Goal: Task Accomplishment & Management: Use online tool/utility

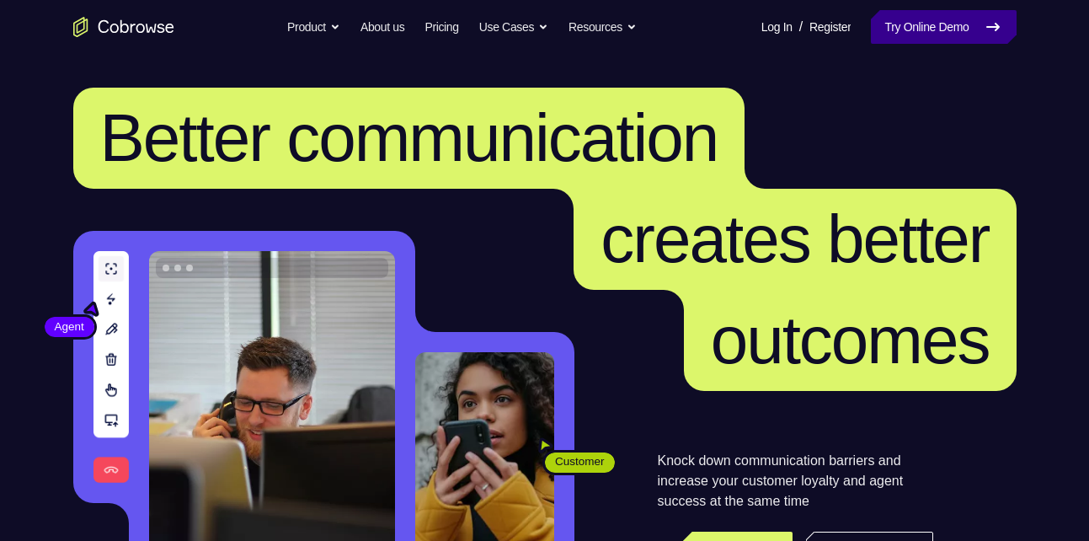
click at [887, 18] on link "Try Online Demo" at bounding box center [943, 27] width 145 height 34
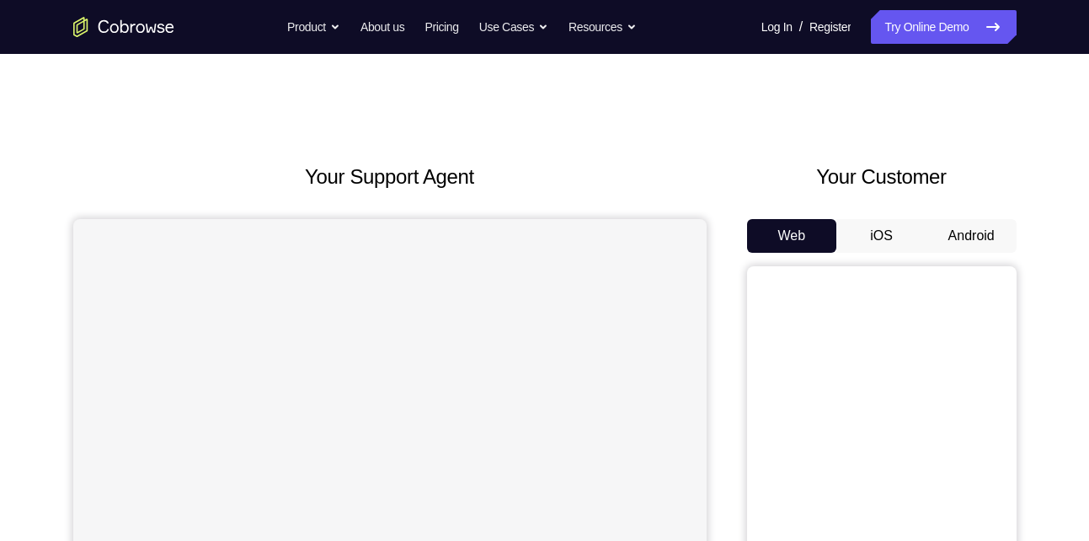
click at [938, 230] on button "Android" at bounding box center [971, 236] width 90 height 34
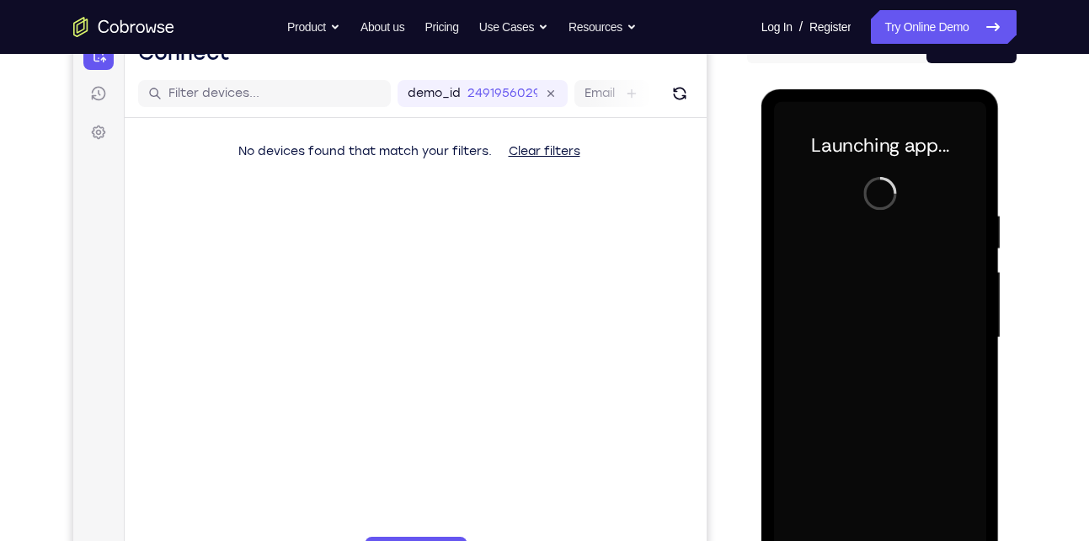
scroll to position [241, 0]
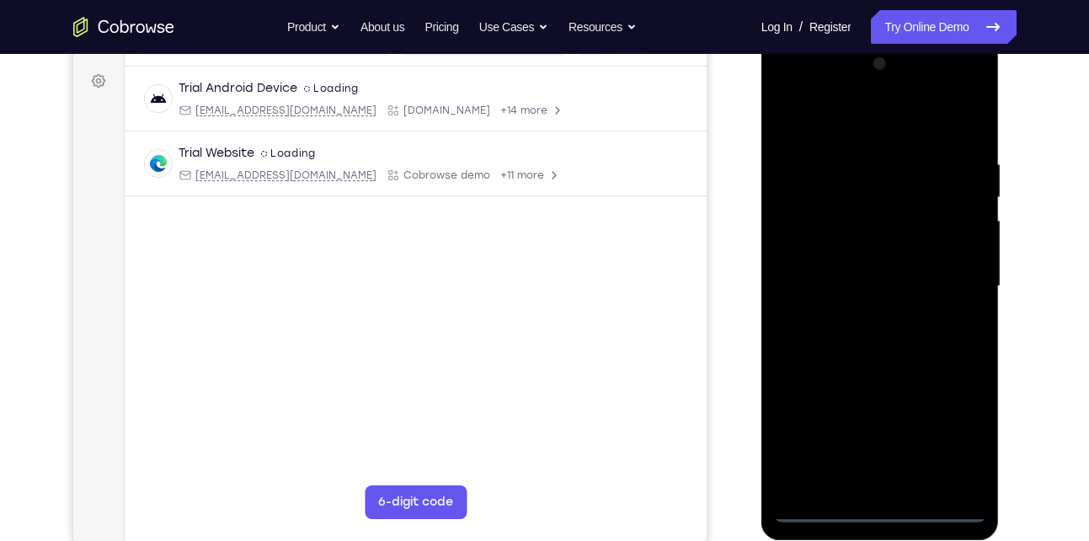
click at [881, 507] on div at bounding box center [880, 287] width 212 height 472
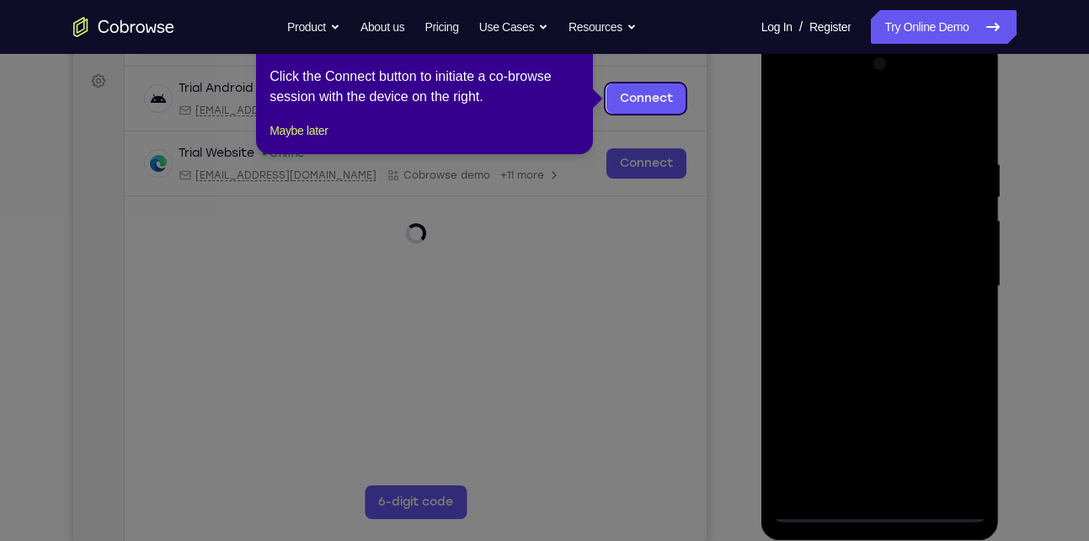
click at [952, 424] on icon at bounding box center [550, 270] width 1101 height 541
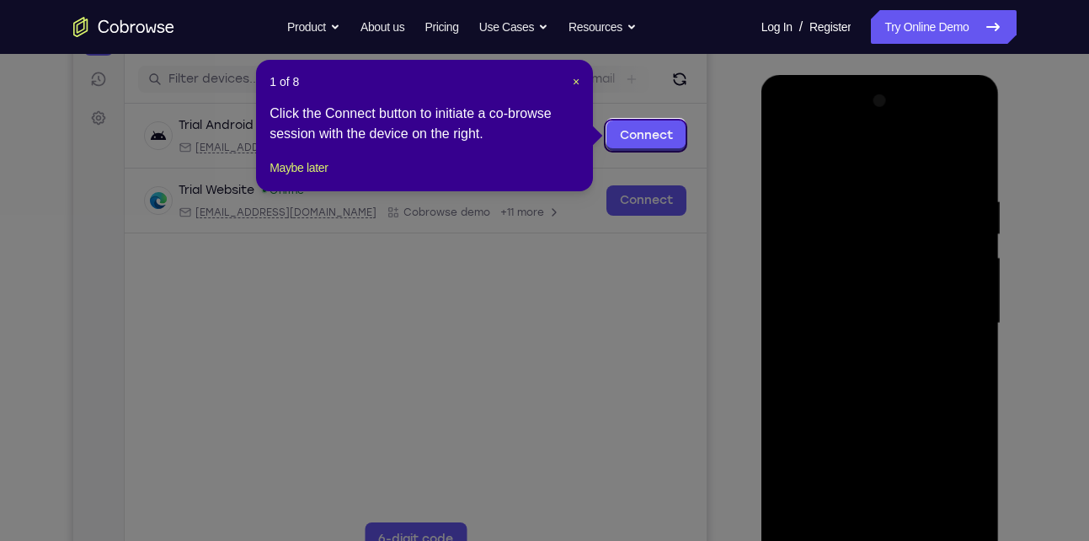
scroll to position [202, 0]
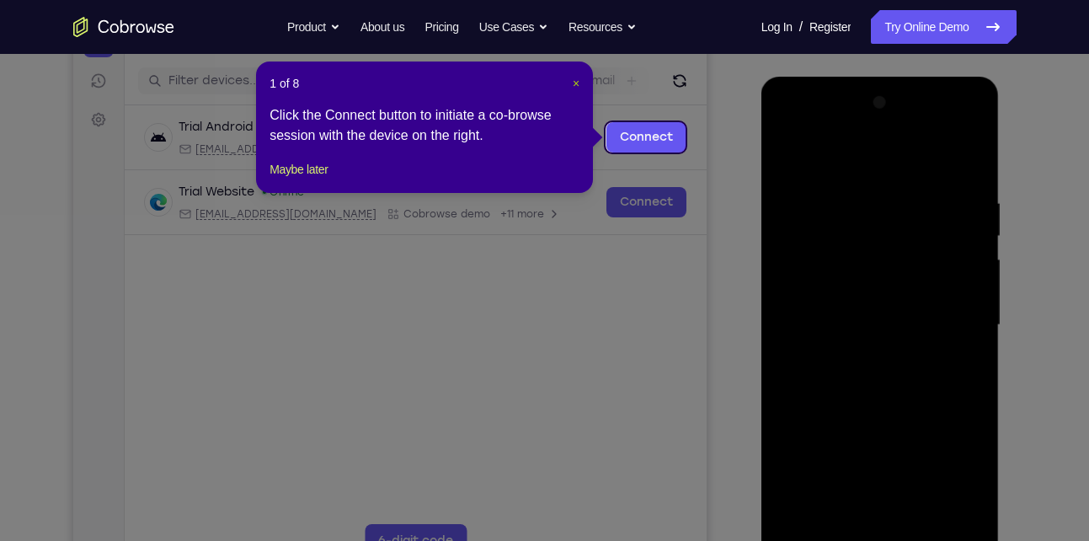
click at [575, 81] on span "×" at bounding box center [576, 83] width 7 height 13
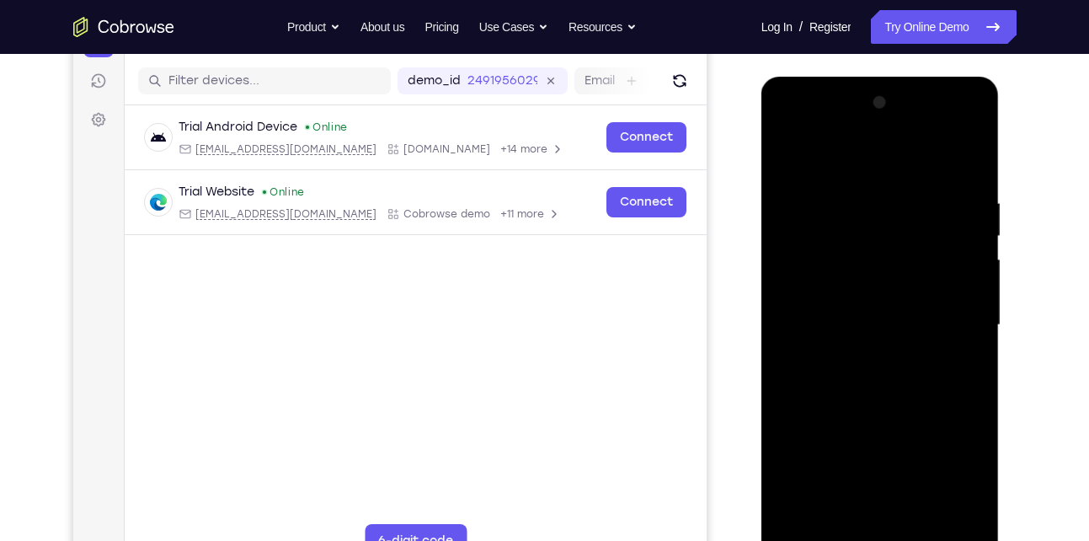
click at [963, 477] on div at bounding box center [880, 325] width 212 height 472
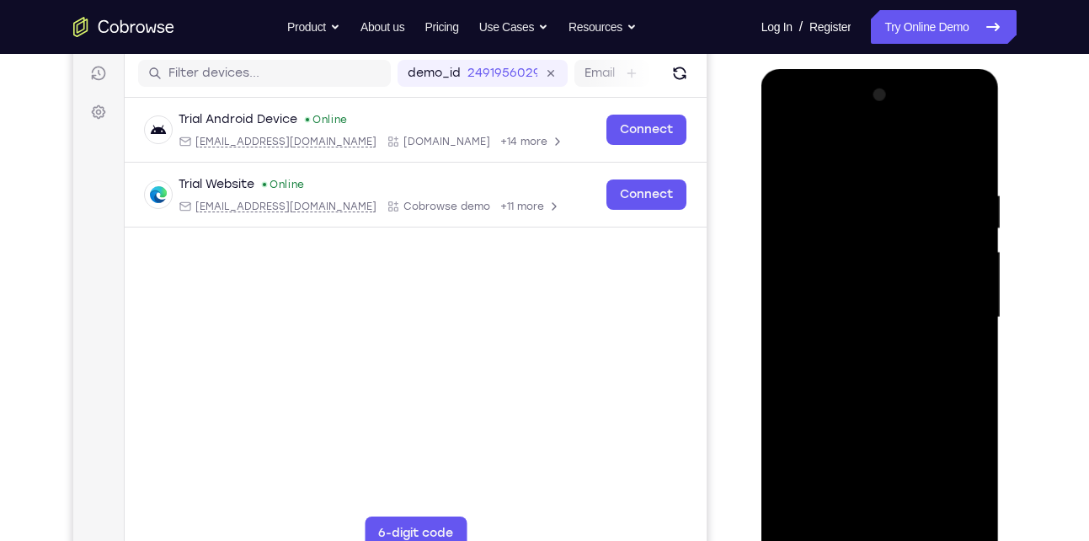
scroll to position [211, 0]
click at [840, 155] on div at bounding box center [880, 317] width 212 height 472
click at [951, 310] on div at bounding box center [880, 317] width 212 height 472
click at [856, 348] on div at bounding box center [880, 317] width 212 height 472
click at [868, 301] on div at bounding box center [880, 317] width 212 height 472
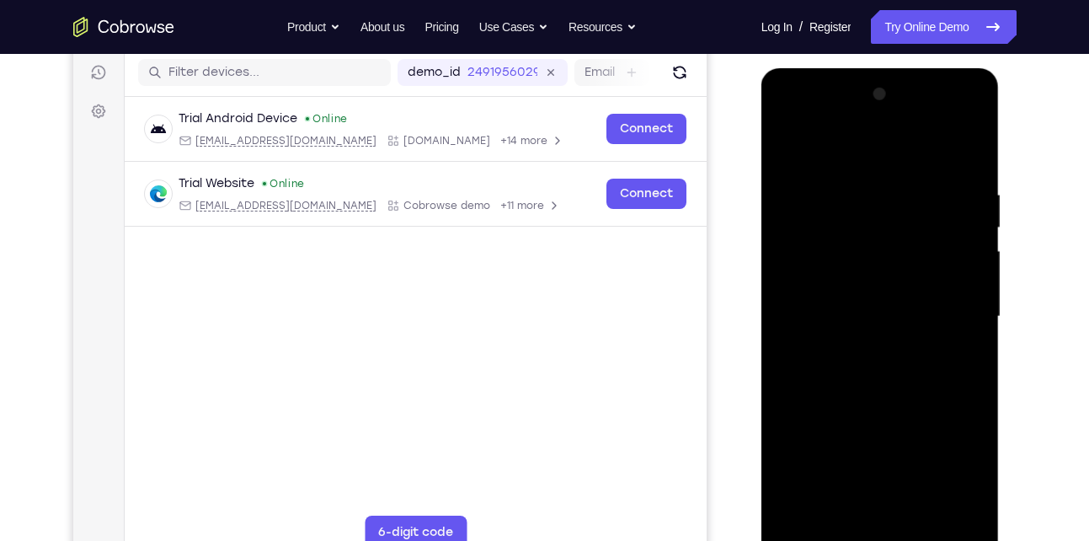
click at [861, 324] on div at bounding box center [880, 317] width 212 height 472
click at [842, 382] on div at bounding box center [880, 317] width 212 height 472
click at [867, 365] on div at bounding box center [880, 317] width 212 height 472
click at [967, 171] on div at bounding box center [880, 317] width 212 height 472
click at [972, 141] on div at bounding box center [880, 317] width 212 height 472
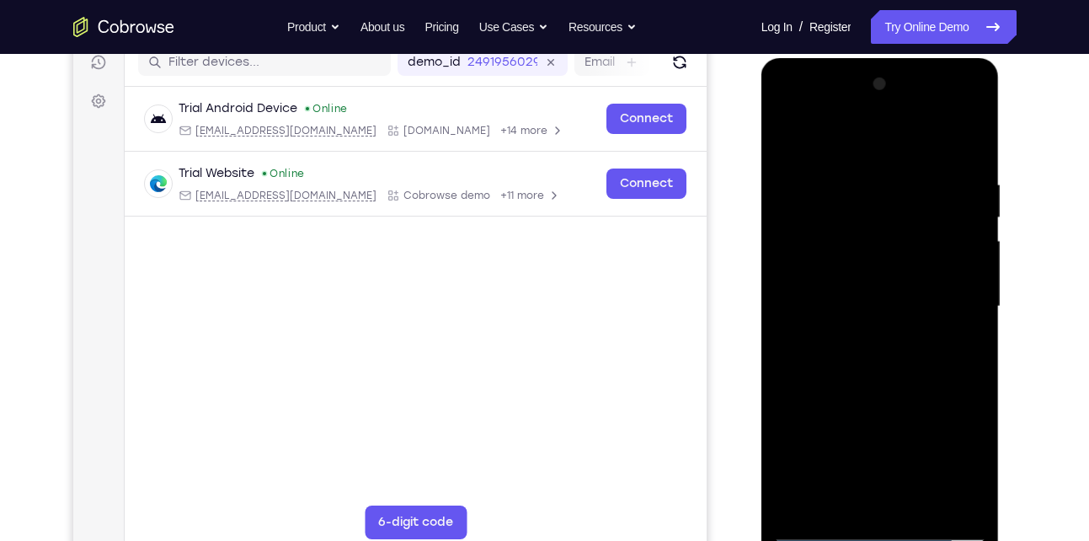
scroll to position [224, 0]
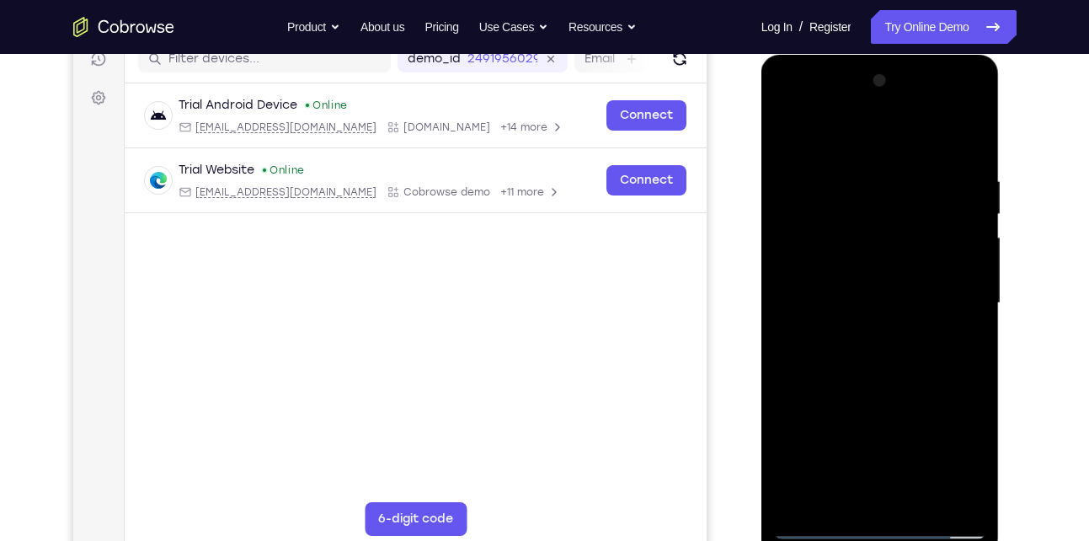
click at [882, 176] on div at bounding box center [880, 303] width 212 height 472
drag, startPoint x: 861, startPoint y: 362, endPoint x: 853, endPoint y: 216, distance: 146.8
click at [853, 216] on div at bounding box center [880, 303] width 212 height 472
drag, startPoint x: 845, startPoint y: 383, endPoint x: 846, endPoint y: 249, distance: 133.9
click at [846, 249] on div at bounding box center [880, 303] width 212 height 472
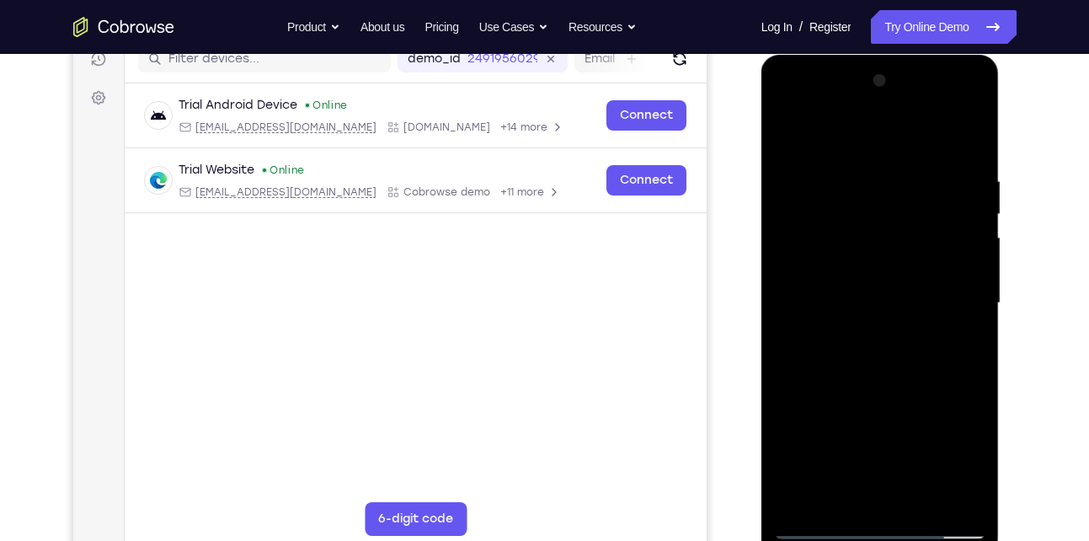
drag, startPoint x: 850, startPoint y: 429, endPoint x: 837, endPoint y: 287, distance: 142.1
click at [837, 287] on div at bounding box center [880, 303] width 212 height 472
drag, startPoint x: 844, startPoint y: 423, endPoint x: 840, endPoint y: 301, distance: 121.3
click at [840, 301] on div at bounding box center [880, 303] width 212 height 472
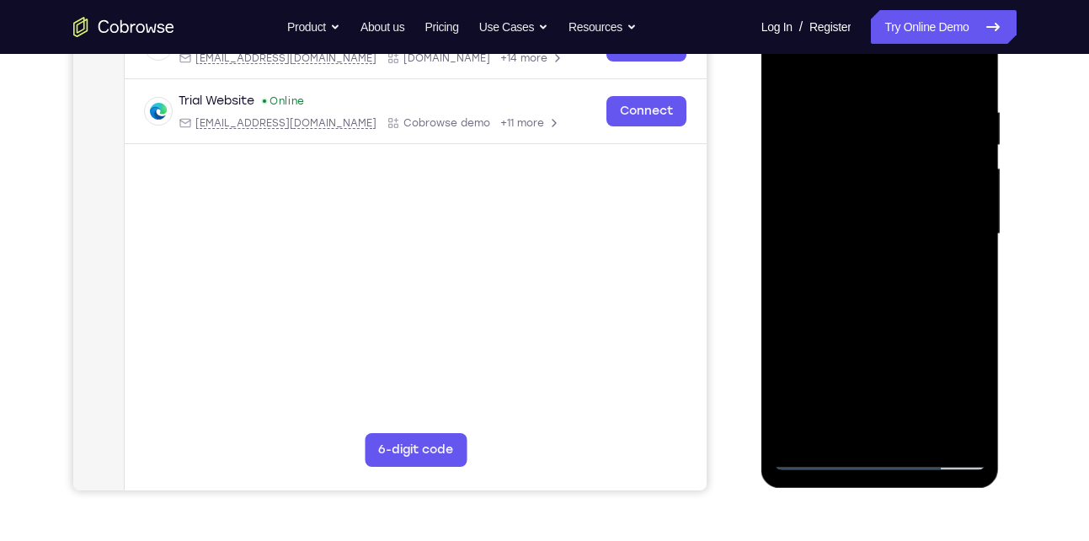
click at [962, 434] on div at bounding box center [880, 234] width 212 height 472
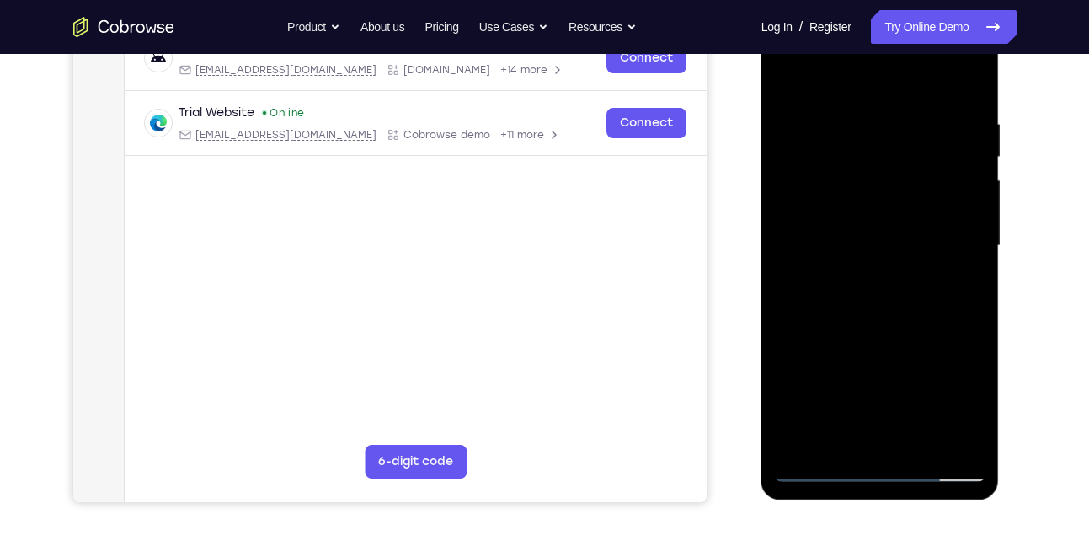
scroll to position [280, 0]
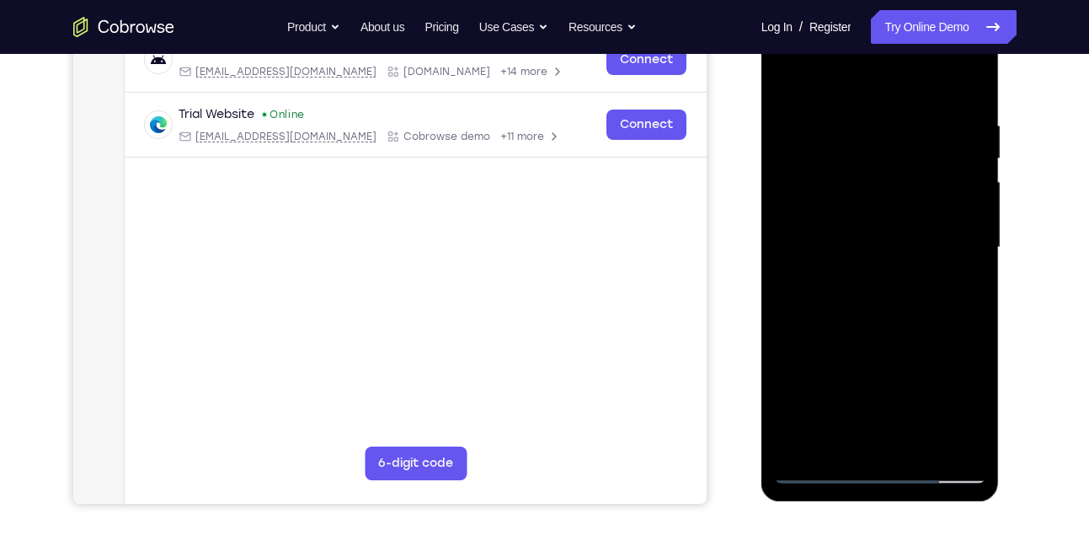
click at [918, 445] on div at bounding box center [880, 248] width 212 height 472
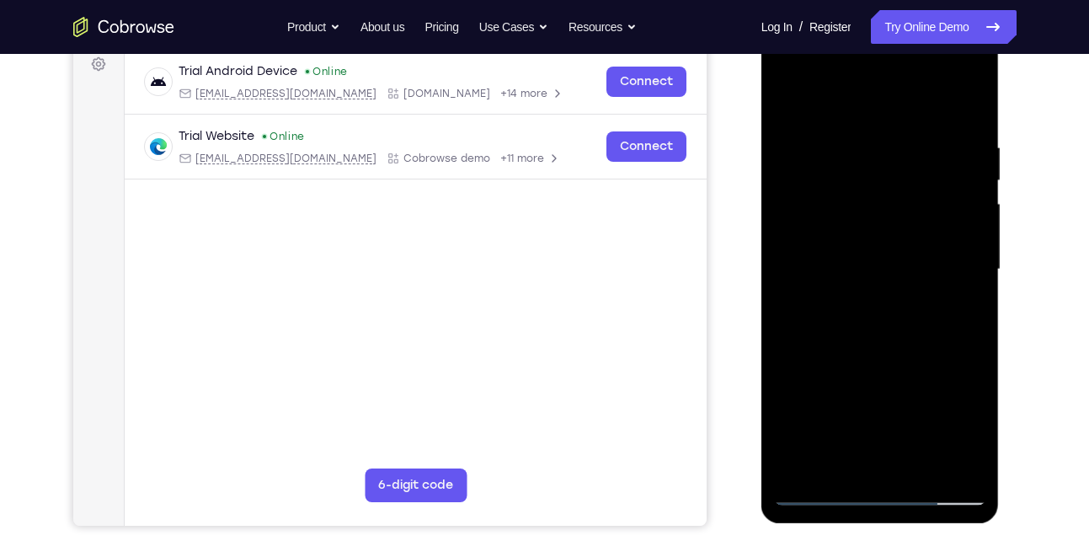
scroll to position [257, 0]
click at [885, 360] on div at bounding box center [880, 271] width 212 height 472
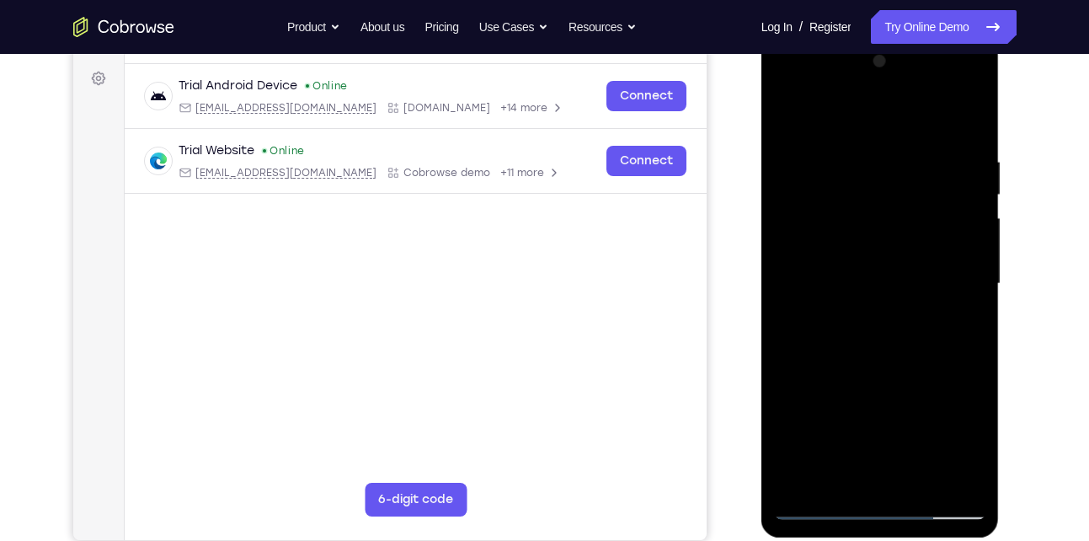
scroll to position [242, 0]
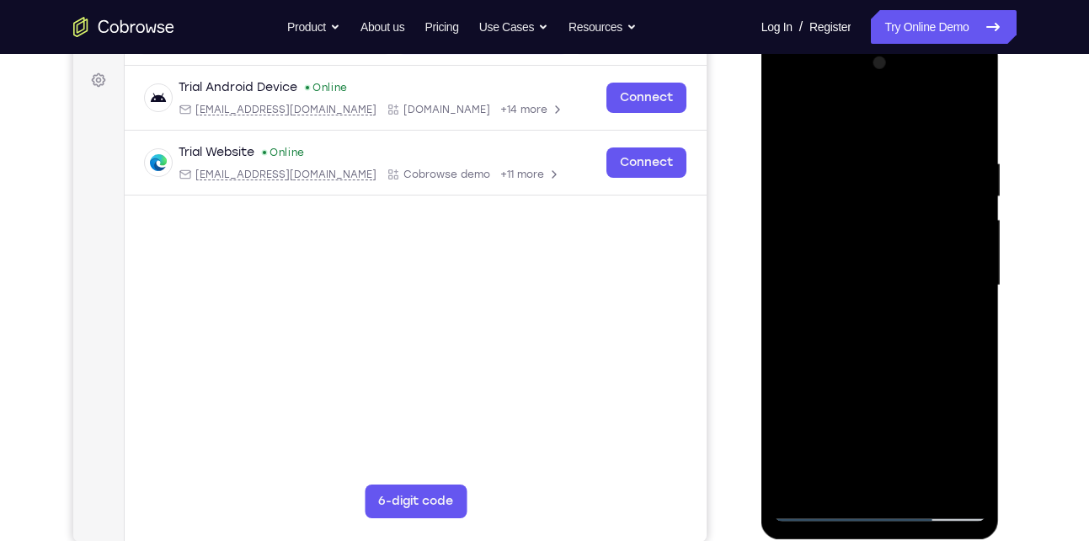
click at [895, 351] on div at bounding box center [880, 286] width 212 height 472
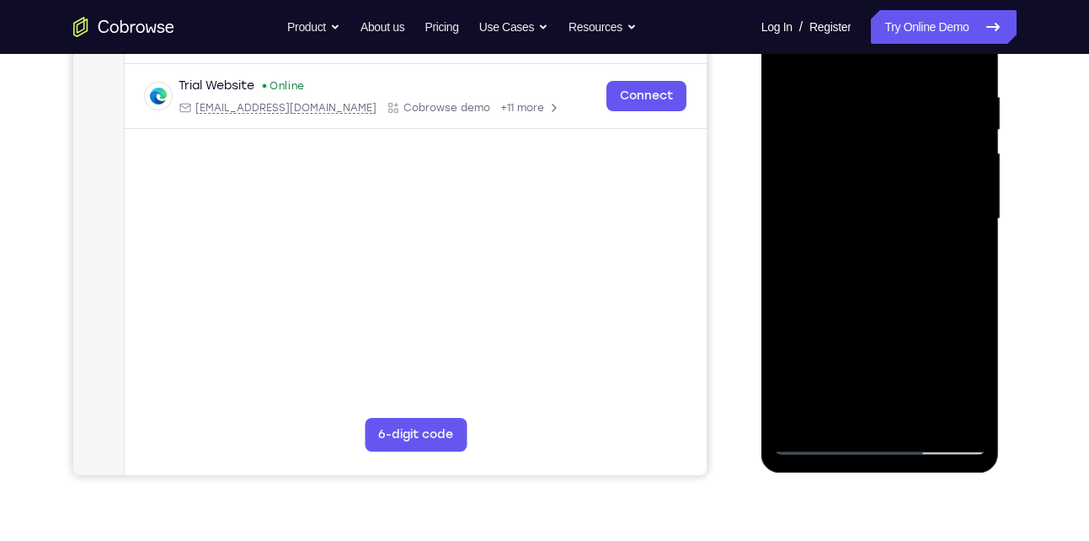
click at [894, 298] on div at bounding box center [880, 219] width 212 height 472
click at [957, 307] on div at bounding box center [880, 219] width 212 height 472
click at [961, 379] on div at bounding box center [880, 219] width 212 height 472
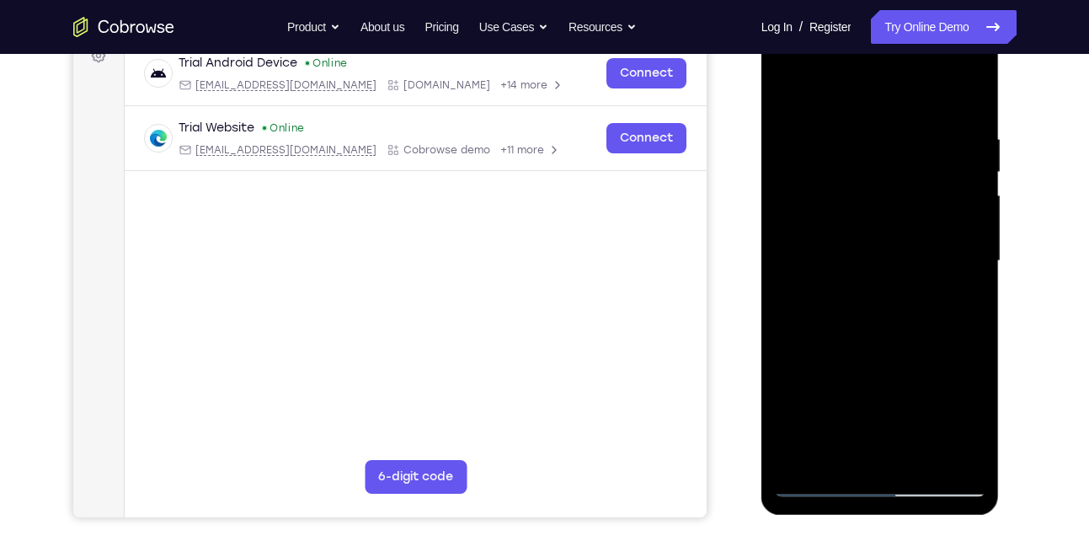
scroll to position [267, 0]
click at [951, 301] on div at bounding box center [880, 260] width 212 height 472
click at [959, 302] on div at bounding box center [880, 260] width 212 height 472
click at [906, 173] on div at bounding box center [880, 260] width 212 height 472
click at [948, 320] on div at bounding box center [880, 260] width 212 height 472
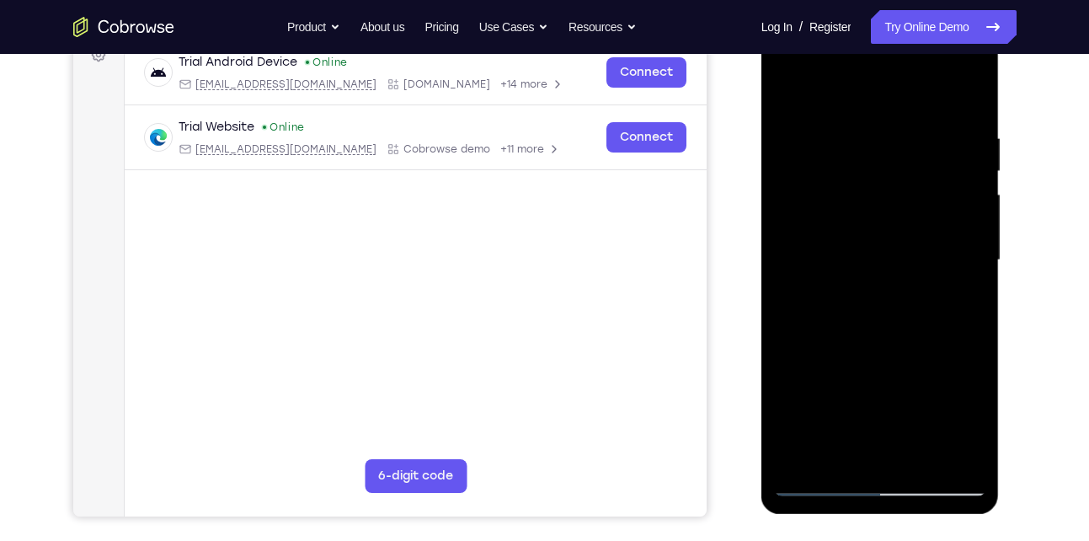
click at [955, 300] on div at bounding box center [880, 260] width 212 height 472
click at [792, 92] on div at bounding box center [880, 260] width 212 height 472
click at [856, 285] on div at bounding box center [880, 260] width 212 height 472
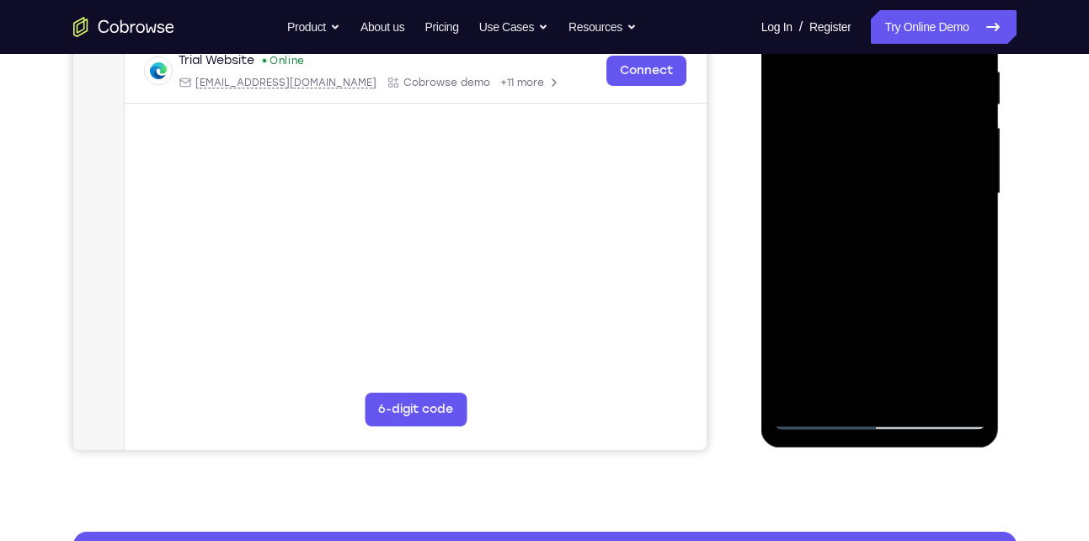
scroll to position [338, 0]
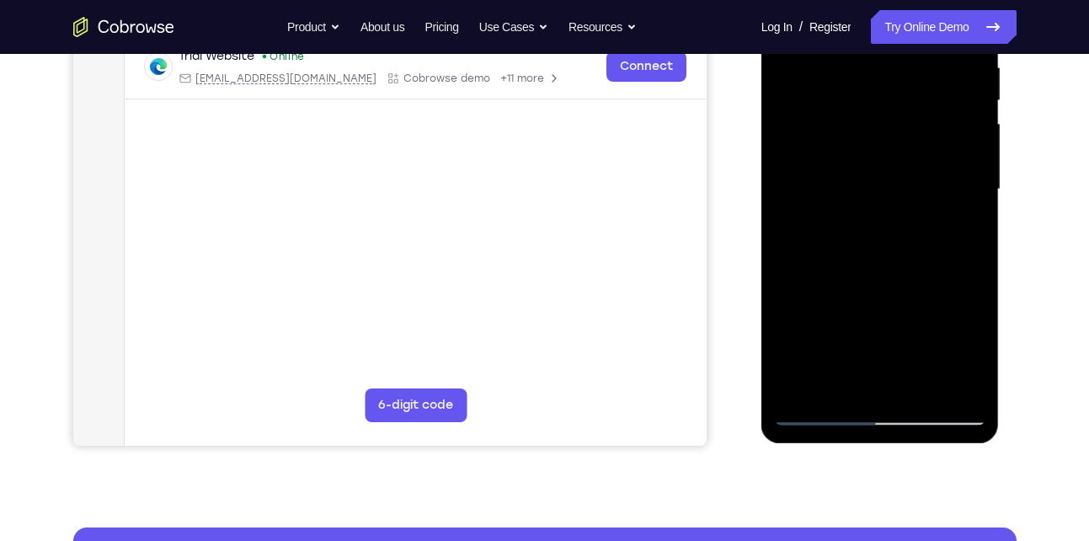
click at [822, 348] on div at bounding box center [880, 190] width 212 height 472
click at [822, 410] on div at bounding box center [880, 190] width 212 height 472
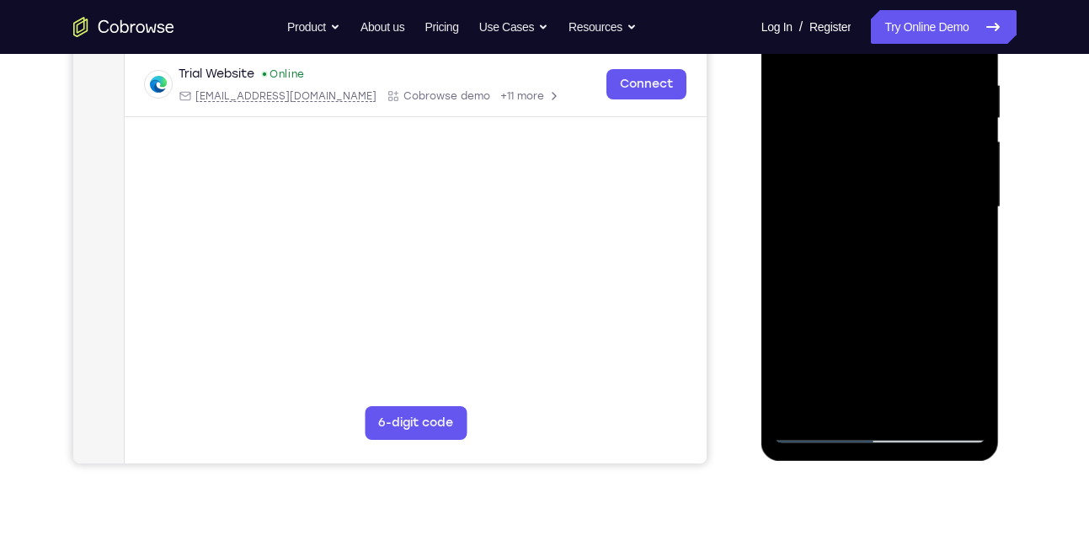
scroll to position [317, 0]
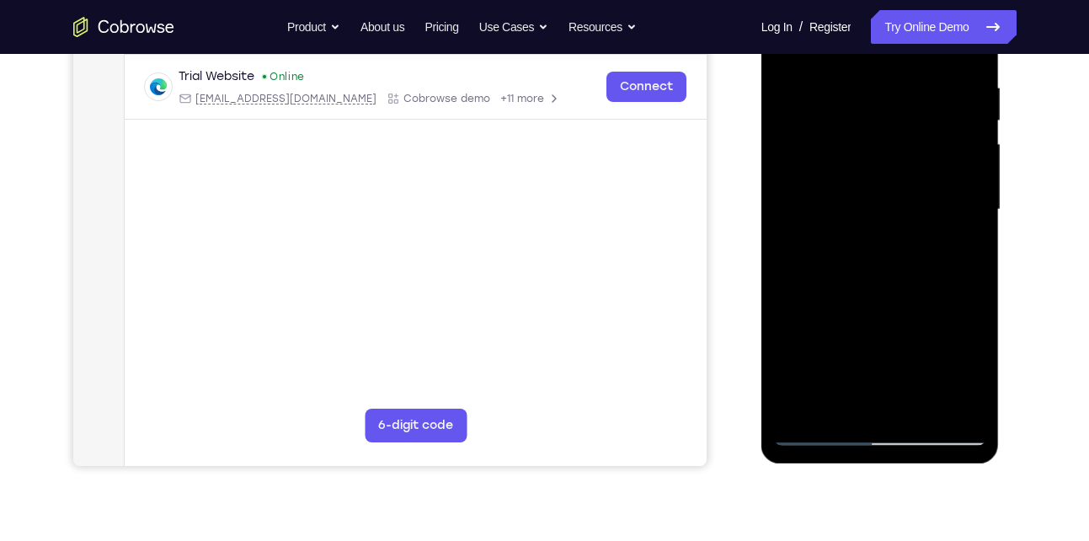
click at [854, 307] on div at bounding box center [880, 210] width 212 height 472
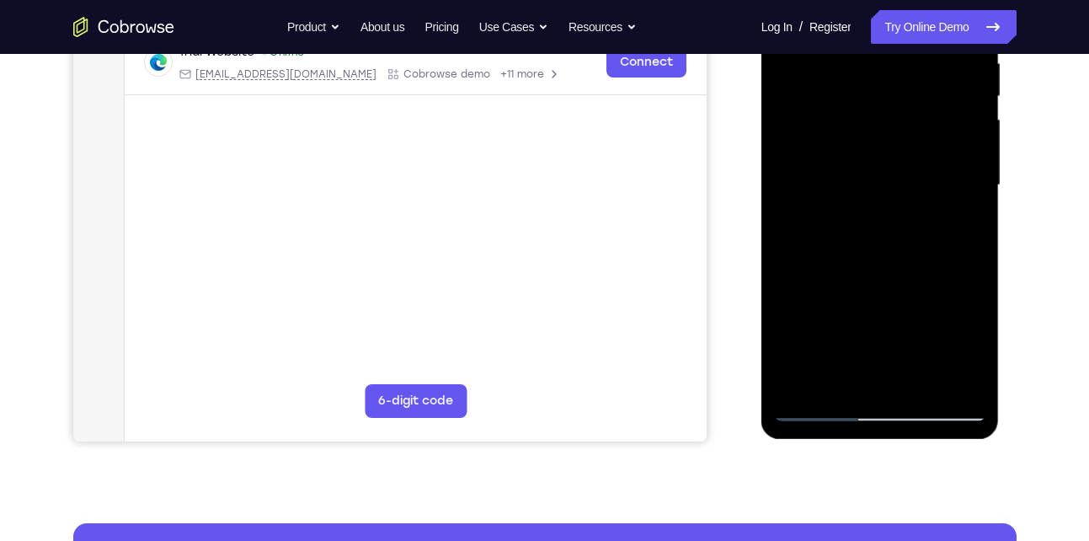
scroll to position [220, 0]
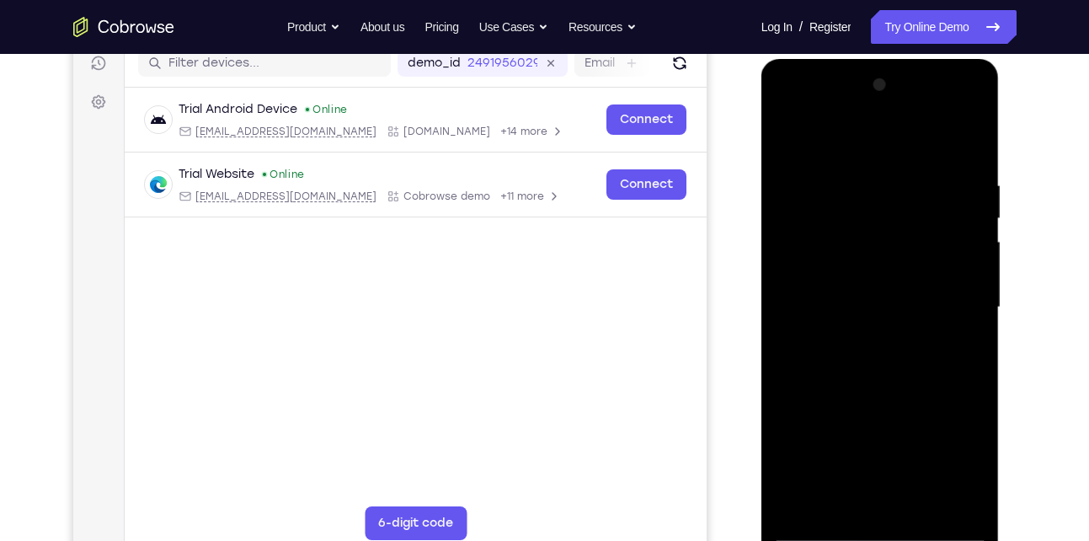
click at [779, 136] on div at bounding box center [880, 308] width 212 height 472
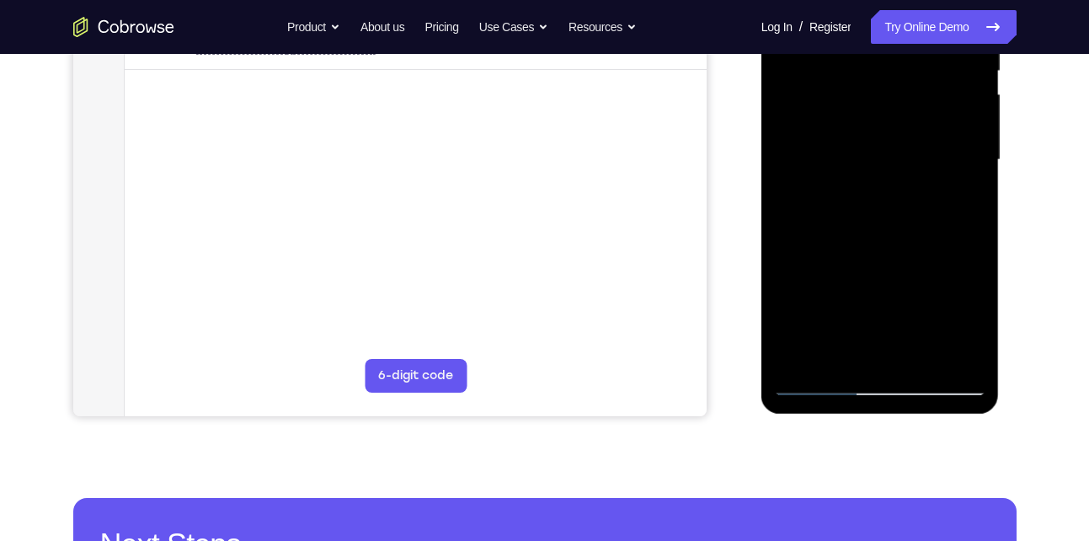
scroll to position [368, 0]
click at [867, 307] on div at bounding box center [880, 159] width 212 height 472
click at [850, 347] on div at bounding box center [880, 159] width 212 height 472
click at [973, 317] on div at bounding box center [880, 159] width 212 height 472
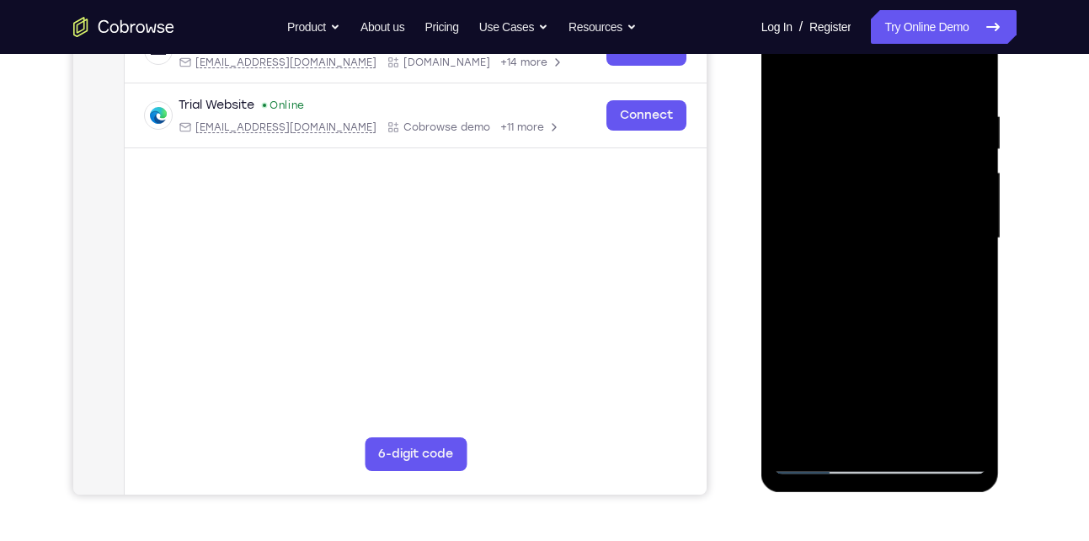
scroll to position [287, 0]
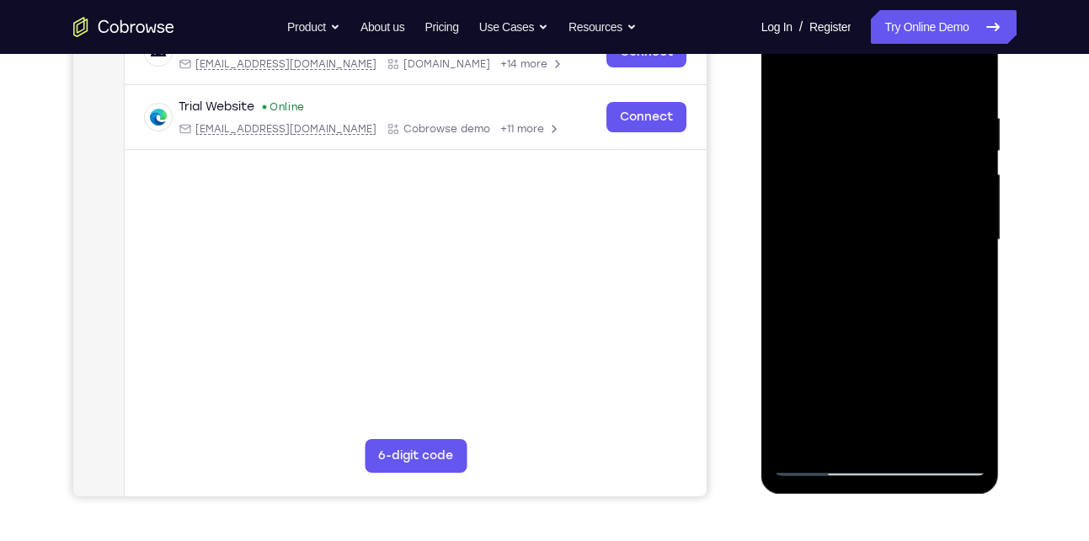
click at [793, 76] on div at bounding box center [880, 240] width 212 height 472
drag, startPoint x: 849, startPoint y: 367, endPoint x: 867, endPoint y: 232, distance: 136.0
click at [867, 232] on div at bounding box center [880, 240] width 212 height 472
click at [859, 389] on div at bounding box center [880, 240] width 212 height 472
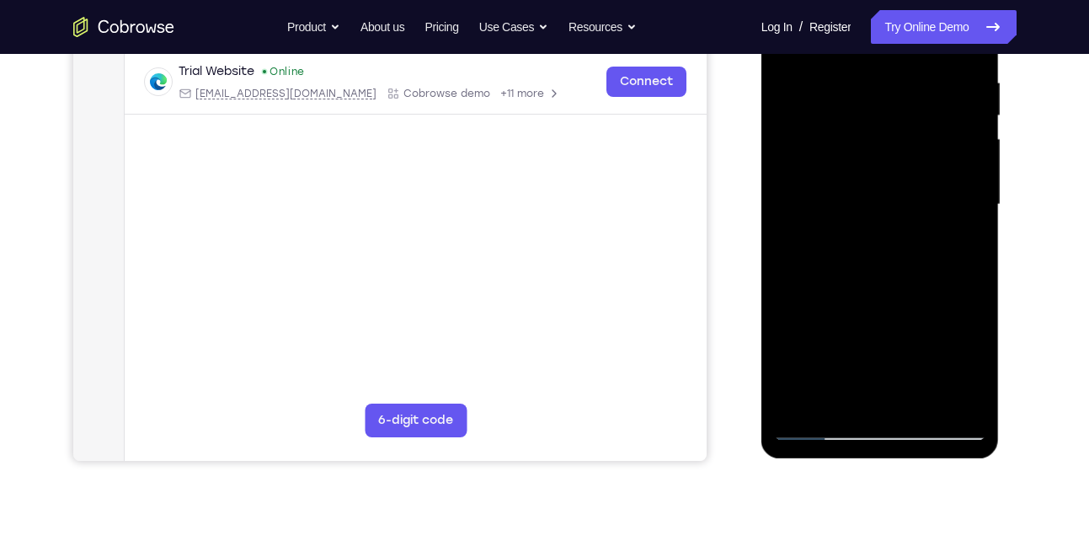
click at [818, 425] on div at bounding box center [880, 205] width 212 height 472
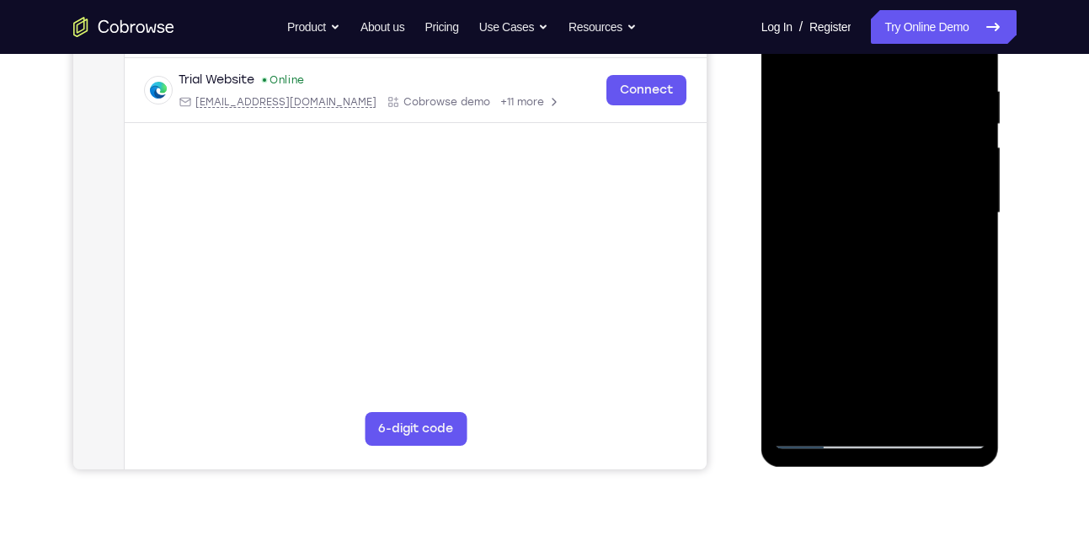
scroll to position [312, 0]
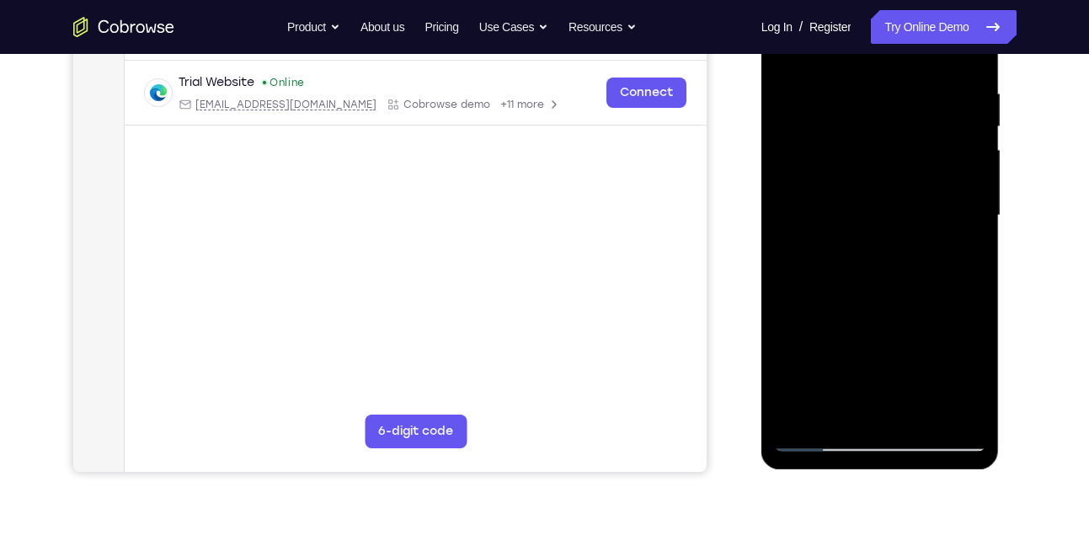
drag, startPoint x: 861, startPoint y: 311, endPoint x: 852, endPoint y: 389, distance: 78.8
click at [852, 389] on div at bounding box center [880, 216] width 212 height 472
click at [878, 339] on div at bounding box center [880, 216] width 212 height 472
click at [825, 375] on div at bounding box center [880, 216] width 212 height 472
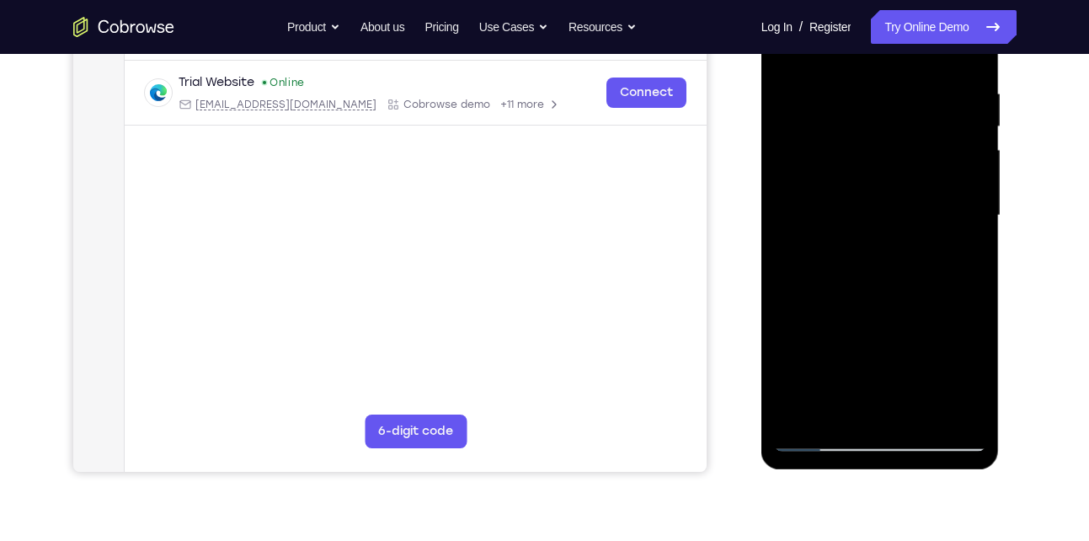
click at [822, 434] on div at bounding box center [880, 216] width 212 height 472
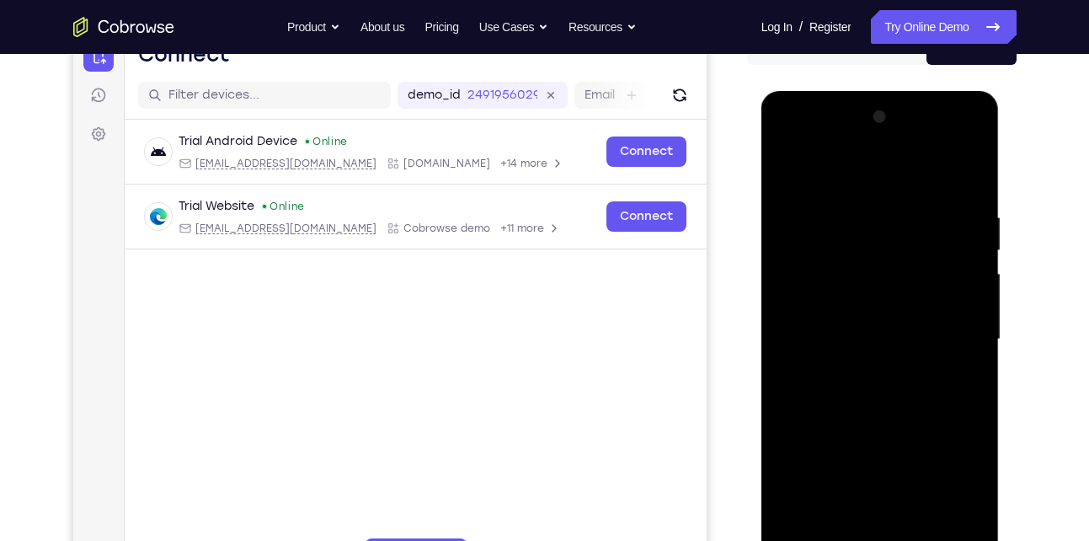
scroll to position [187, 0]
click at [792, 172] on div at bounding box center [880, 340] width 212 height 472
click at [859, 196] on div at bounding box center [880, 340] width 212 height 472
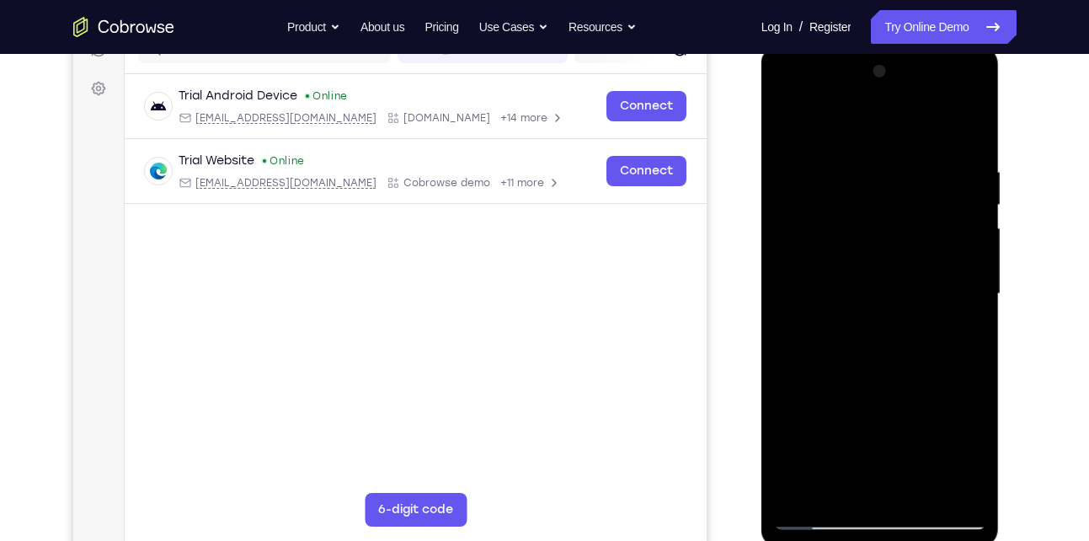
click at [952, 269] on div at bounding box center [880, 294] width 212 height 472
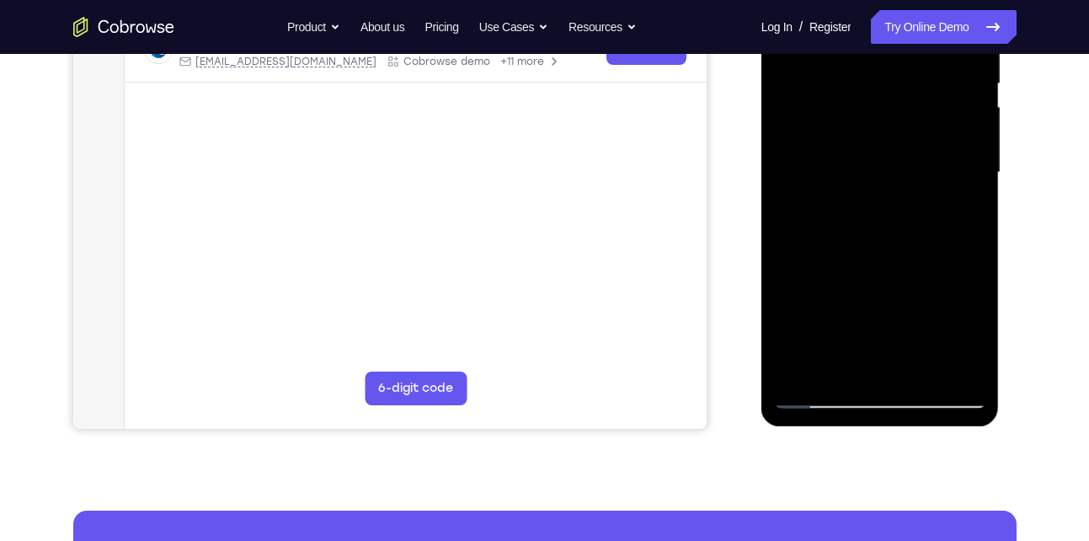
scroll to position [355, 0]
click at [964, 359] on div at bounding box center [880, 172] width 212 height 472
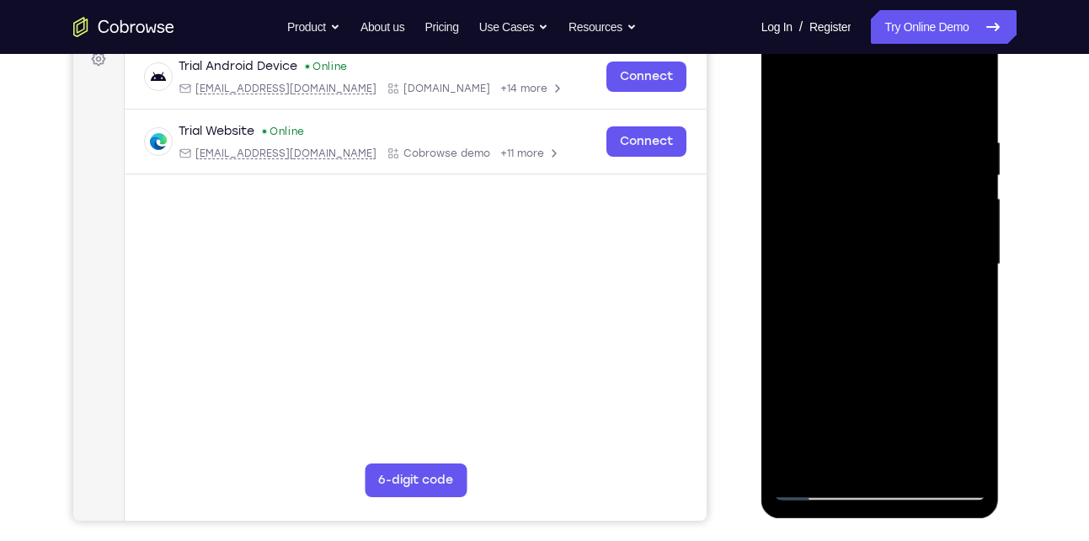
scroll to position [259, 0]
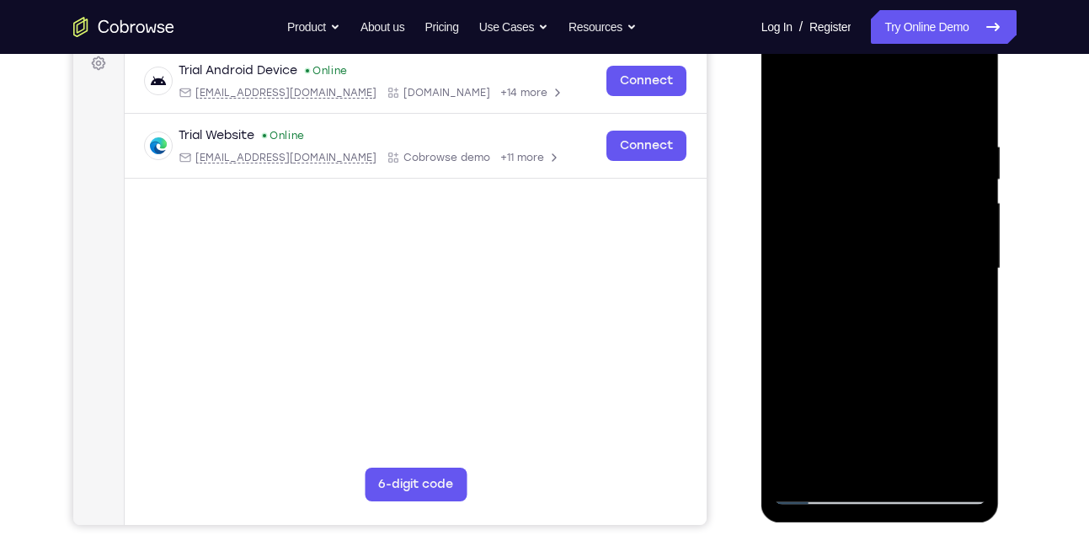
click at [963, 273] on div at bounding box center [880, 269] width 212 height 472
click at [945, 316] on div at bounding box center [880, 269] width 212 height 472
drag, startPoint x: 802, startPoint y: 308, endPoint x: 918, endPoint y: 307, distance: 115.4
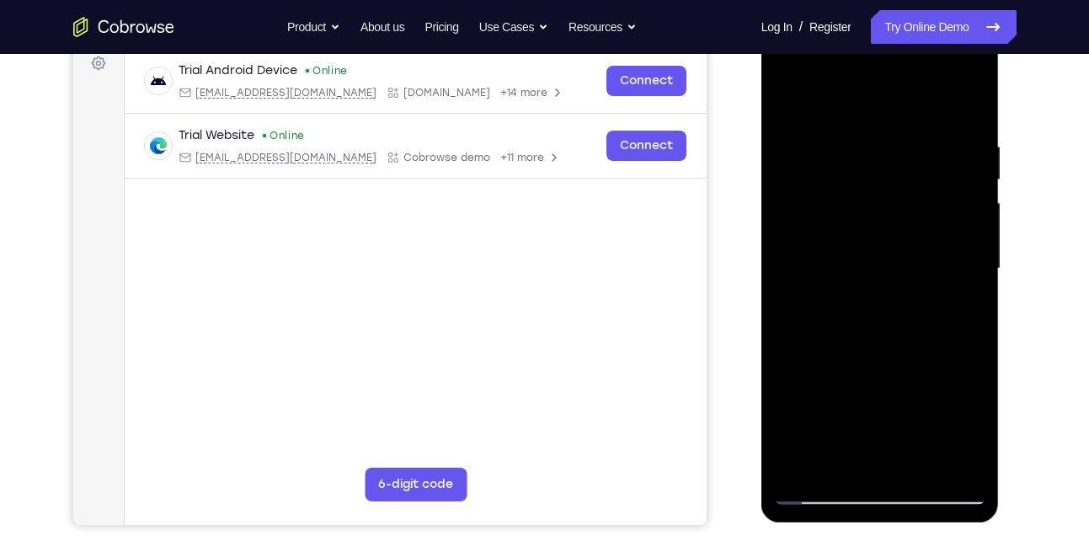
click at [918, 307] on div at bounding box center [880, 269] width 212 height 472
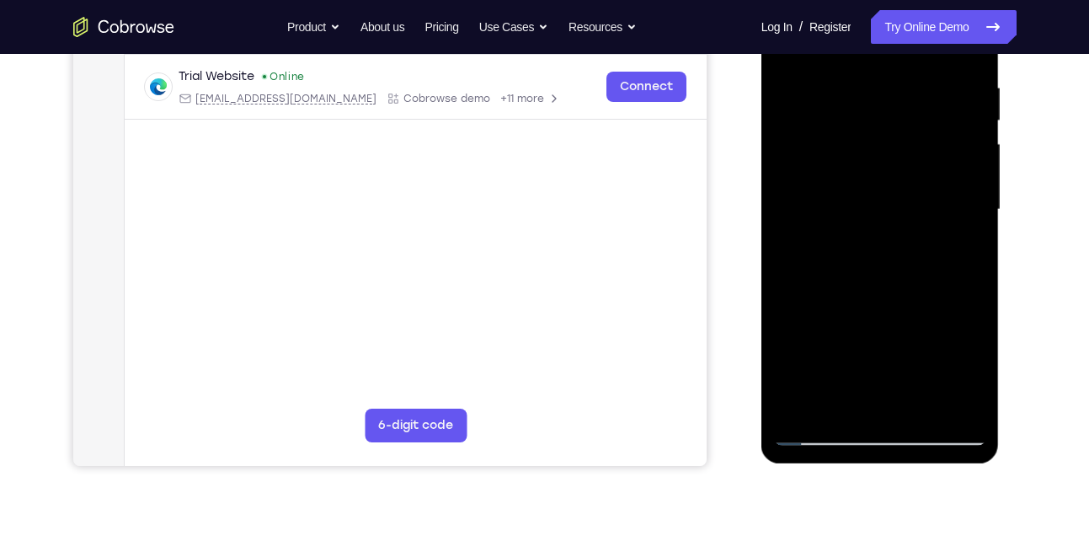
scroll to position [318, 0]
click at [854, 402] on div at bounding box center [880, 209] width 212 height 472
click at [829, 402] on div at bounding box center [880, 209] width 212 height 472
click at [948, 328] on div at bounding box center [880, 209] width 212 height 472
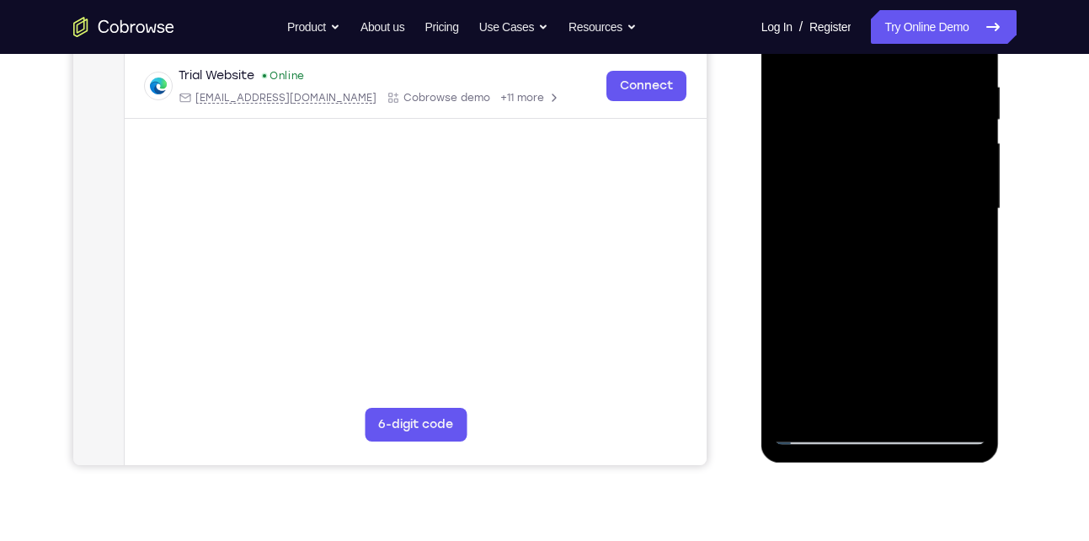
click at [819, 430] on div at bounding box center [880, 209] width 212 height 472
click at [957, 401] on div at bounding box center [880, 209] width 212 height 472
click at [950, 201] on div at bounding box center [880, 209] width 212 height 472
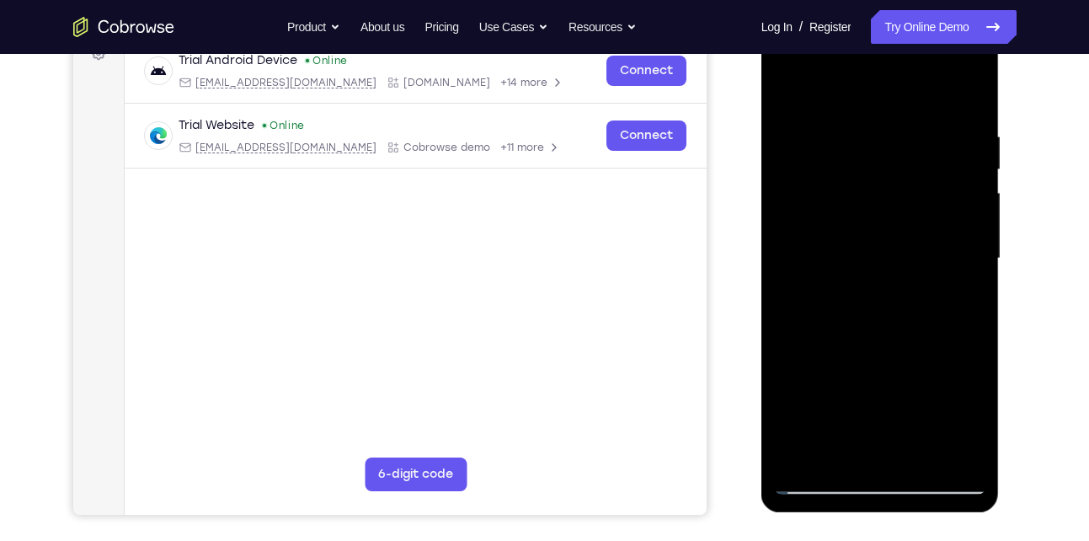
scroll to position [268, 0]
click at [950, 201] on div at bounding box center [880, 260] width 212 height 472
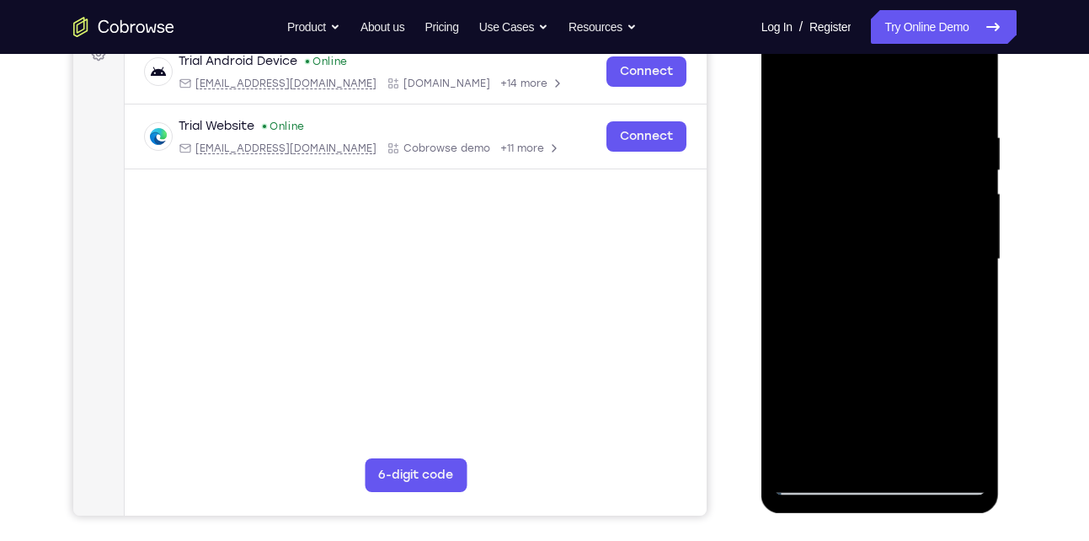
click at [950, 201] on div at bounding box center [880, 260] width 212 height 472
click at [962, 98] on div at bounding box center [880, 260] width 212 height 472
drag, startPoint x: 872, startPoint y: 124, endPoint x: 844, endPoint y: 339, distance: 217.5
click at [844, 339] on div at bounding box center [880, 260] width 212 height 472
click at [879, 11] on div at bounding box center [880, 11] width 238 height 0
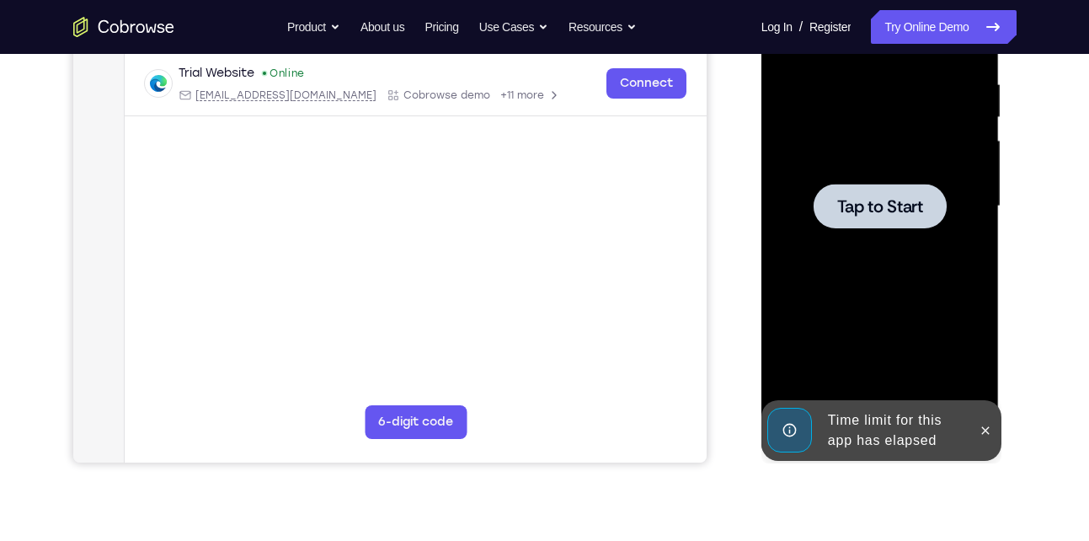
scroll to position [317, 0]
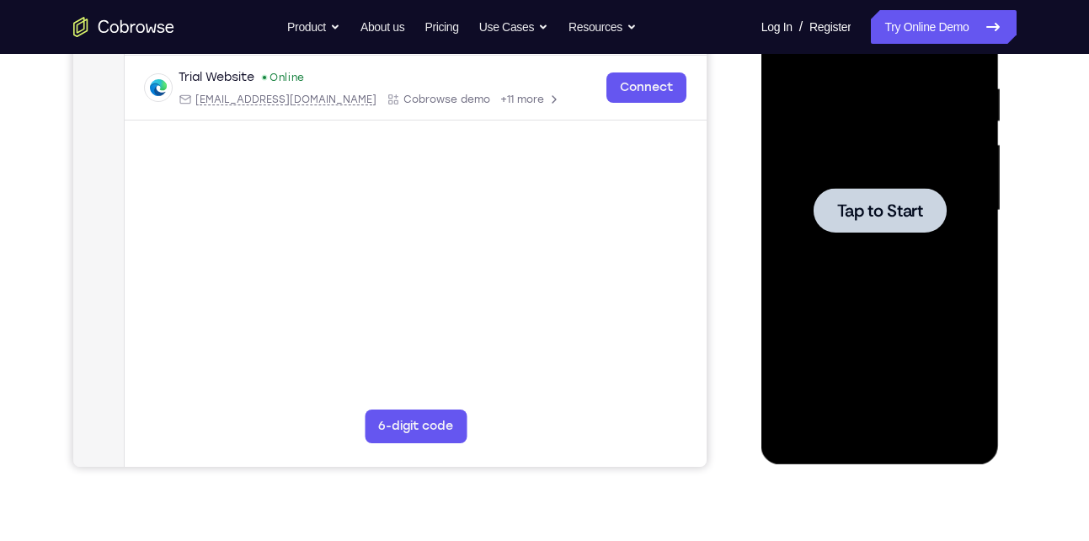
click at [957, 244] on div at bounding box center [880, 211] width 212 height 472
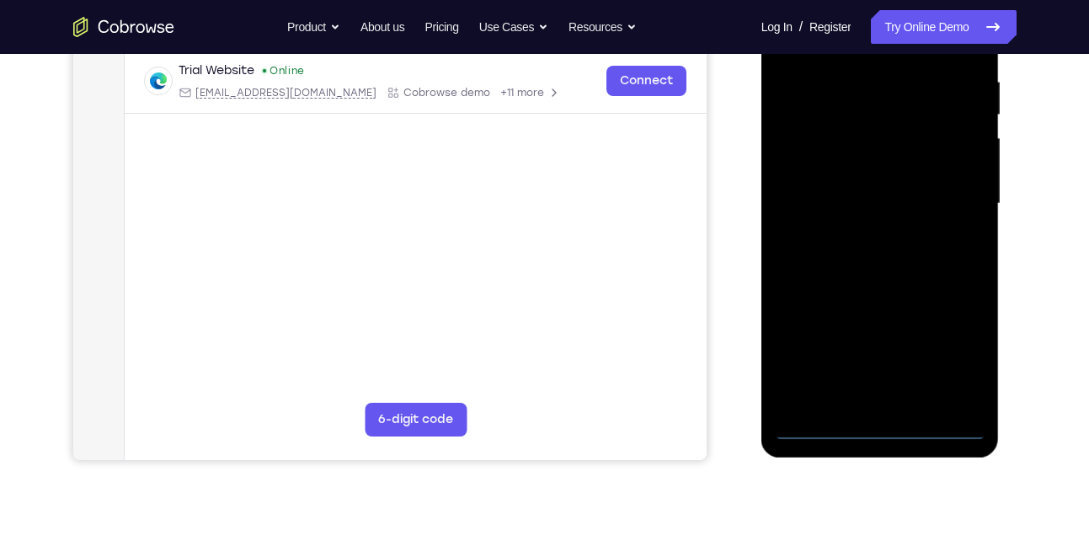
scroll to position [325, 0]
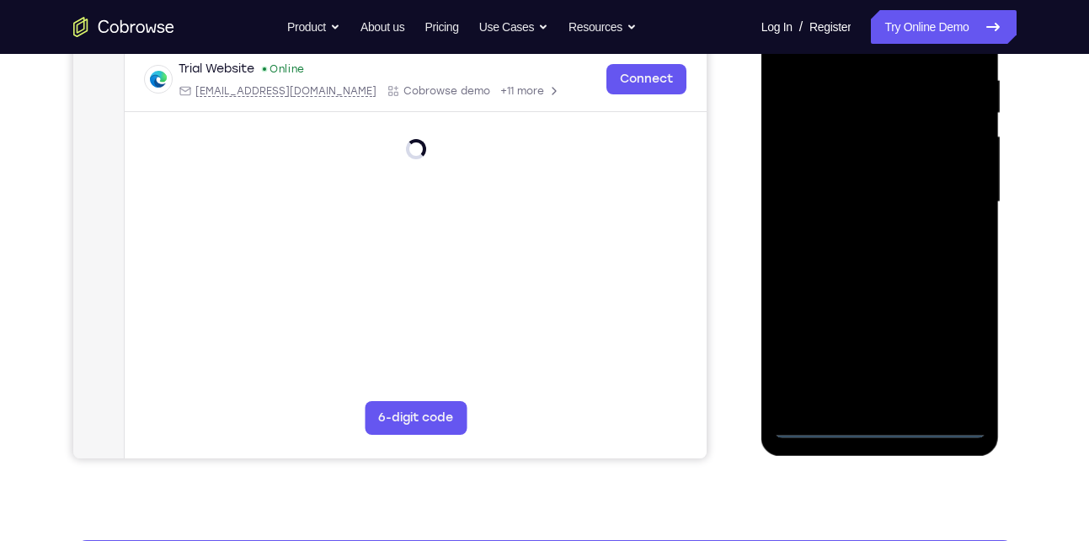
click at [876, 428] on div at bounding box center [880, 202] width 212 height 472
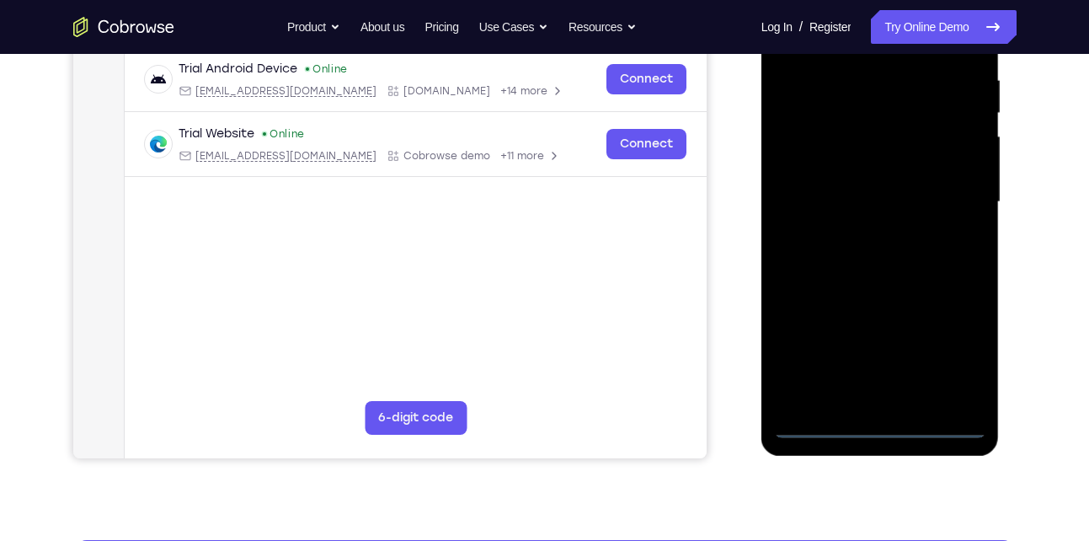
click at [941, 356] on div at bounding box center [880, 202] width 212 height 472
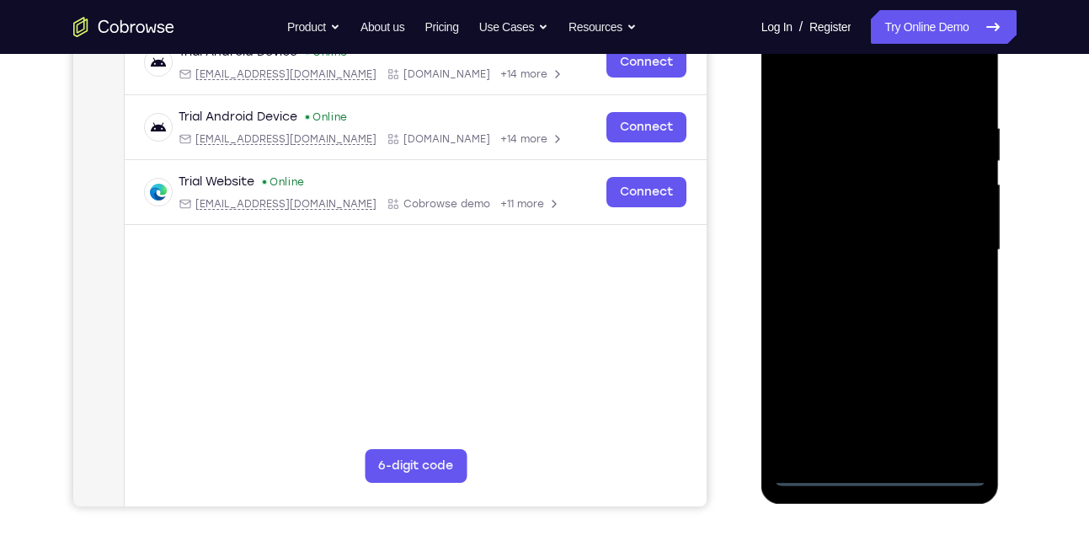
scroll to position [276, 0]
click at [841, 90] on div at bounding box center [880, 251] width 212 height 472
click at [962, 247] on div at bounding box center [880, 251] width 212 height 472
click at [857, 283] on div at bounding box center [880, 251] width 212 height 472
click at [855, 216] on div at bounding box center [880, 251] width 212 height 472
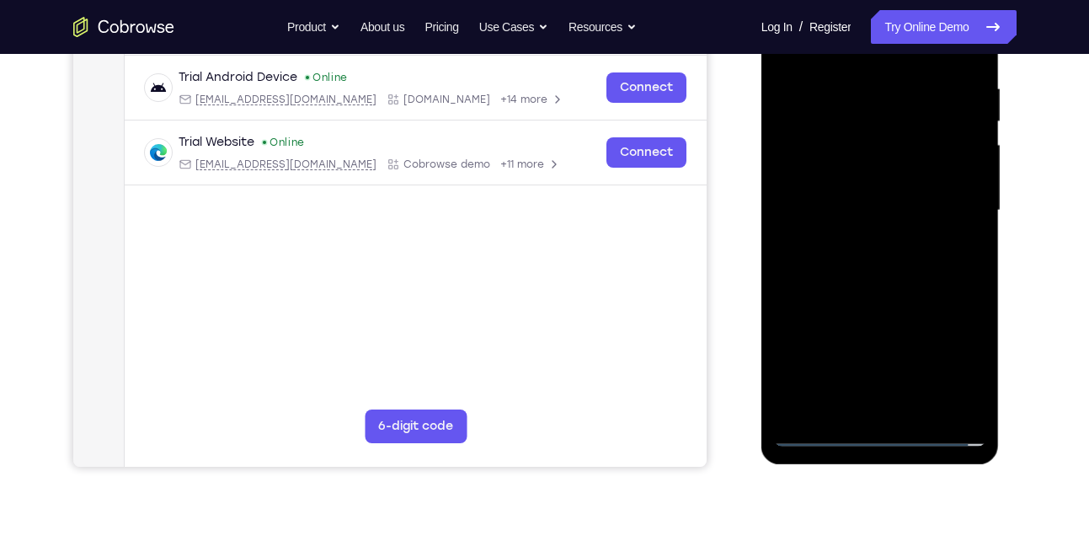
scroll to position [320, 0]
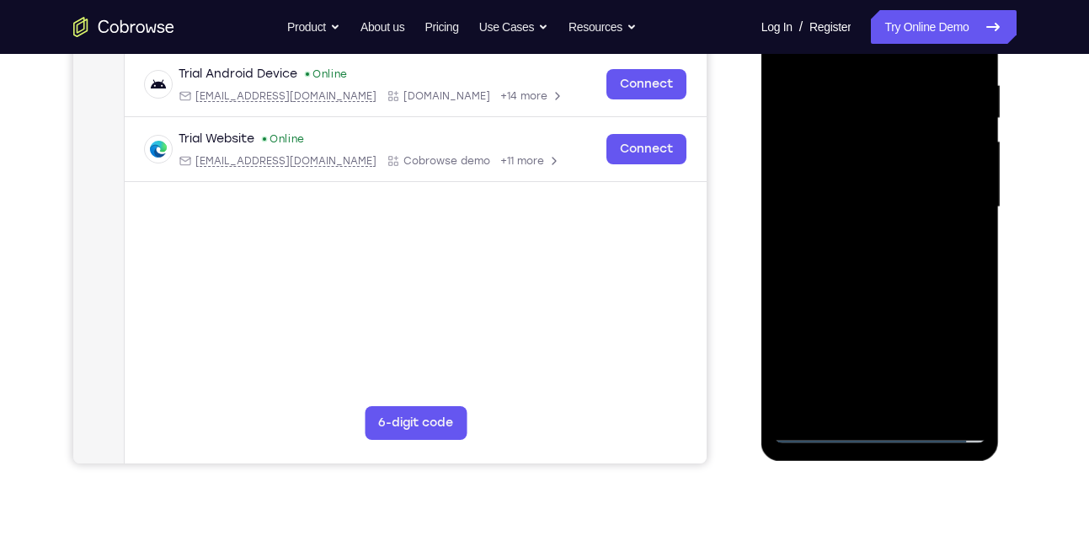
click at [820, 427] on div at bounding box center [880, 207] width 212 height 472
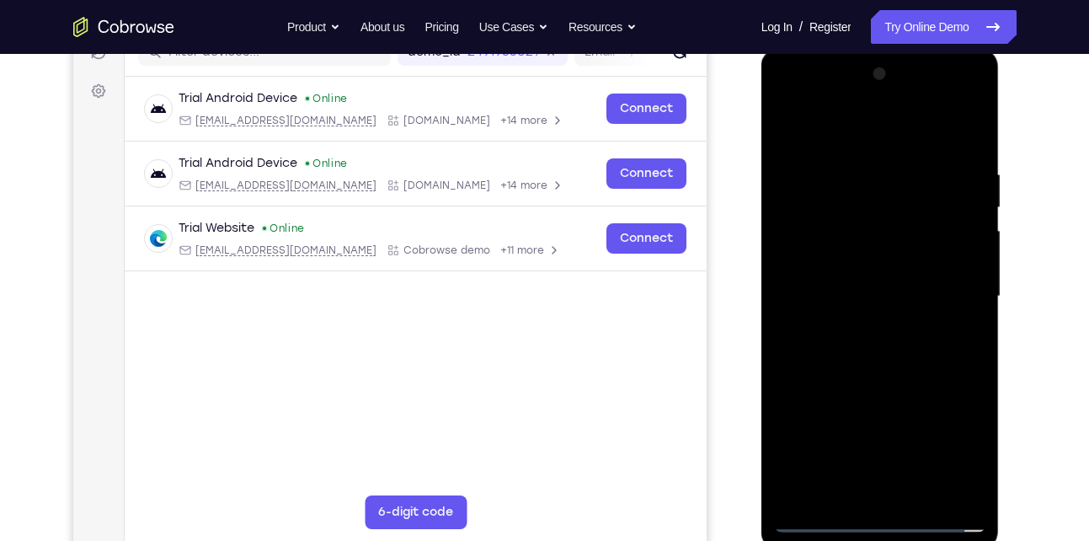
scroll to position [230, 0]
click at [862, 255] on div at bounding box center [880, 297] width 212 height 472
click at [850, 164] on div at bounding box center [880, 297] width 212 height 472
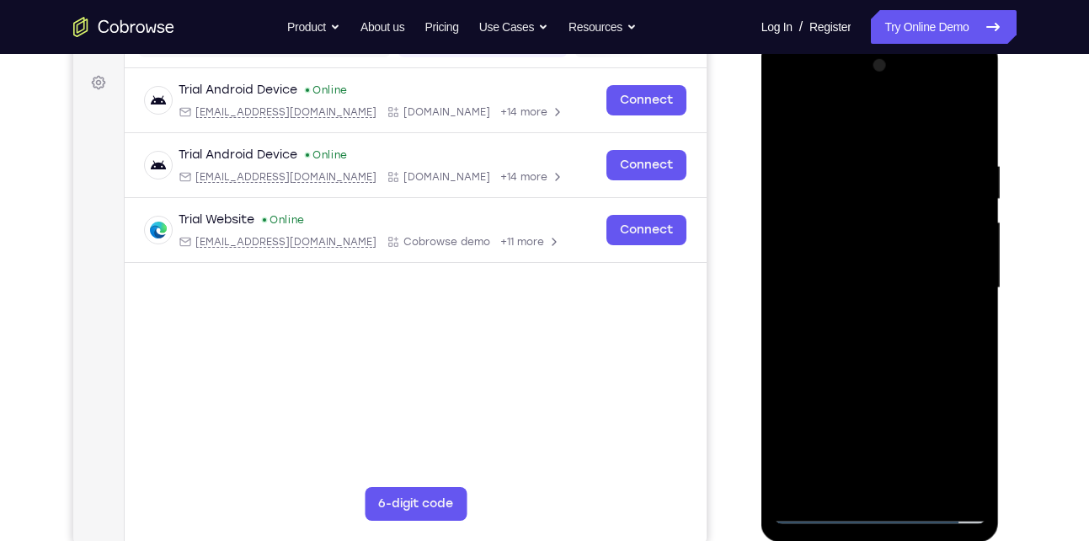
click at [964, 264] on div at bounding box center [880, 288] width 212 height 472
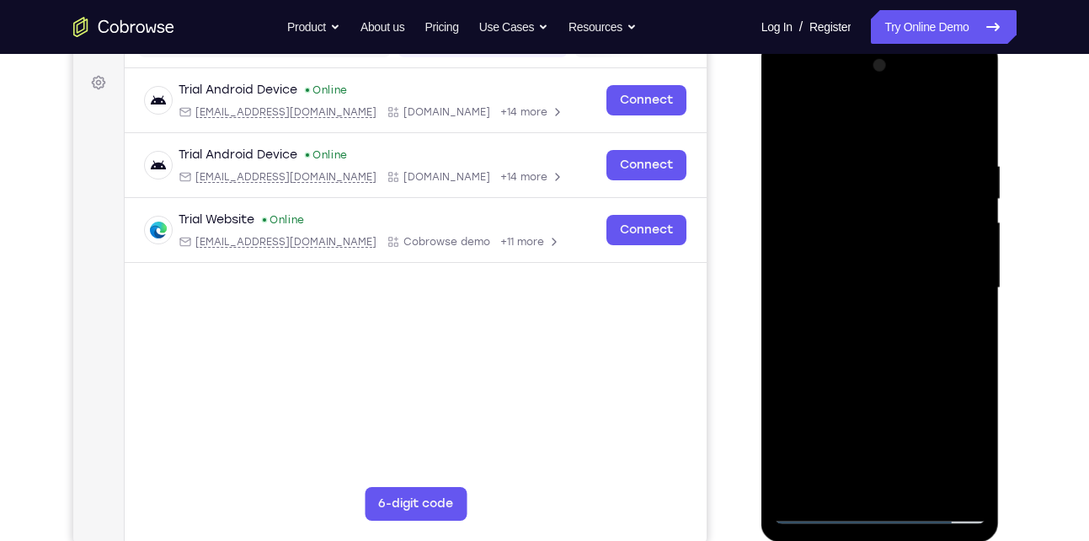
click at [964, 264] on div at bounding box center [880, 288] width 212 height 472
drag, startPoint x: 964, startPoint y: 254, endPoint x: 834, endPoint y: 283, distance: 133.6
click at [834, 283] on div at bounding box center [880, 288] width 212 height 472
drag, startPoint x: 937, startPoint y: 245, endPoint x: 824, endPoint y: 260, distance: 114.7
click at [824, 260] on div at bounding box center [880, 288] width 212 height 472
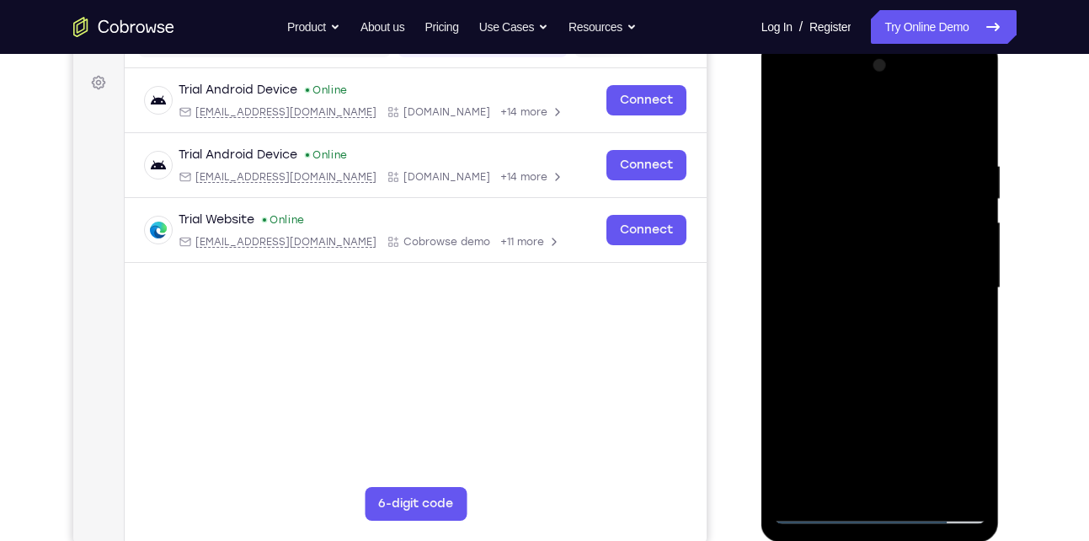
click at [944, 261] on div at bounding box center [880, 288] width 212 height 472
drag, startPoint x: 961, startPoint y: 259, endPoint x: 869, endPoint y: 263, distance: 91.8
click at [869, 263] on div at bounding box center [880, 288] width 212 height 472
click at [945, 243] on div at bounding box center [880, 288] width 212 height 472
drag, startPoint x: 945, startPoint y: 243, endPoint x: 812, endPoint y: 267, distance: 135.3
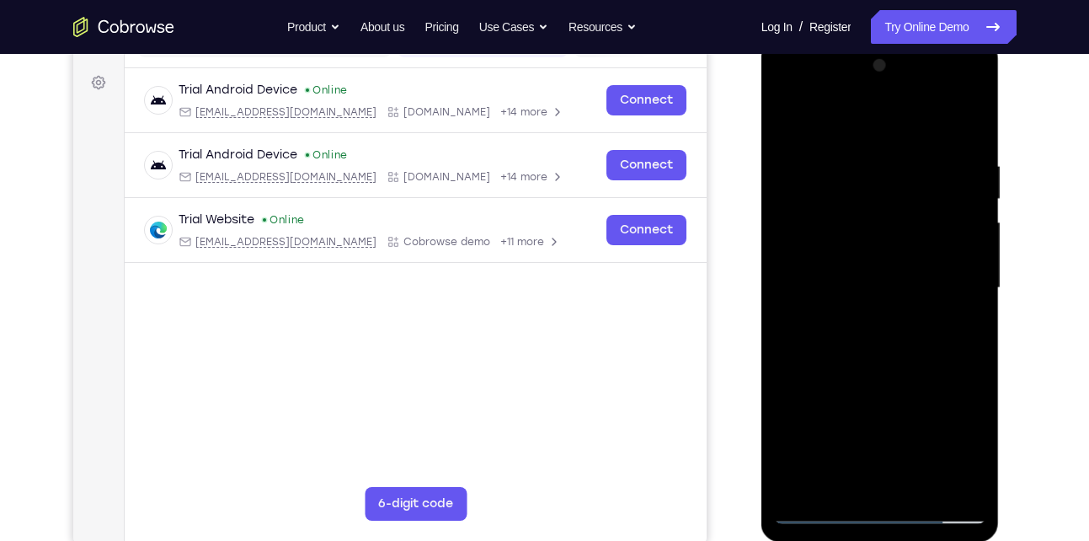
click at [812, 267] on div at bounding box center [880, 288] width 212 height 472
drag, startPoint x: 944, startPoint y: 245, endPoint x: 824, endPoint y: 260, distance: 121.4
click at [824, 260] on div at bounding box center [880, 288] width 212 height 472
click at [938, 225] on div at bounding box center [880, 288] width 212 height 472
drag, startPoint x: 946, startPoint y: 225, endPoint x: 850, endPoint y: 234, distance: 95.6
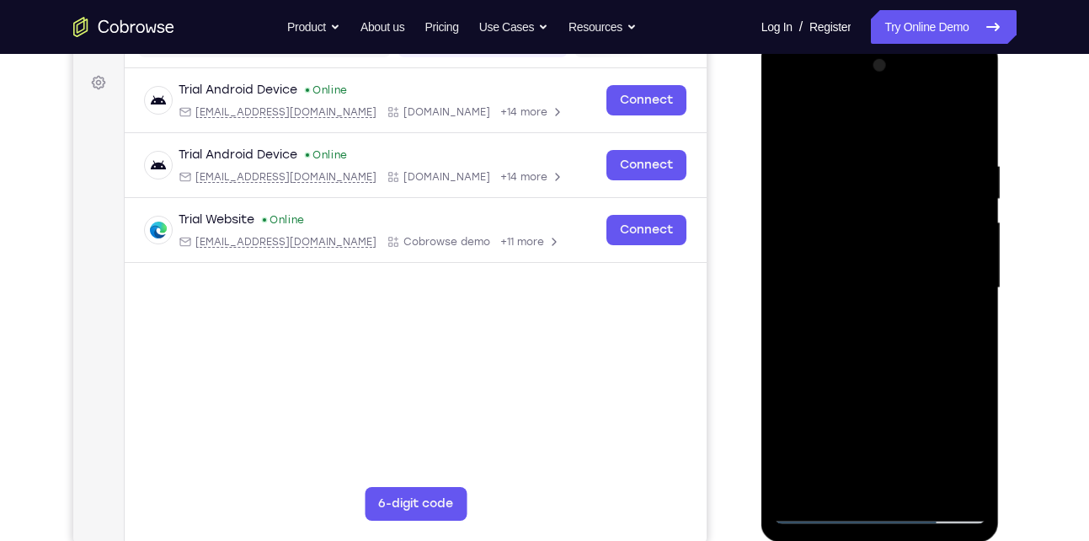
click at [850, 234] on div at bounding box center [880, 288] width 212 height 472
drag, startPoint x: 936, startPoint y: 223, endPoint x: 825, endPoint y: 233, distance: 111.6
click at [825, 233] on div at bounding box center [880, 288] width 212 height 472
drag, startPoint x: 926, startPoint y: 225, endPoint x: 834, endPoint y: 234, distance: 92.2
click at [834, 234] on div at bounding box center [880, 288] width 212 height 472
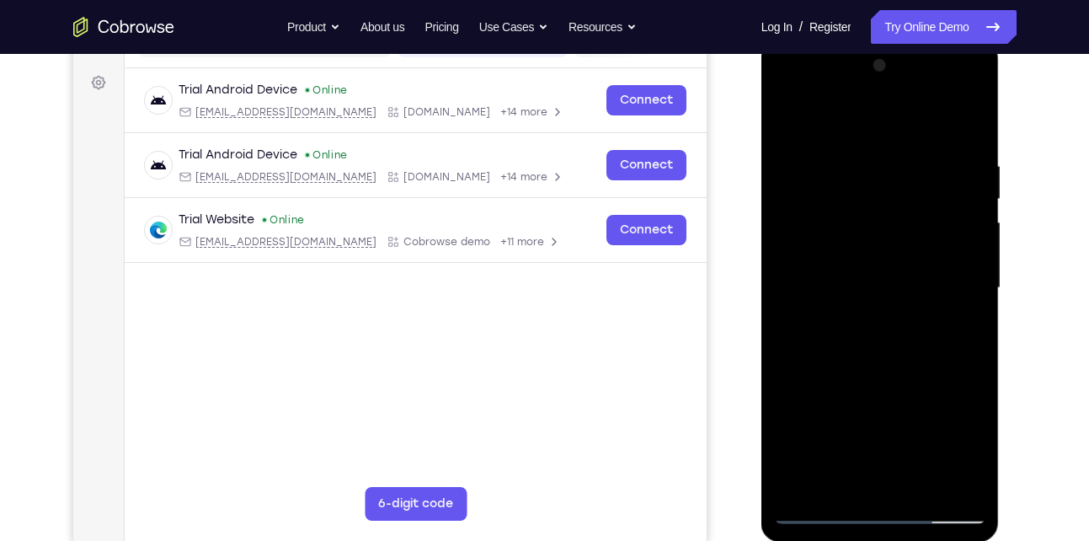
drag, startPoint x: 934, startPoint y: 180, endPoint x: 820, endPoint y: 205, distance: 116.4
click at [820, 205] on div at bounding box center [880, 288] width 212 height 472
click at [958, 156] on div at bounding box center [880, 288] width 212 height 472
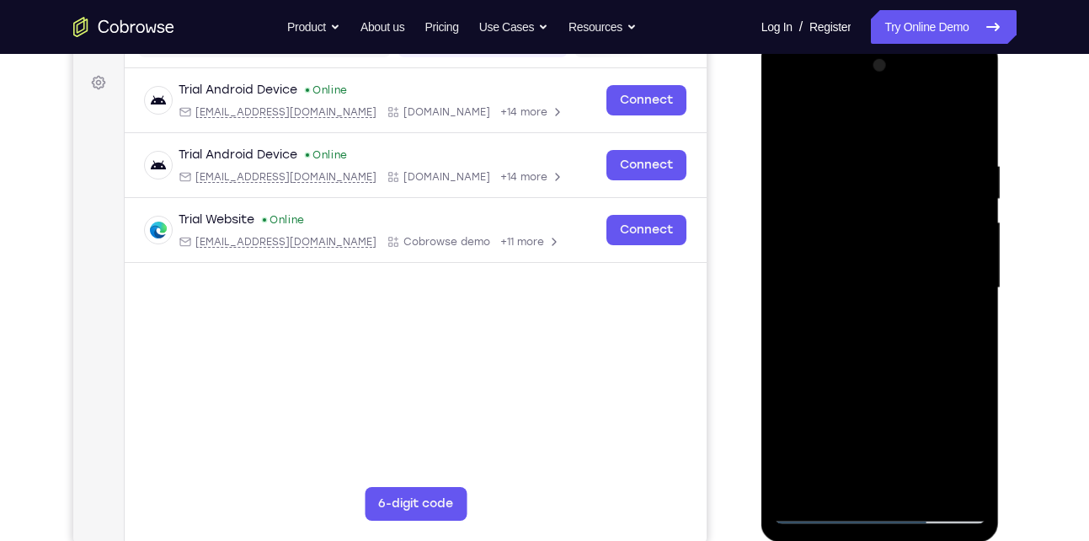
click at [968, 117] on div at bounding box center [880, 288] width 212 height 472
click at [847, 148] on div at bounding box center [880, 288] width 212 height 472
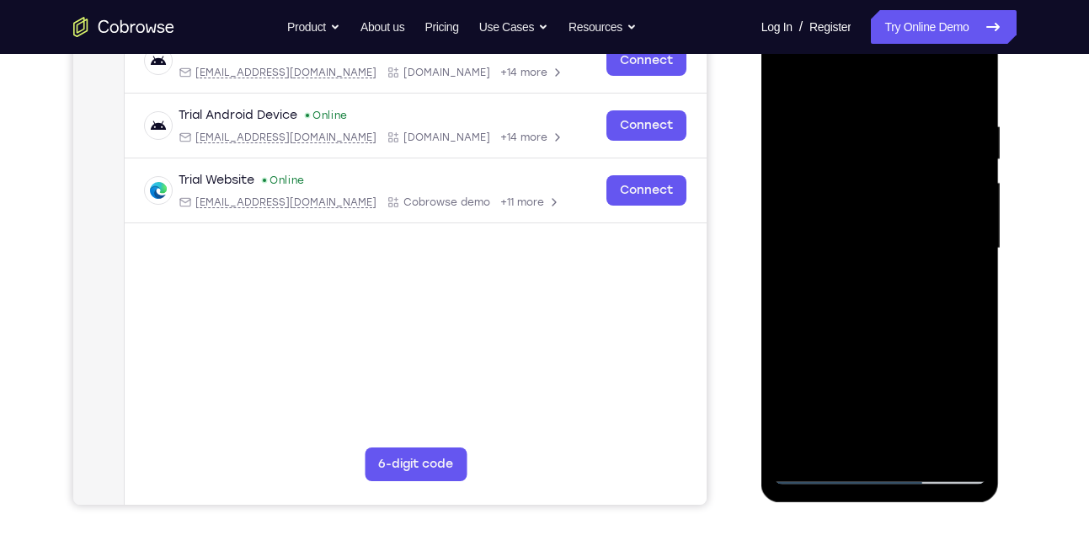
scroll to position [280, 0]
drag, startPoint x: 858, startPoint y: 306, endPoint x: 852, endPoint y: 189, distance: 116.4
click at [852, 189] on div at bounding box center [880, 248] width 212 height 472
drag, startPoint x: 848, startPoint y: 333, endPoint x: 850, endPoint y: 205, distance: 127.2
click at [850, 205] on div at bounding box center [880, 248] width 212 height 472
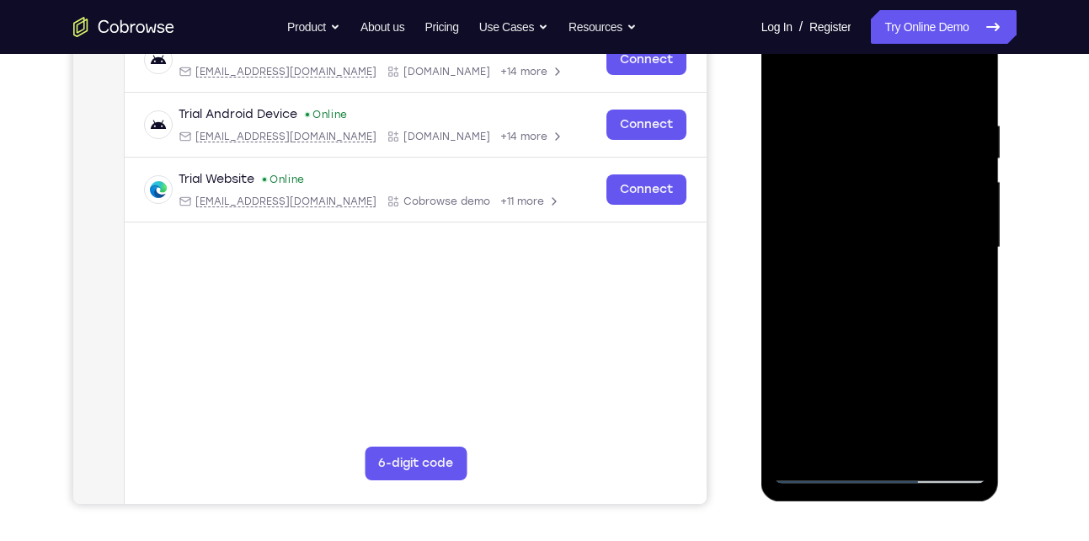
drag, startPoint x: 856, startPoint y: 364, endPoint x: 844, endPoint y: 192, distance: 172.2
click at [844, 192] on div at bounding box center [880, 248] width 212 height 472
click at [918, 441] on div at bounding box center [880, 248] width 212 height 472
click at [880, 328] on div at bounding box center [880, 248] width 212 height 472
click at [819, 471] on div at bounding box center [880, 248] width 212 height 472
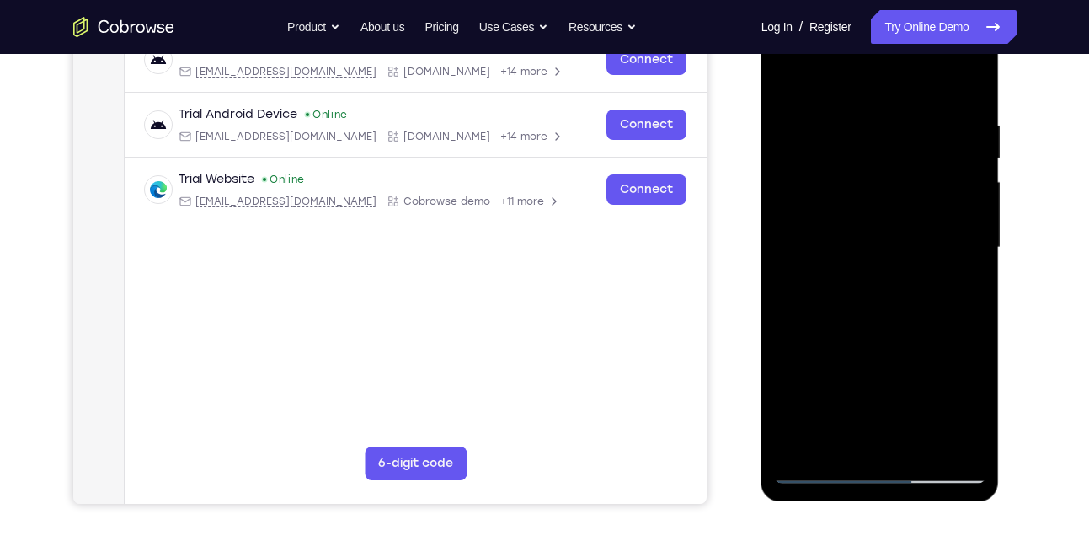
click at [800, 449] on div at bounding box center [880, 248] width 212 height 472
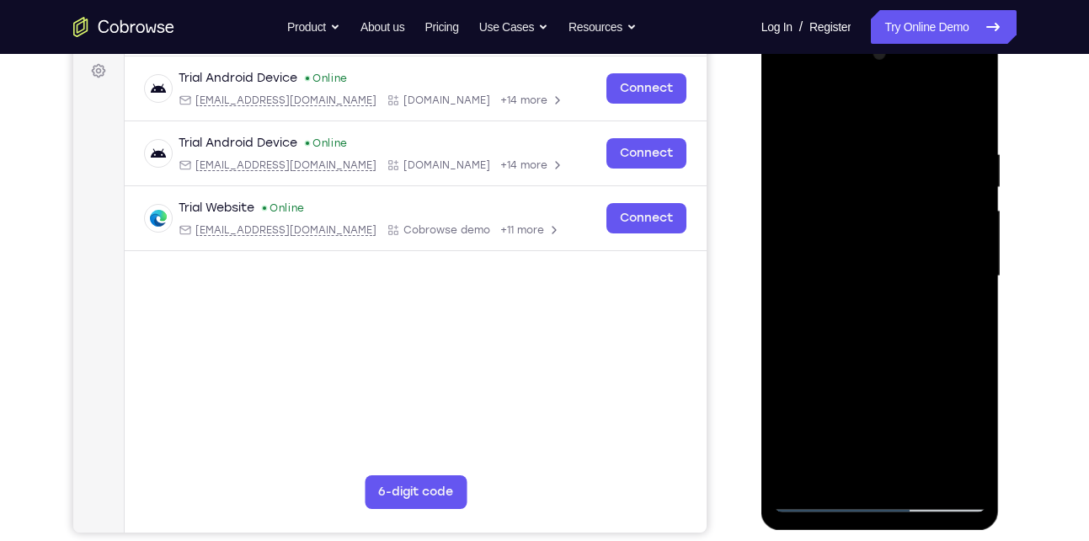
scroll to position [243, 0]
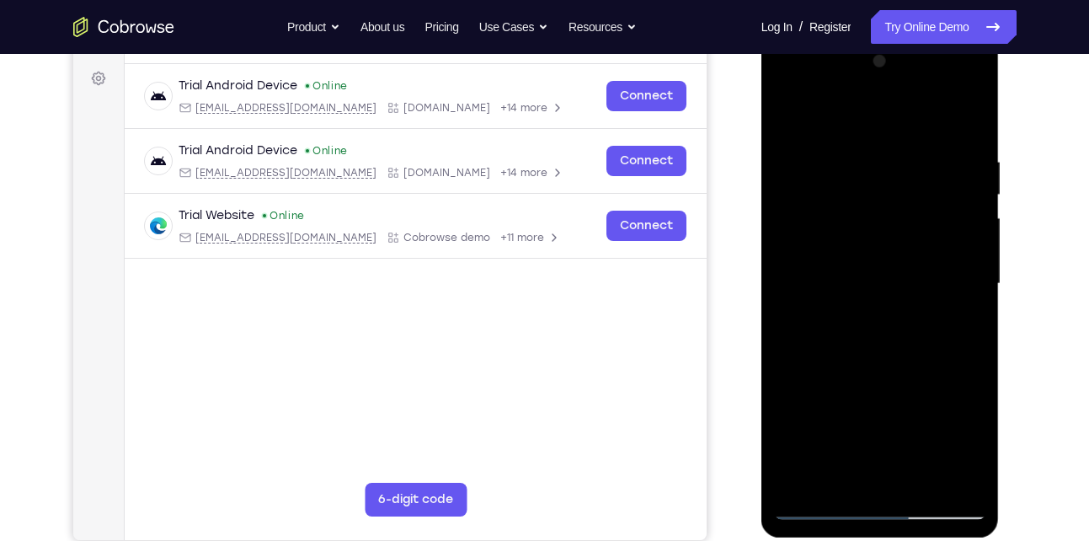
drag, startPoint x: 863, startPoint y: 197, endPoint x: 869, endPoint y: 380, distance: 182.8
click at [869, 380] on div at bounding box center [880, 284] width 212 height 472
click at [857, 154] on div at bounding box center [880, 284] width 212 height 472
click at [971, 285] on div at bounding box center [880, 284] width 212 height 472
click at [964, 233] on div at bounding box center [880, 284] width 212 height 472
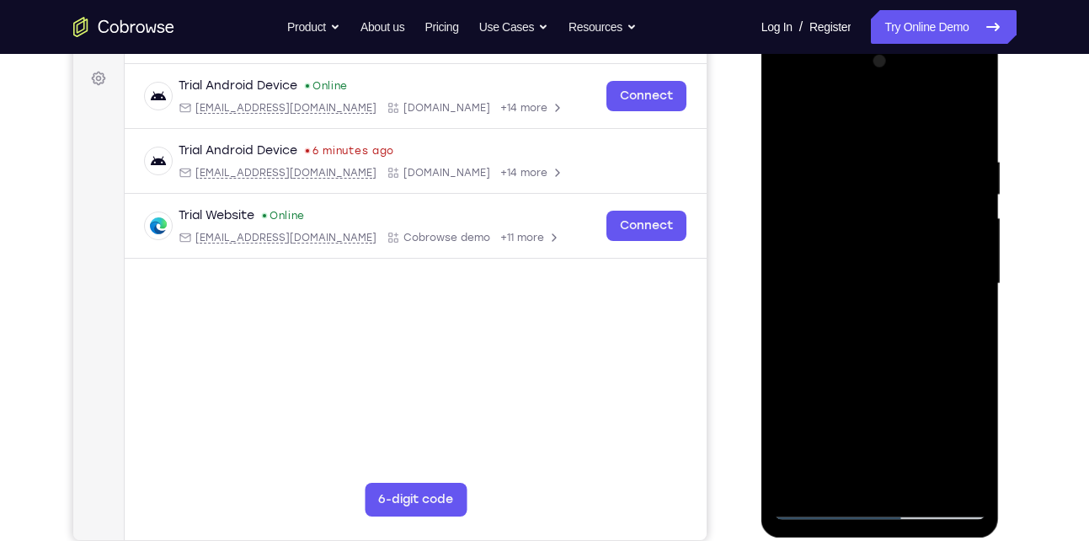
scroll to position [317, 0]
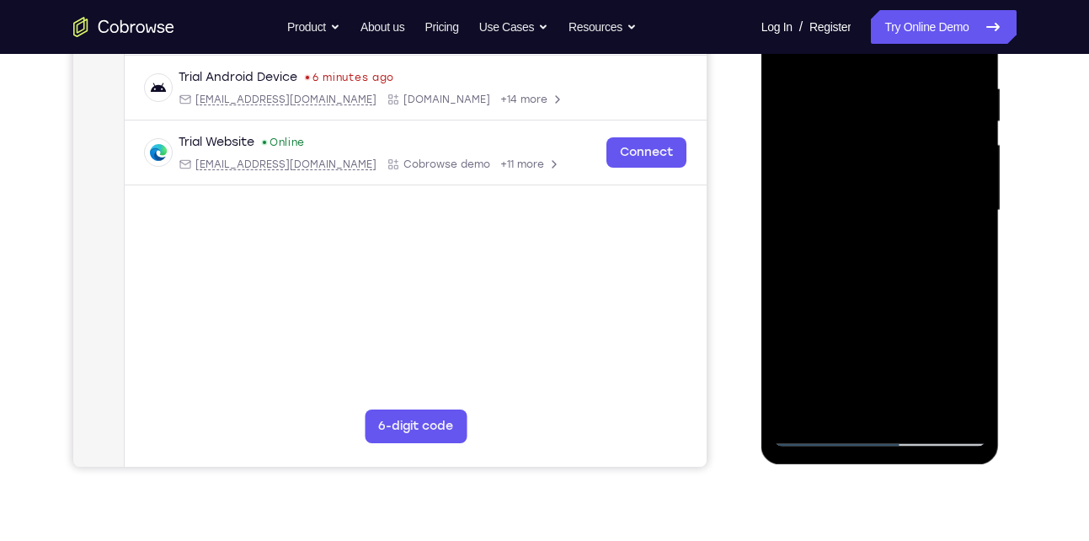
click at [877, 401] on div at bounding box center [880, 211] width 212 height 472
click at [835, 401] on div at bounding box center [880, 211] width 212 height 472
click at [973, 330] on div at bounding box center [880, 211] width 212 height 472
drag, startPoint x: 953, startPoint y: 270, endPoint x: 847, endPoint y: 273, distance: 106.1
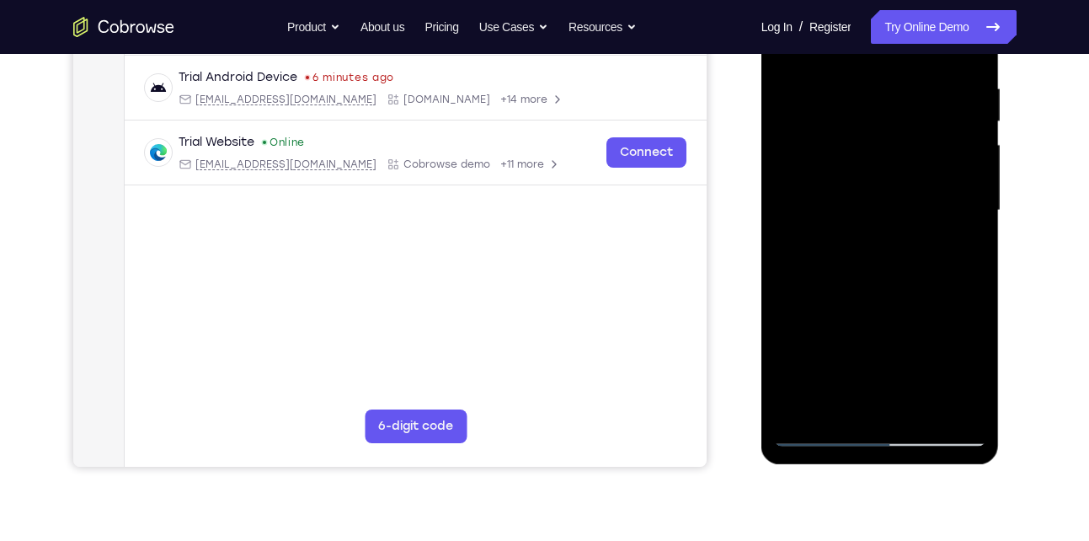
click at [847, 273] on div at bounding box center [880, 211] width 212 height 472
click at [957, 272] on div at bounding box center [880, 211] width 212 height 472
click at [790, 301] on div at bounding box center [880, 211] width 212 height 472
click at [817, 434] on div at bounding box center [880, 211] width 212 height 472
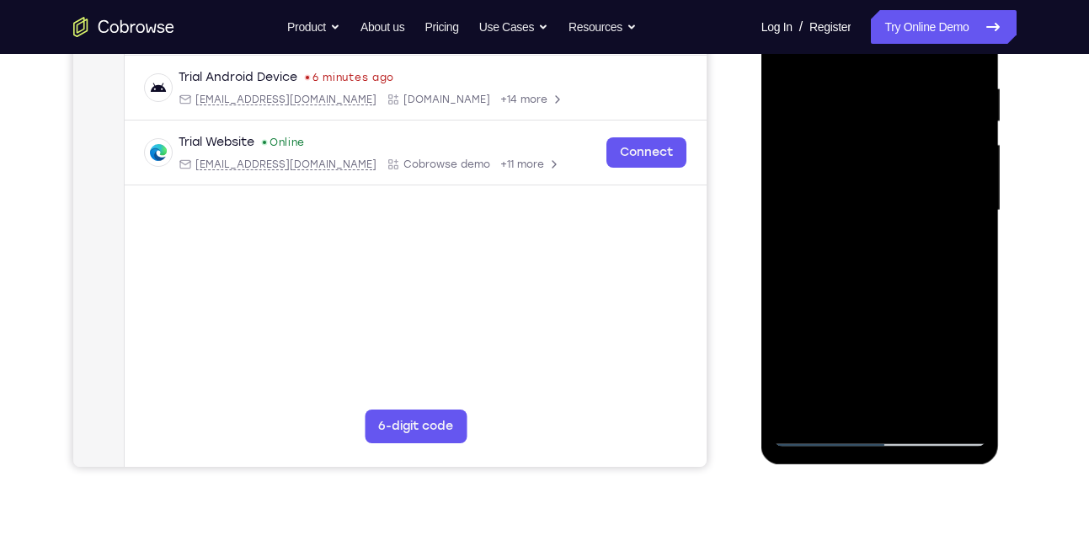
click at [957, 398] on div at bounding box center [880, 211] width 212 height 472
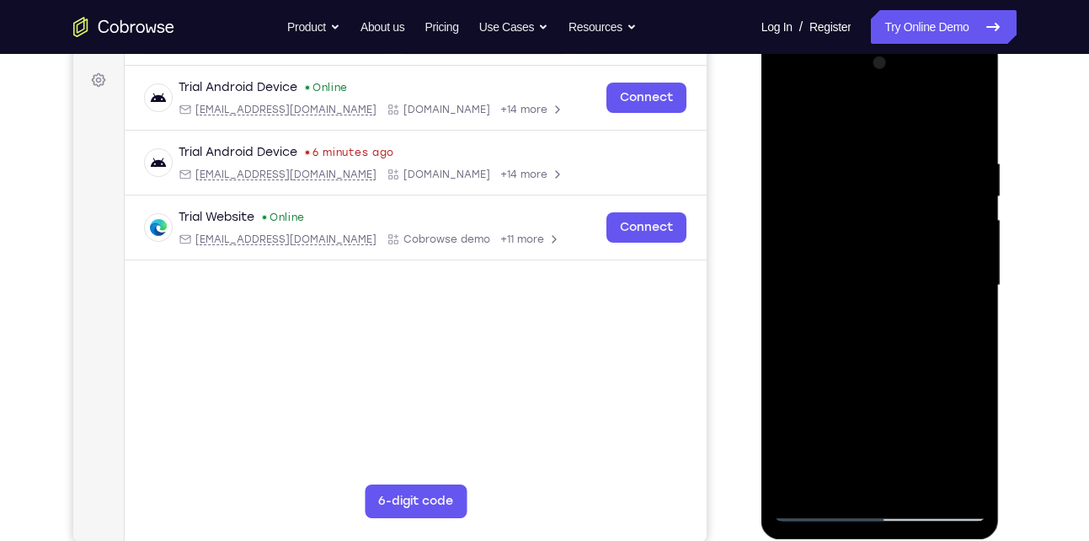
scroll to position [241, 0]
drag, startPoint x: 952, startPoint y: 336, endPoint x: 845, endPoint y: 260, distance: 131.1
click at [845, 260] on div at bounding box center [880, 287] width 212 height 472
click at [941, 210] on div at bounding box center [880, 287] width 212 height 472
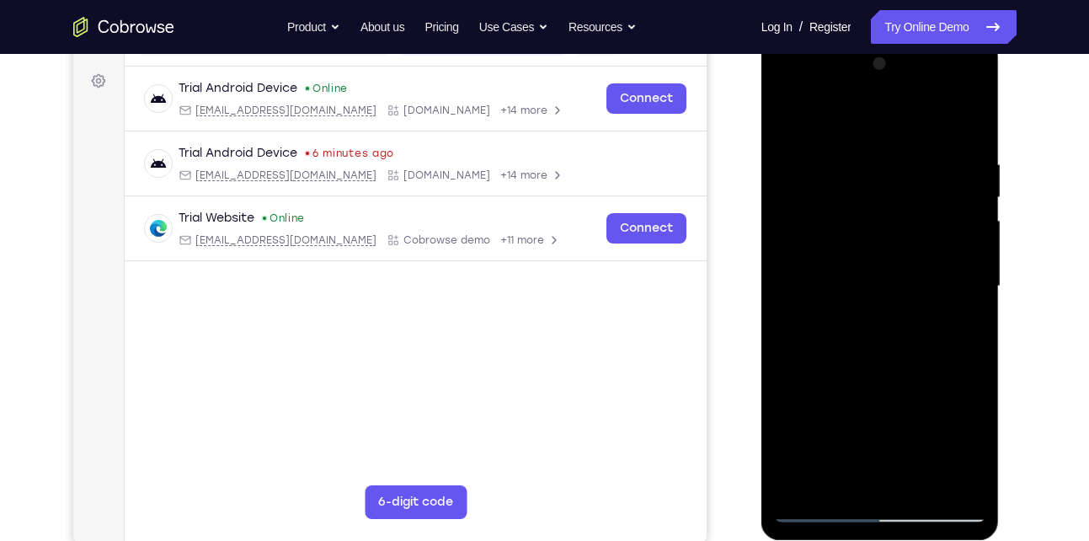
click at [941, 210] on div at bounding box center [880, 287] width 212 height 472
drag, startPoint x: 941, startPoint y: 210, endPoint x: 834, endPoint y: 229, distance: 108.7
click at [834, 229] on div at bounding box center [880, 287] width 212 height 472
click at [962, 173] on div at bounding box center [880, 287] width 212 height 472
click at [964, 131] on div at bounding box center [880, 287] width 212 height 472
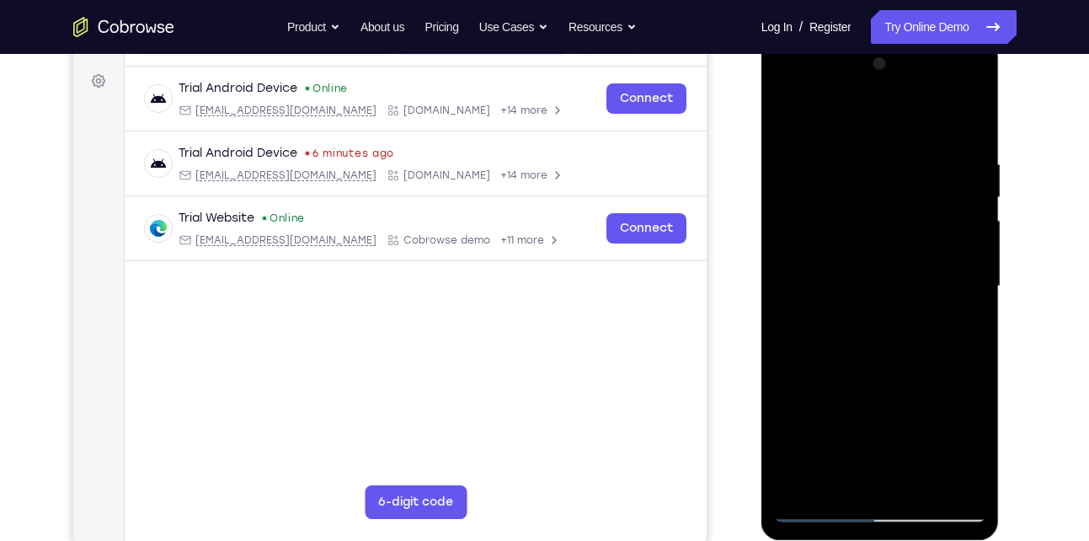
scroll to position [275, 0]
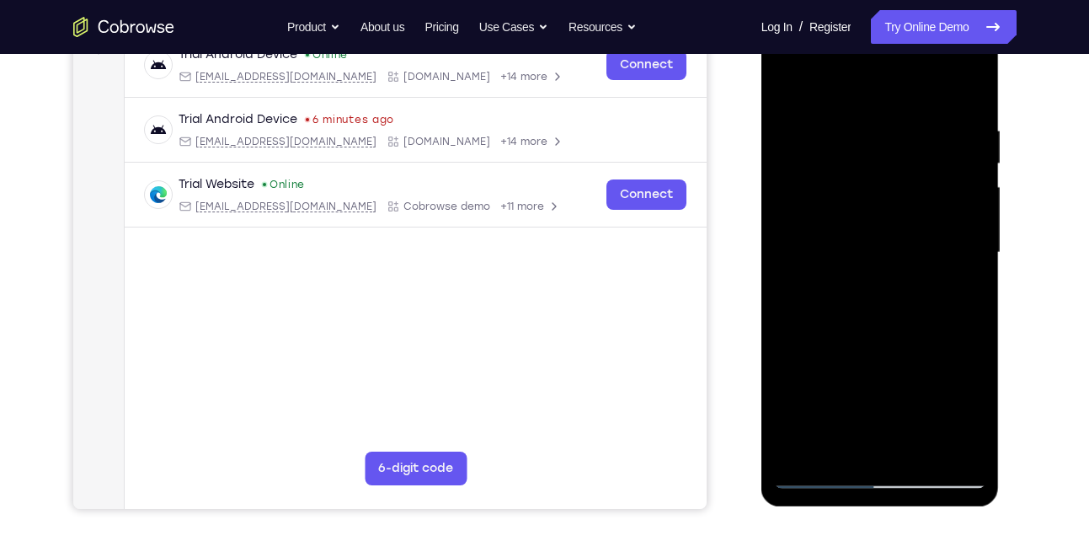
drag, startPoint x: 898, startPoint y: 270, endPoint x: 900, endPoint y: 253, distance: 16.9
click at [900, 253] on div at bounding box center [880, 253] width 212 height 472
drag, startPoint x: 900, startPoint y: 253, endPoint x: 878, endPoint y: 402, distance: 149.8
click at [878, 402] on div at bounding box center [880, 253] width 212 height 472
drag, startPoint x: 877, startPoint y: 168, endPoint x: 869, endPoint y: 380, distance: 212.4
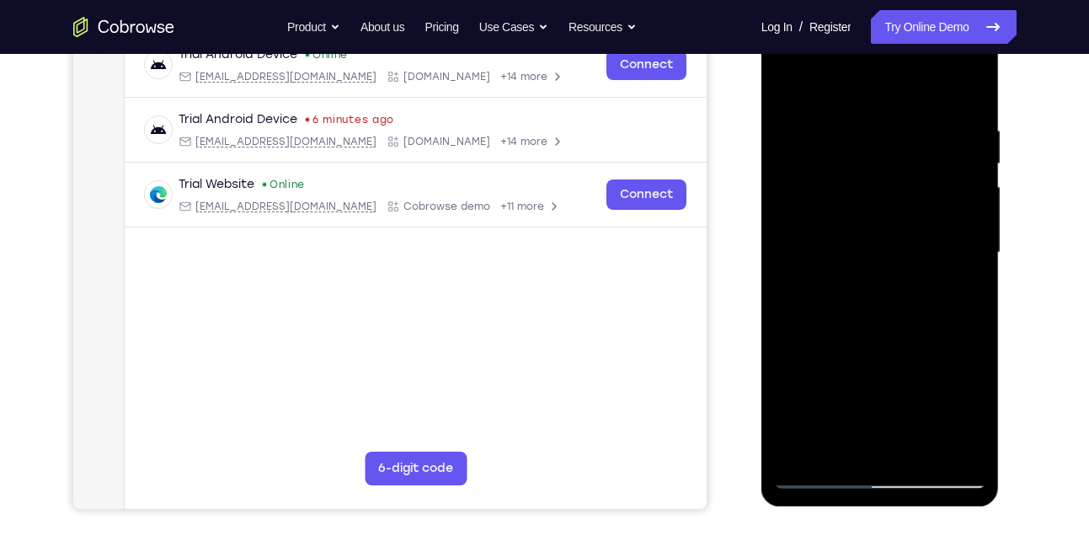
click at [869, 380] on div at bounding box center [880, 253] width 212 height 472
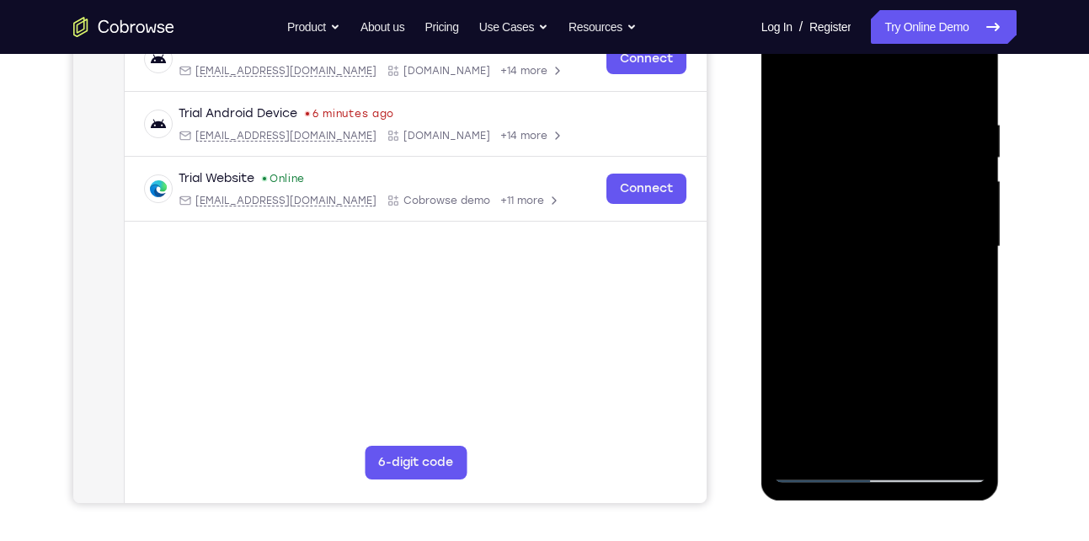
scroll to position [281, 0]
click at [864, 119] on div at bounding box center [880, 246] width 212 height 472
click at [969, 213] on div at bounding box center [880, 246] width 212 height 472
click at [974, 440] on div at bounding box center [880, 246] width 212 height 472
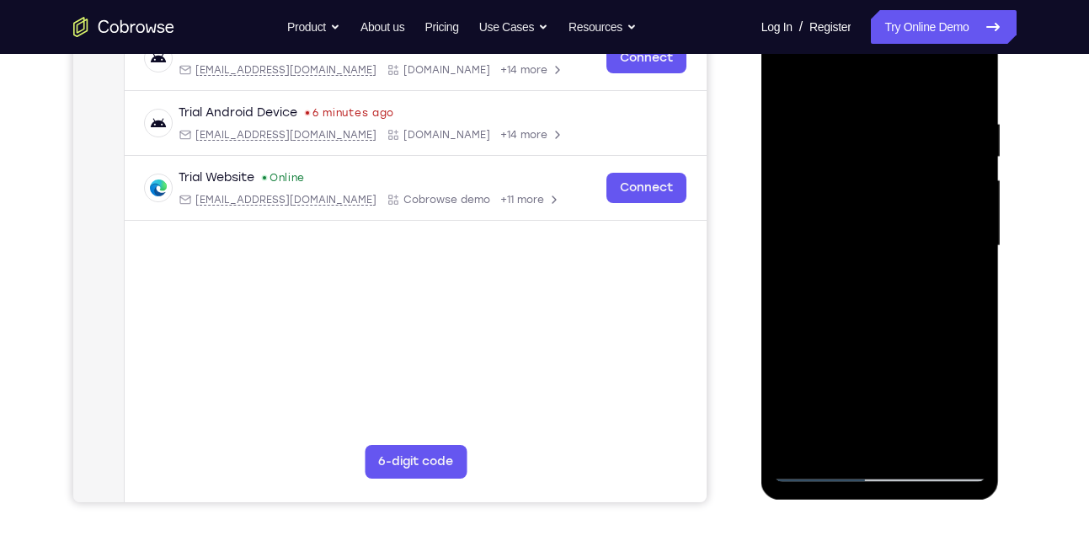
click at [969, 212] on div at bounding box center [880, 246] width 212 height 472
click at [947, 193] on div at bounding box center [880, 246] width 212 height 472
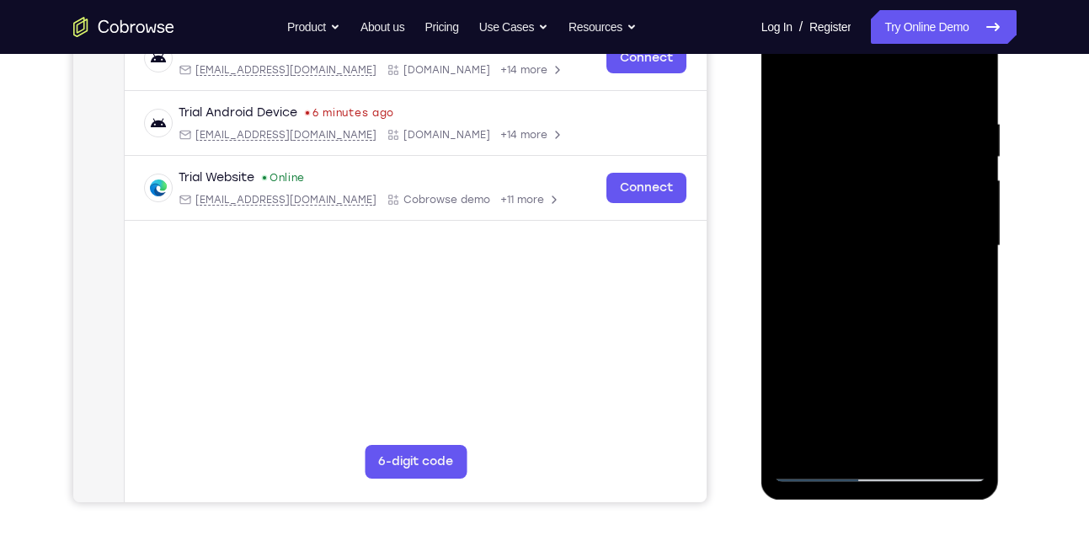
click at [947, 193] on div at bounding box center [880, 246] width 212 height 472
drag, startPoint x: 956, startPoint y: 158, endPoint x: 824, endPoint y: 193, distance: 136.6
click at [824, 193] on div at bounding box center [880, 246] width 212 height 472
drag, startPoint x: 941, startPoint y: 153, endPoint x: 815, endPoint y: 188, distance: 130.9
click at [815, 188] on div at bounding box center [880, 246] width 212 height 472
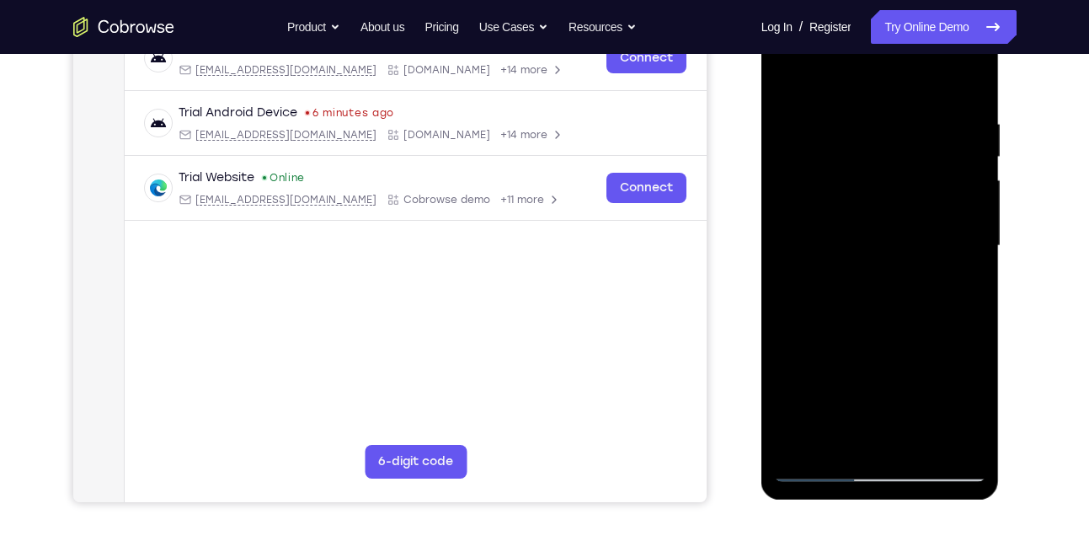
click at [956, 169] on div at bounding box center [880, 246] width 212 height 472
click at [970, 88] on div at bounding box center [880, 246] width 212 height 472
drag, startPoint x: 861, startPoint y: 136, endPoint x: 845, endPoint y: 339, distance: 203.6
click at [845, 339] on div at bounding box center [880, 246] width 212 height 472
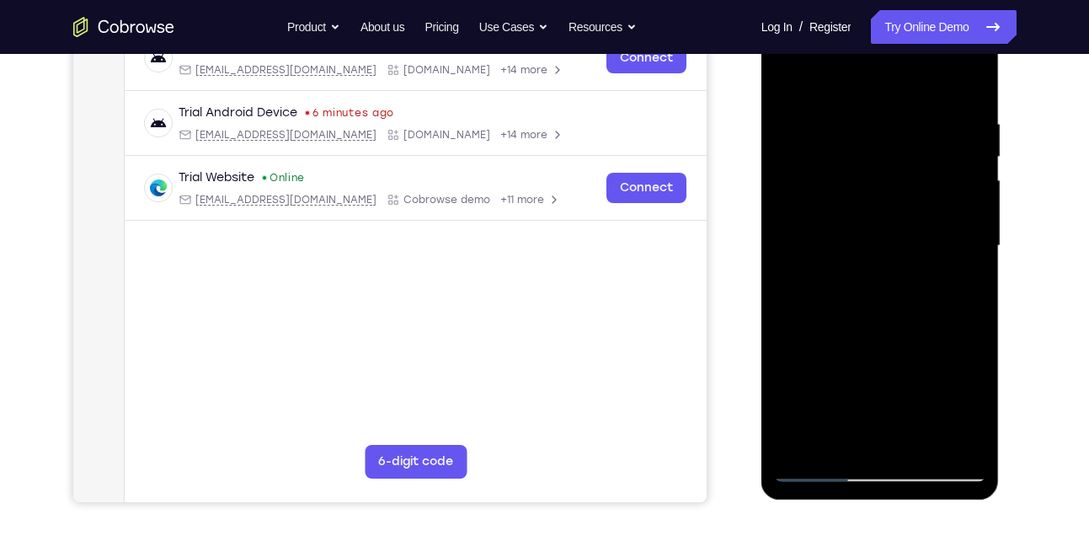
click at [854, 108] on div at bounding box center [880, 246] width 212 height 472
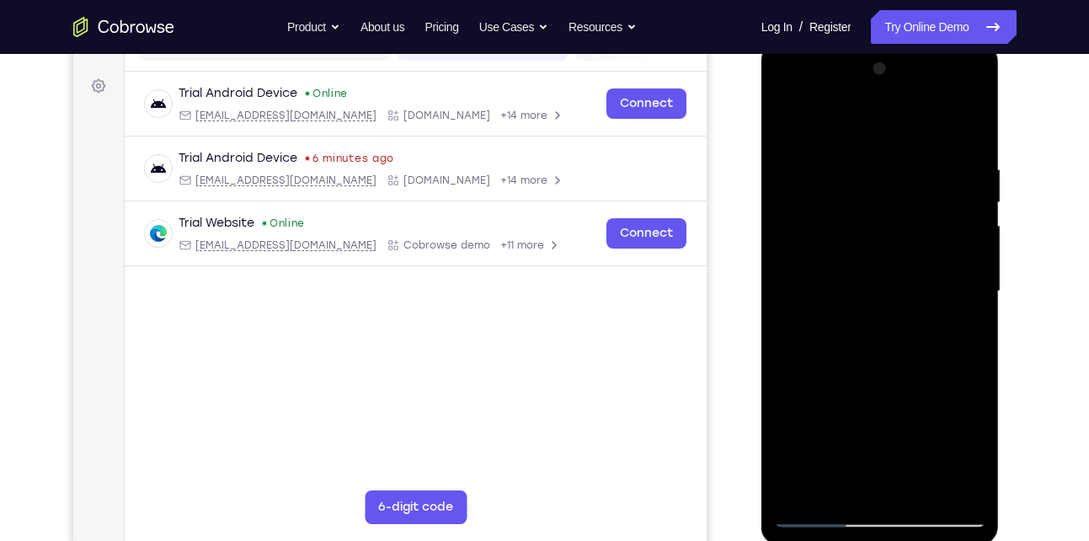
scroll to position [235, 0]
click at [956, 169] on div at bounding box center [880, 292] width 212 height 472
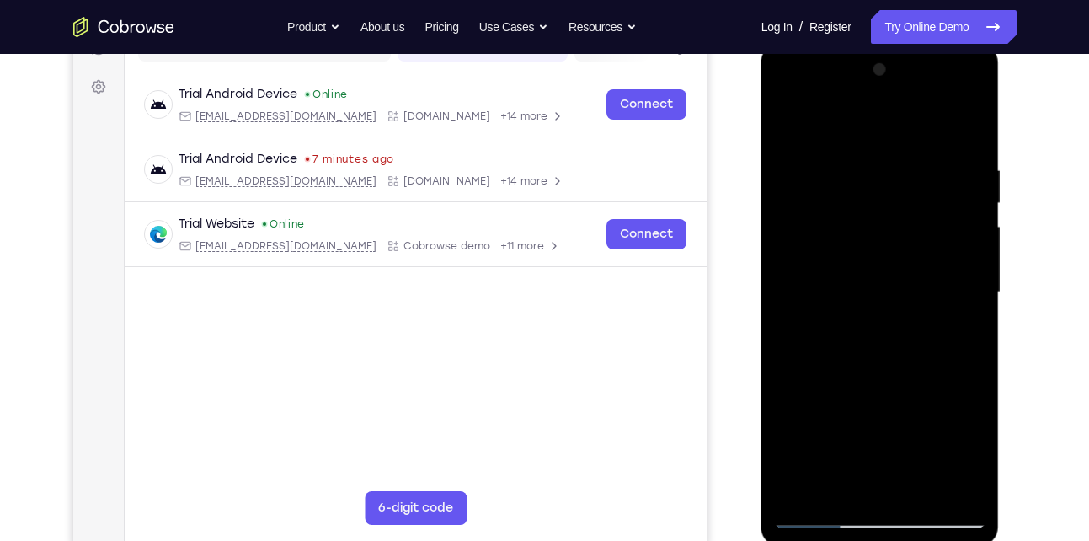
drag, startPoint x: 956, startPoint y: 216, endPoint x: 841, endPoint y: 204, distance: 115.1
click at [841, 204] on div at bounding box center [880, 292] width 212 height 472
click at [962, 131] on div at bounding box center [880, 292] width 212 height 472
drag, startPoint x: 891, startPoint y: 187, endPoint x: 880, endPoint y: 377, distance: 190.6
click at [880, 377] on div at bounding box center [880, 292] width 212 height 472
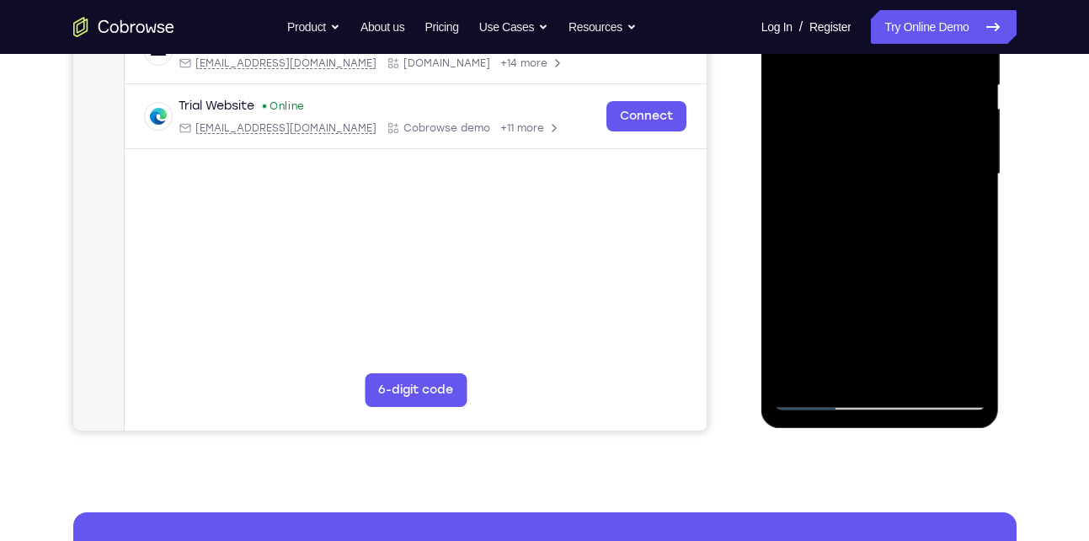
scroll to position [314, 0]
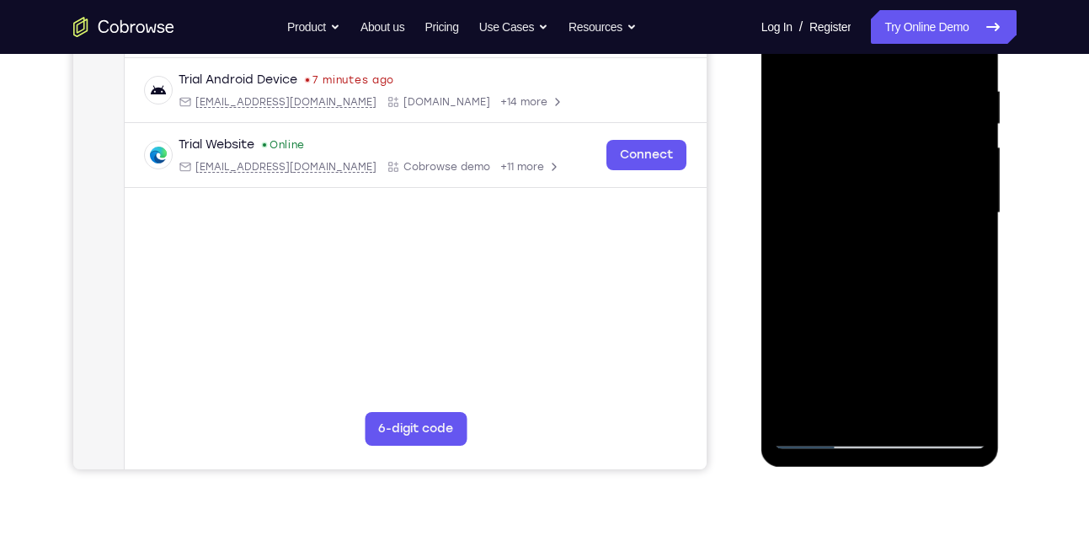
click at [851, 94] on div at bounding box center [880, 213] width 212 height 472
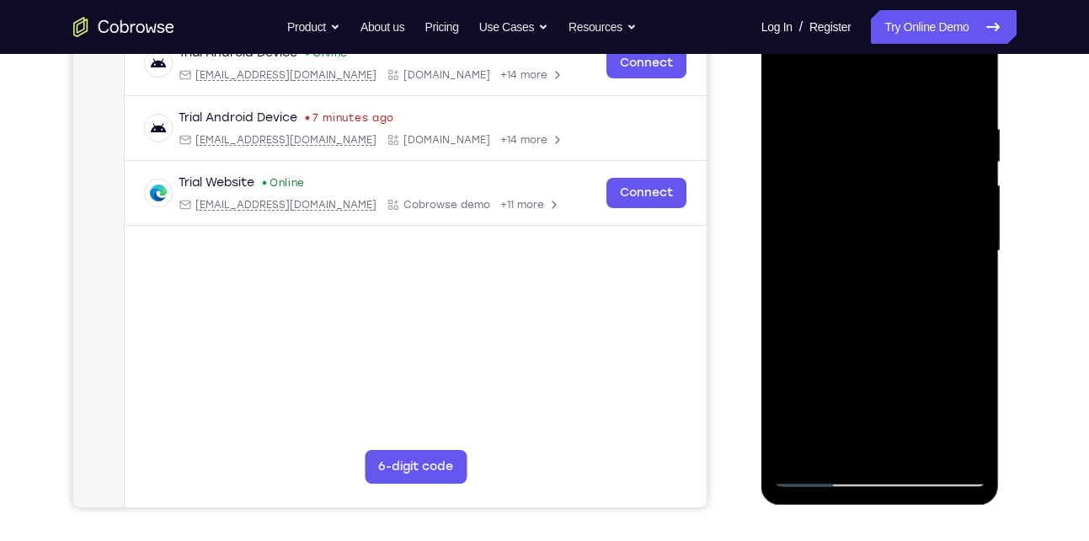
scroll to position [278, 0]
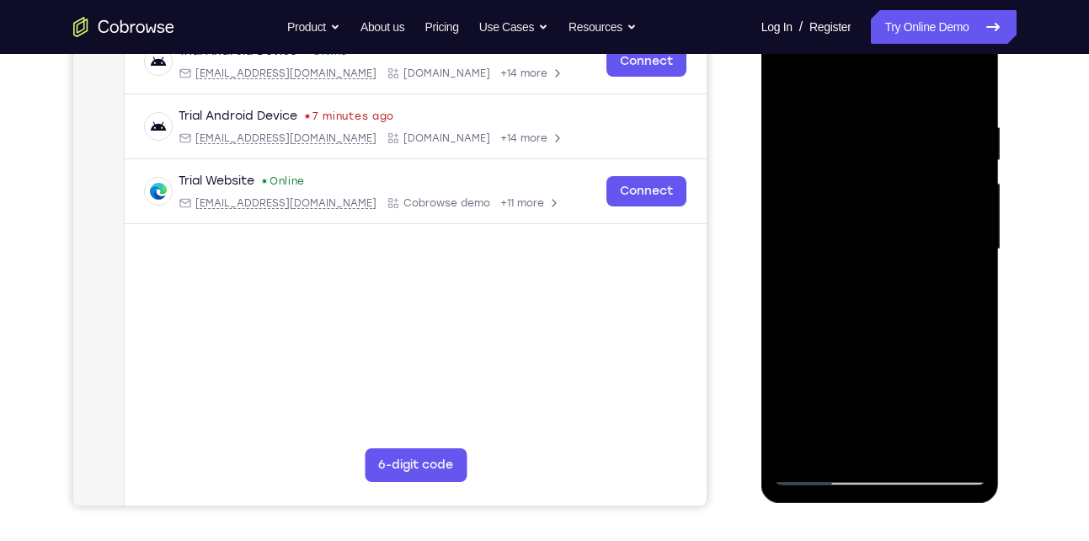
click at [942, 444] on div at bounding box center [880, 249] width 212 height 472
click at [944, 291] on div at bounding box center [880, 249] width 212 height 472
click at [962, 227] on div at bounding box center [880, 249] width 212 height 472
click at [791, 252] on div at bounding box center [880, 249] width 212 height 472
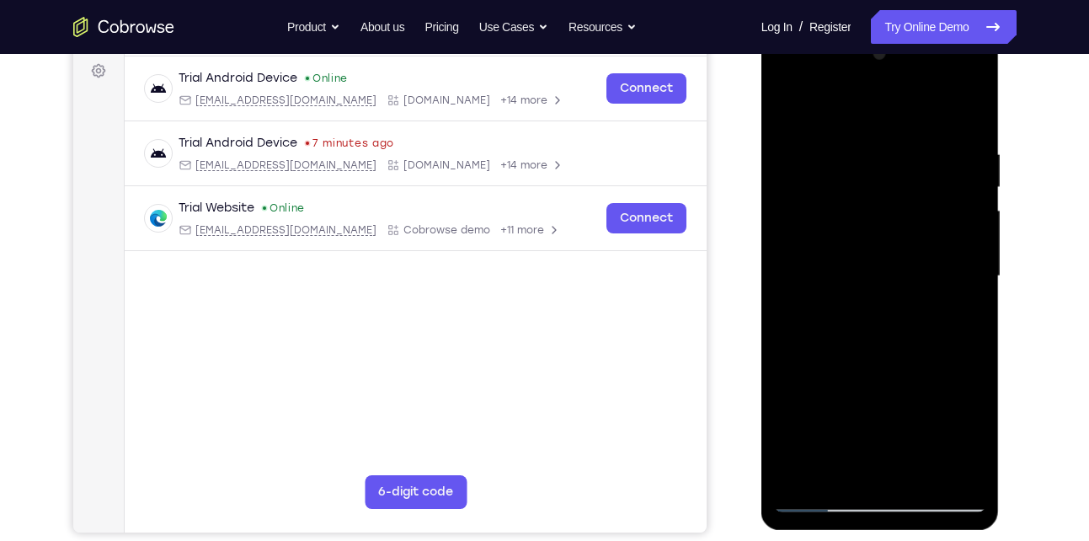
scroll to position [249, 0]
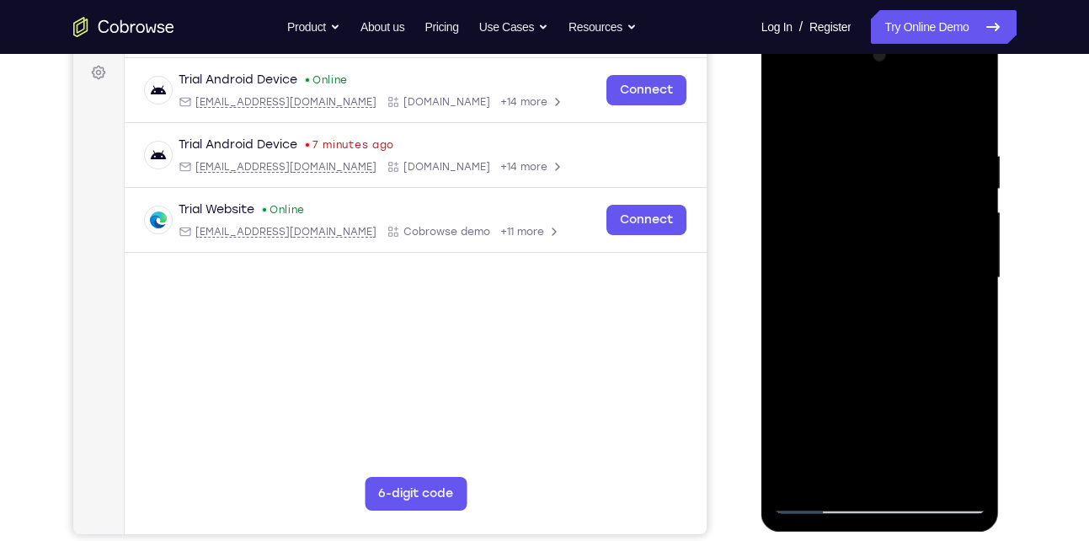
click at [966, 232] on div at bounding box center [880, 278] width 212 height 472
click at [962, 115] on div at bounding box center [880, 278] width 212 height 472
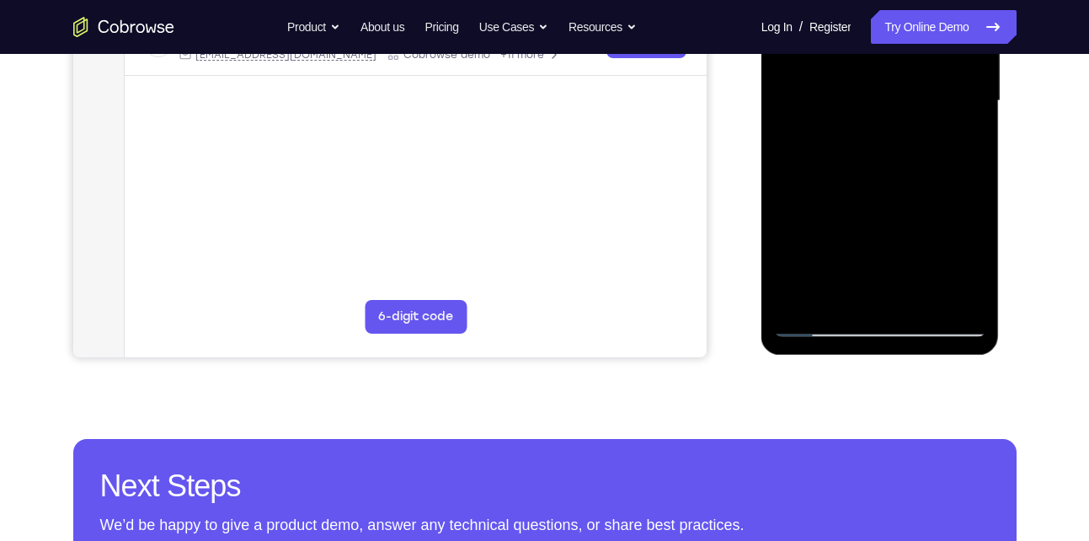
scroll to position [433, 0]
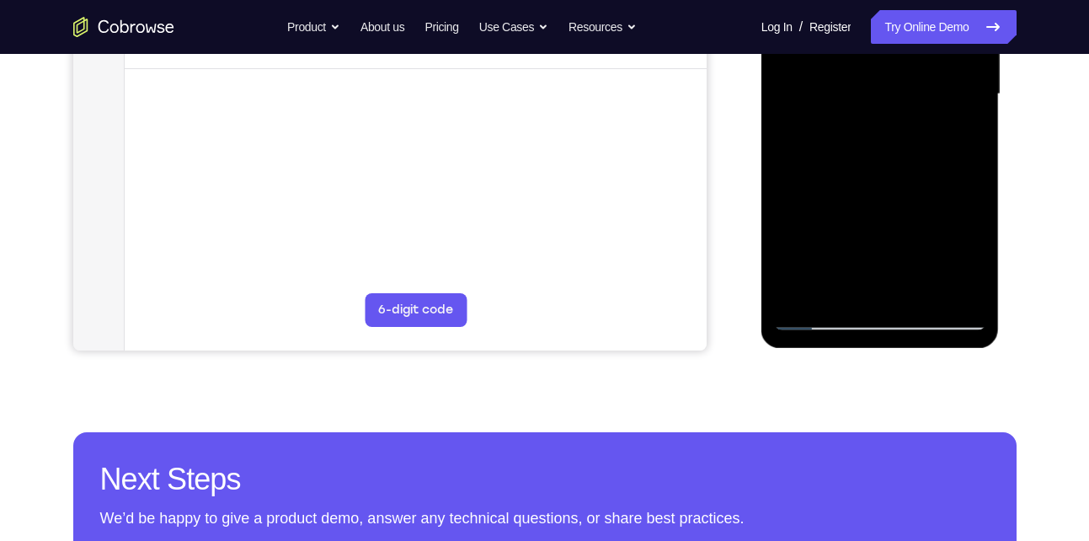
click at [914, 292] on div at bounding box center [880, 95] width 212 height 472
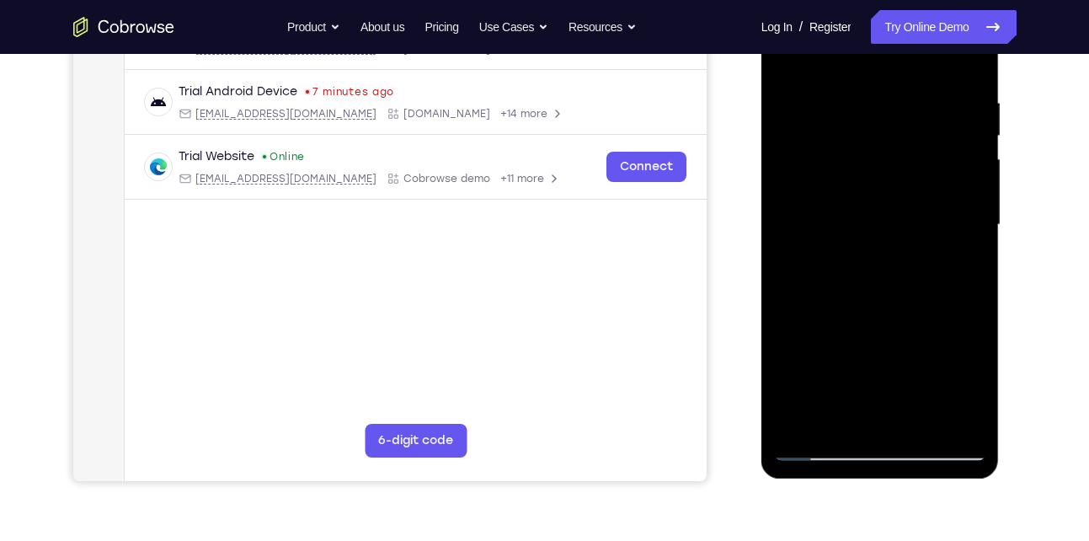
scroll to position [295, 0]
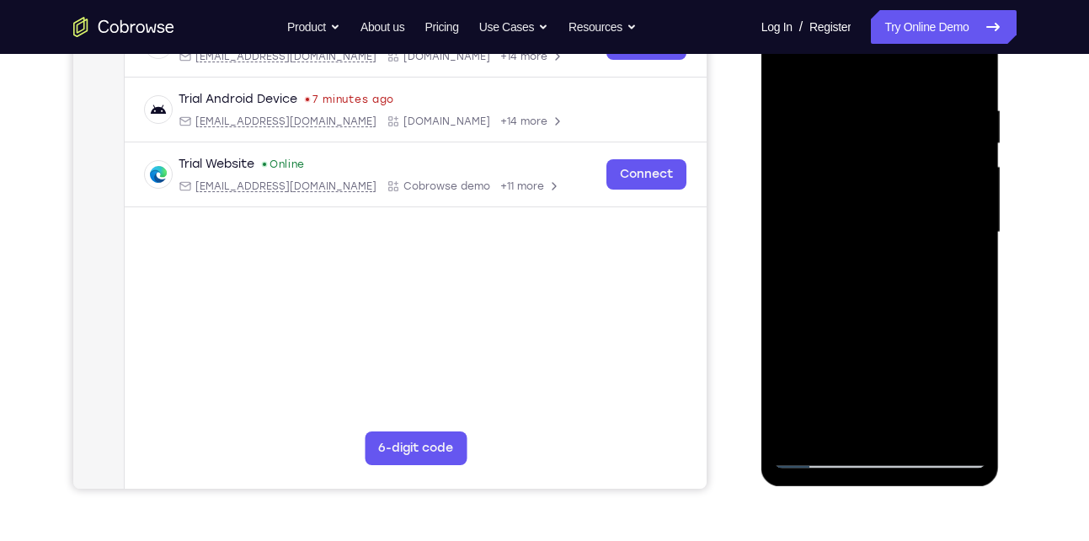
click at [794, 66] on div at bounding box center [880, 233] width 212 height 472
drag, startPoint x: 860, startPoint y: 125, endPoint x: 865, endPoint y: 363, distance: 237.5
click at [865, 363] on div at bounding box center [880, 233] width 212 height 472
click at [855, 97] on div at bounding box center [880, 233] width 212 height 472
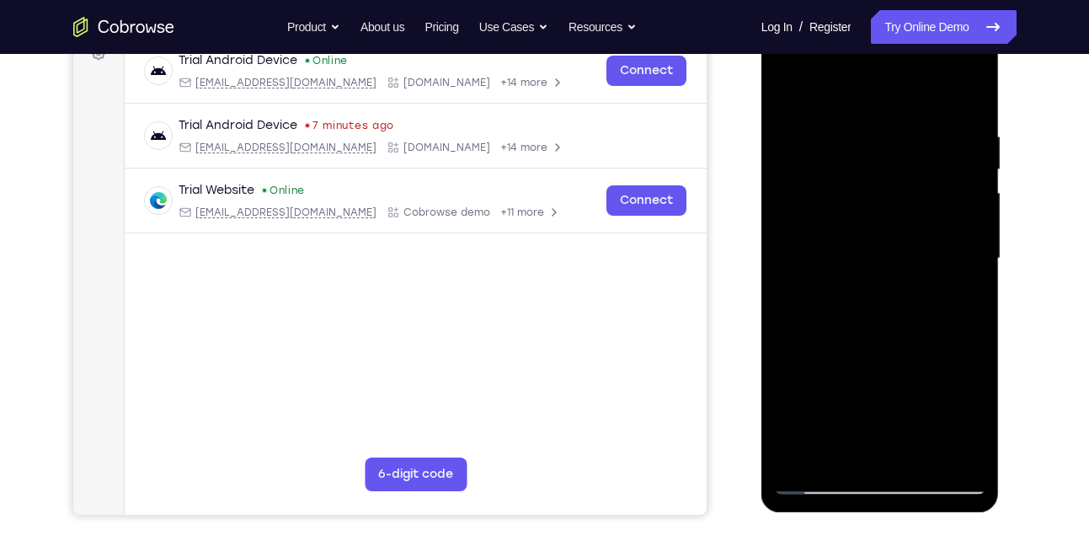
scroll to position [268, 0]
click at [966, 227] on div at bounding box center [880, 260] width 212 height 472
drag, startPoint x: 966, startPoint y: 227, endPoint x: 859, endPoint y: 226, distance: 106.9
click at [859, 226] on div at bounding box center [880, 260] width 212 height 472
click at [941, 207] on div at bounding box center [880, 260] width 212 height 472
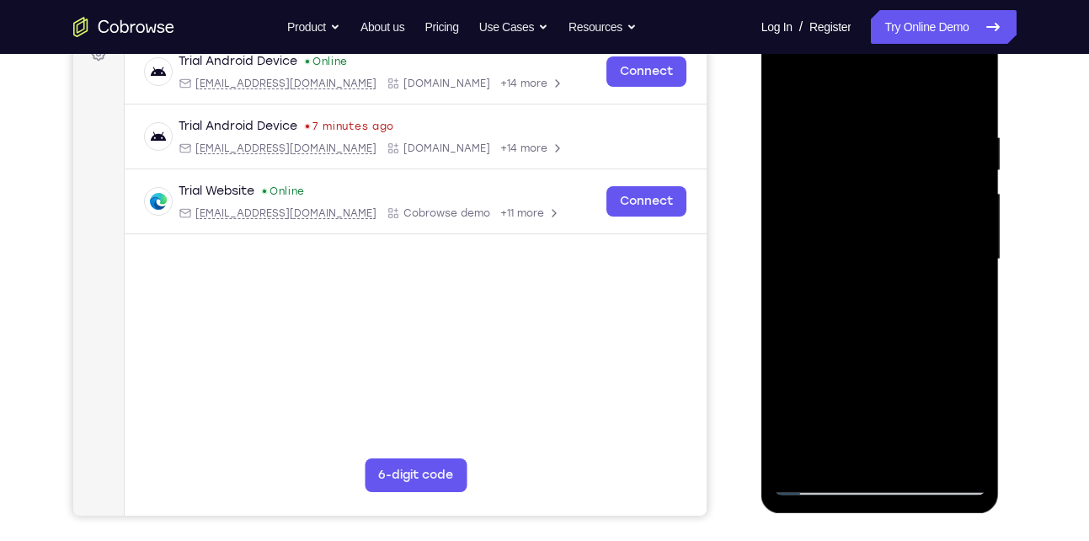
click at [785, 232] on div at bounding box center [880, 260] width 212 height 472
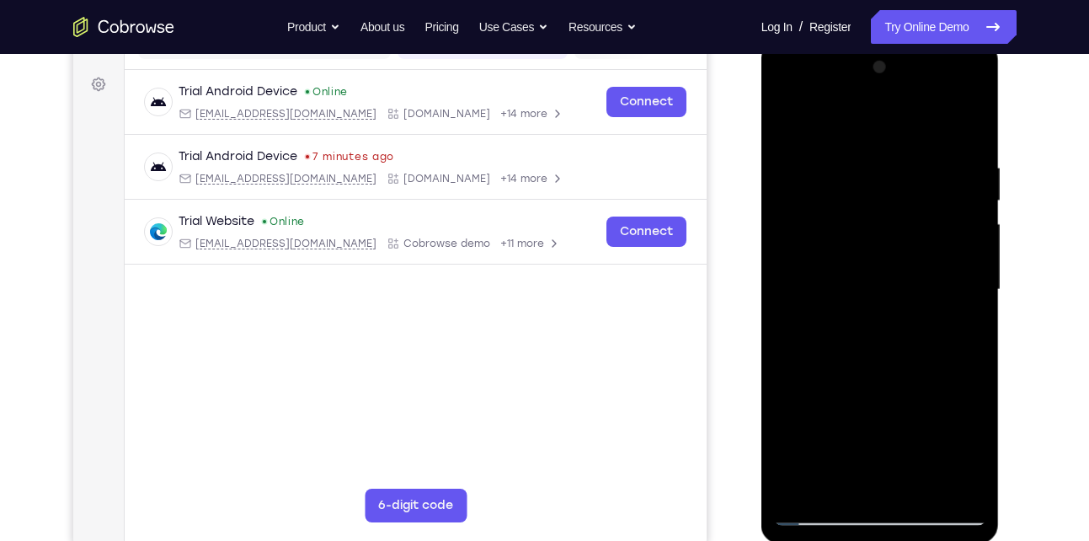
scroll to position [236, 0]
click at [937, 271] on div at bounding box center [880, 292] width 212 height 472
click at [972, 220] on div at bounding box center [880, 292] width 212 height 472
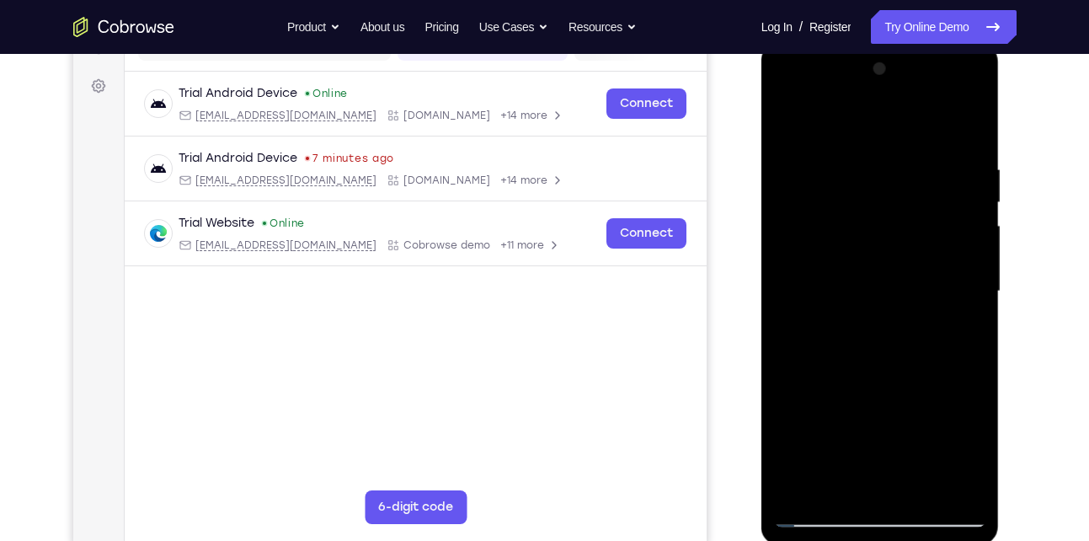
click at [972, 220] on div at bounding box center [880, 292] width 212 height 472
click at [966, 129] on div at bounding box center [880, 292] width 212 height 472
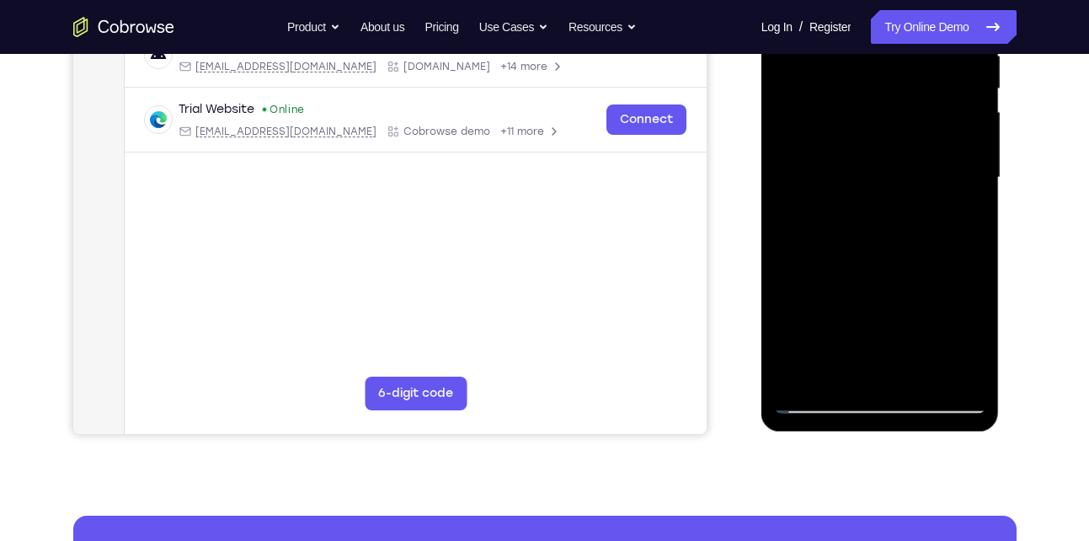
scroll to position [350, 0]
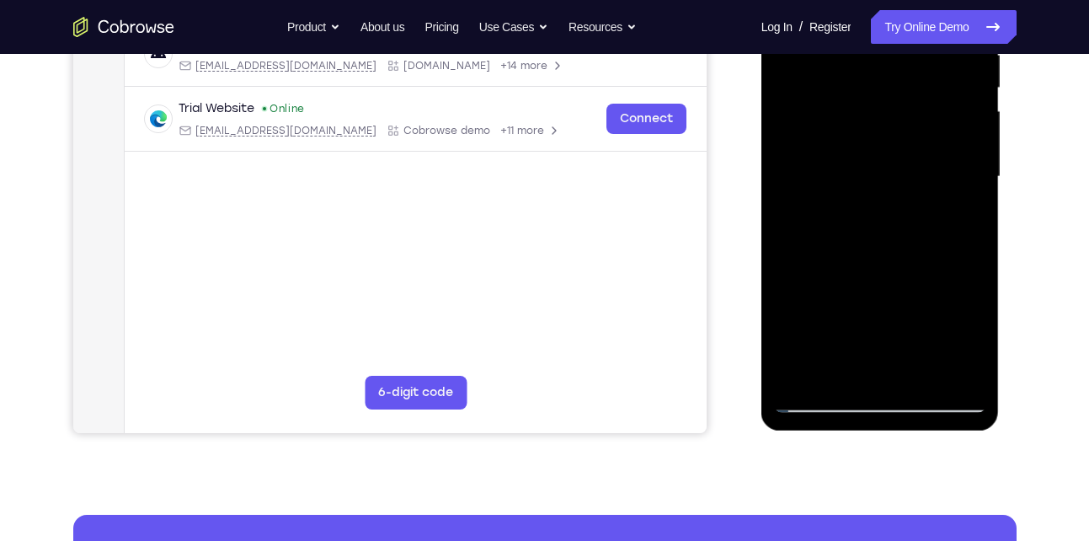
click at [909, 371] on div at bounding box center [880, 177] width 212 height 472
click at [823, 397] on div at bounding box center [880, 177] width 212 height 472
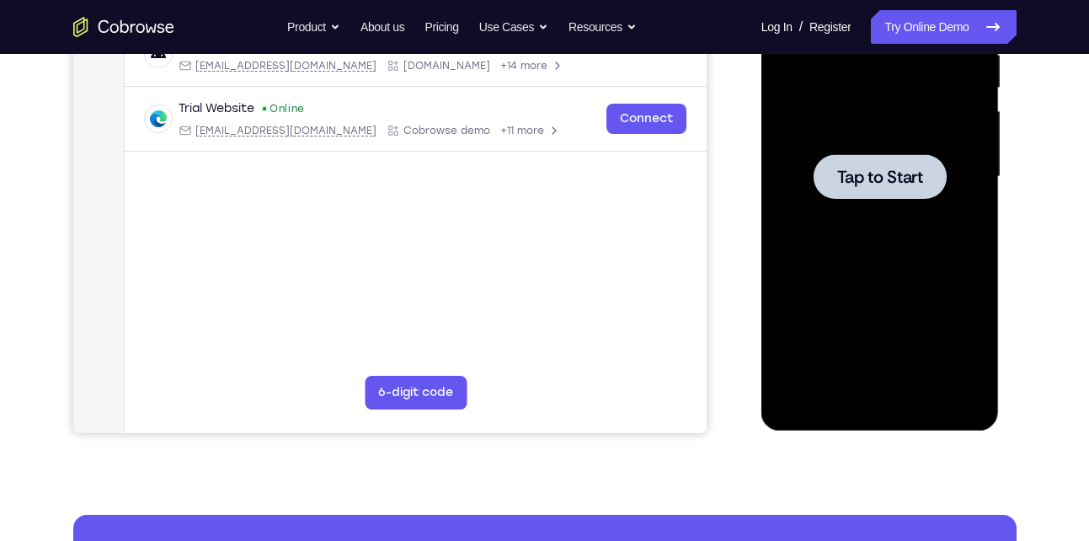
click at [880, 239] on div at bounding box center [880, 177] width 212 height 472
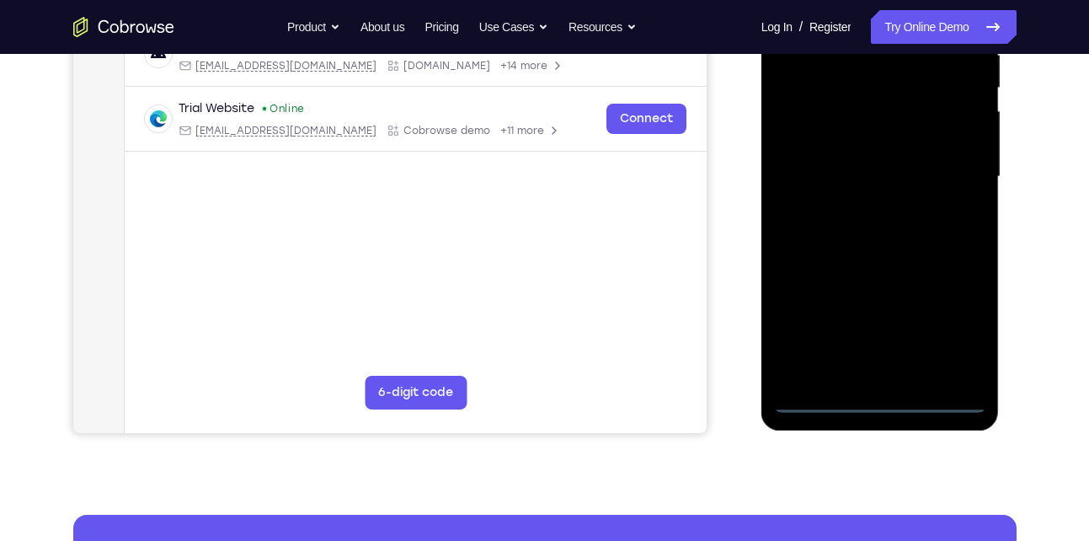
click at [874, 398] on div at bounding box center [880, 177] width 212 height 472
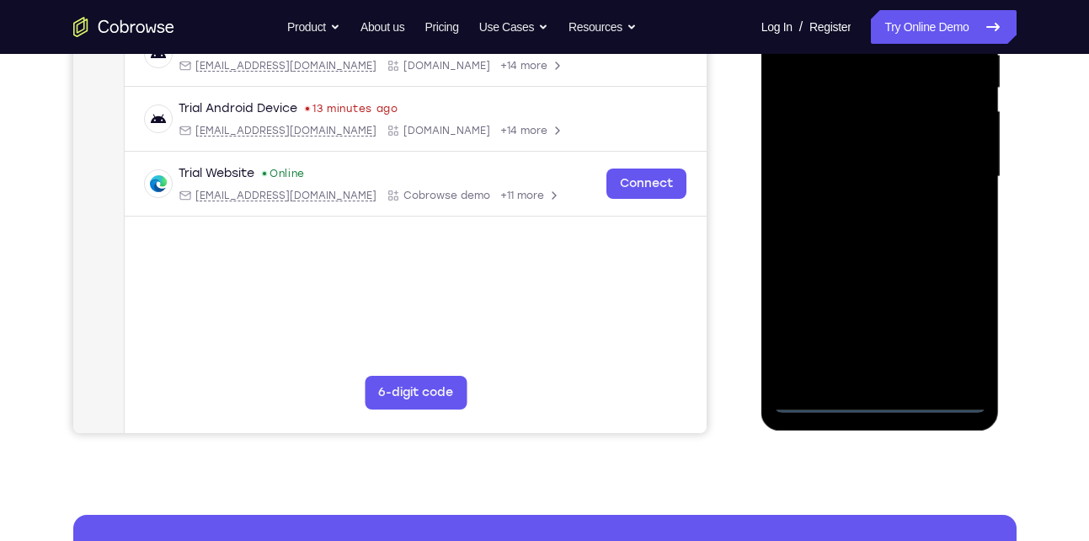
click at [949, 328] on div at bounding box center [880, 177] width 212 height 472
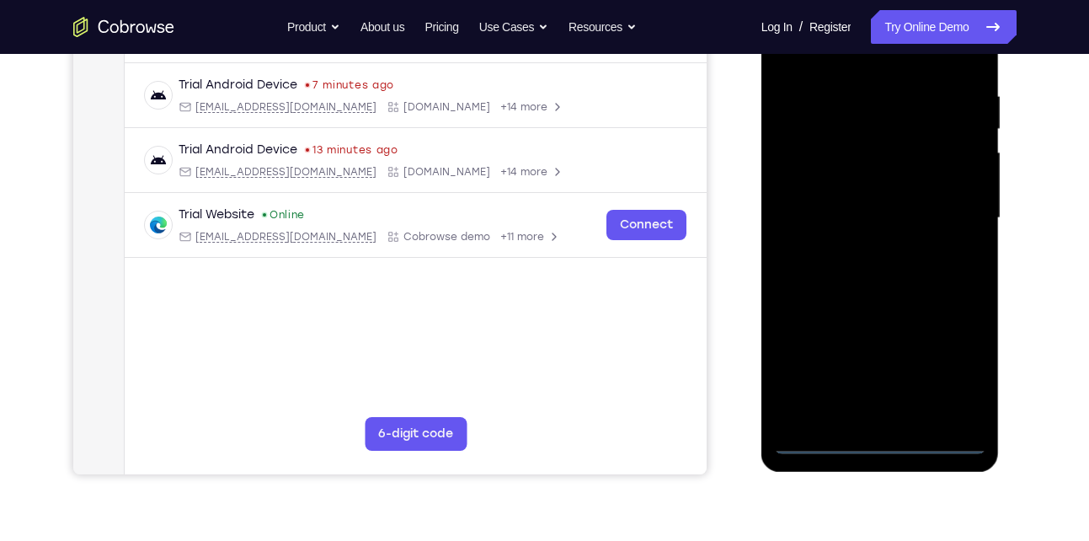
scroll to position [180, 0]
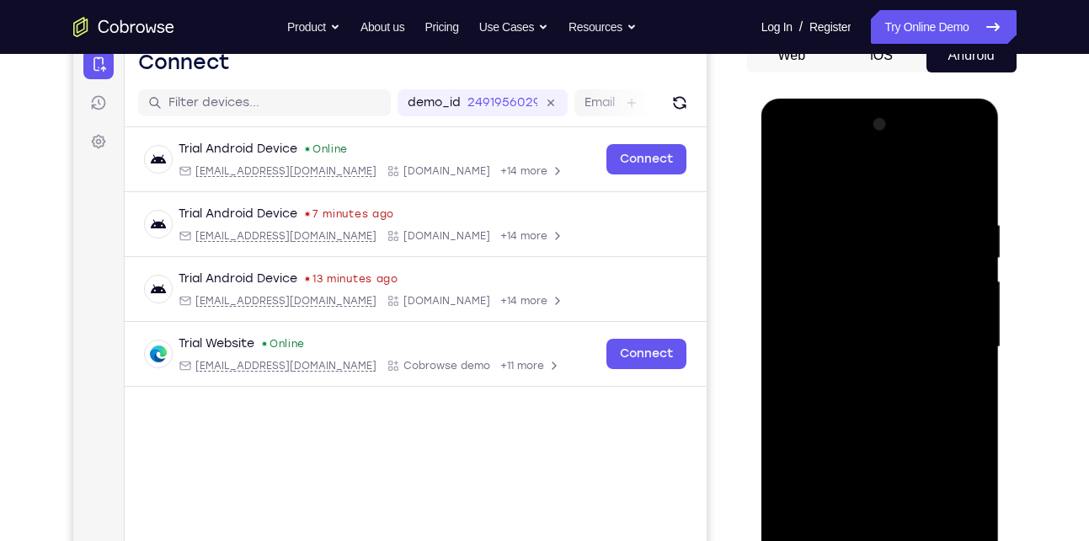
click at [841, 188] on div at bounding box center [880, 347] width 212 height 472
click at [951, 344] on div at bounding box center [880, 347] width 212 height 472
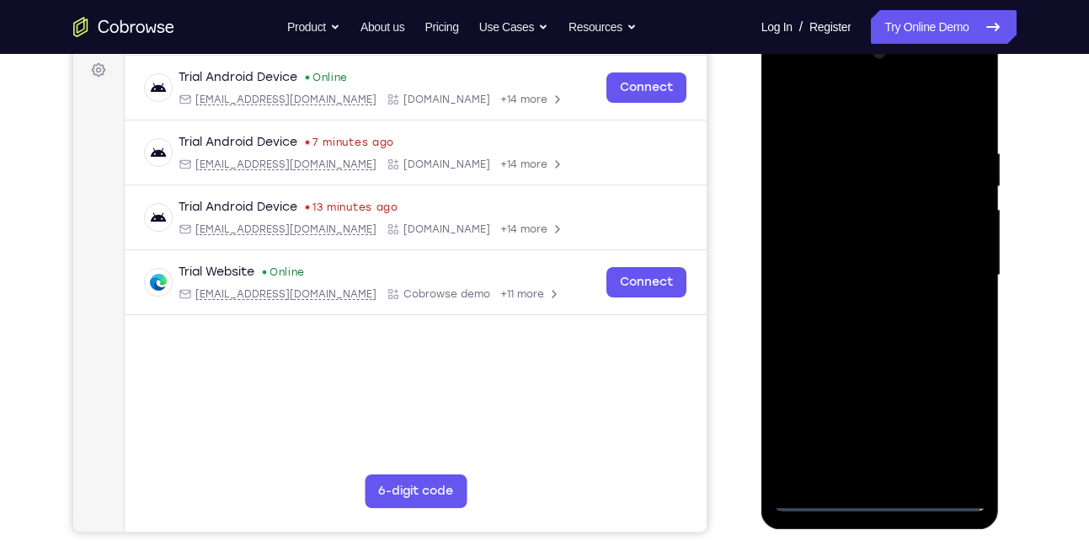
scroll to position [251, 0]
click at [861, 310] on div at bounding box center [880, 276] width 212 height 472
click at [880, 257] on div at bounding box center [880, 276] width 212 height 472
click at [877, 275] on div at bounding box center [880, 276] width 212 height 472
click at [876, 323] on div at bounding box center [880, 276] width 212 height 472
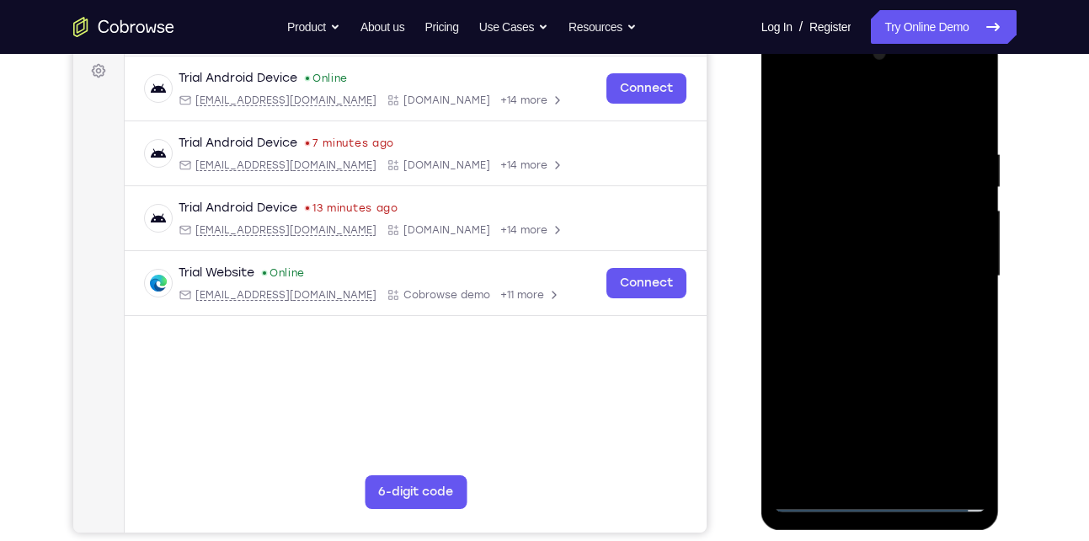
click at [876, 323] on div at bounding box center [880, 276] width 212 height 472
drag, startPoint x: 846, startPoint y: 125, endPoint x: 833, endPoint y: 80, distance: 46.6
click at [833, 80] on div at bounding box center [880, 276] width 212 height 472
click at [892, 342] on div at bounding box center [880, 276] width 212 height 472
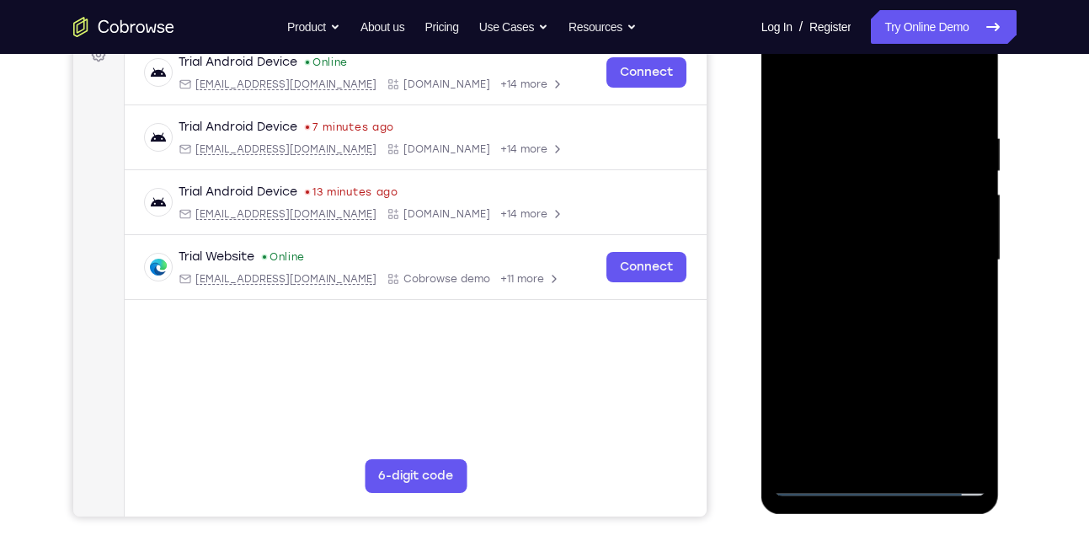
scroll to position [274, 0]
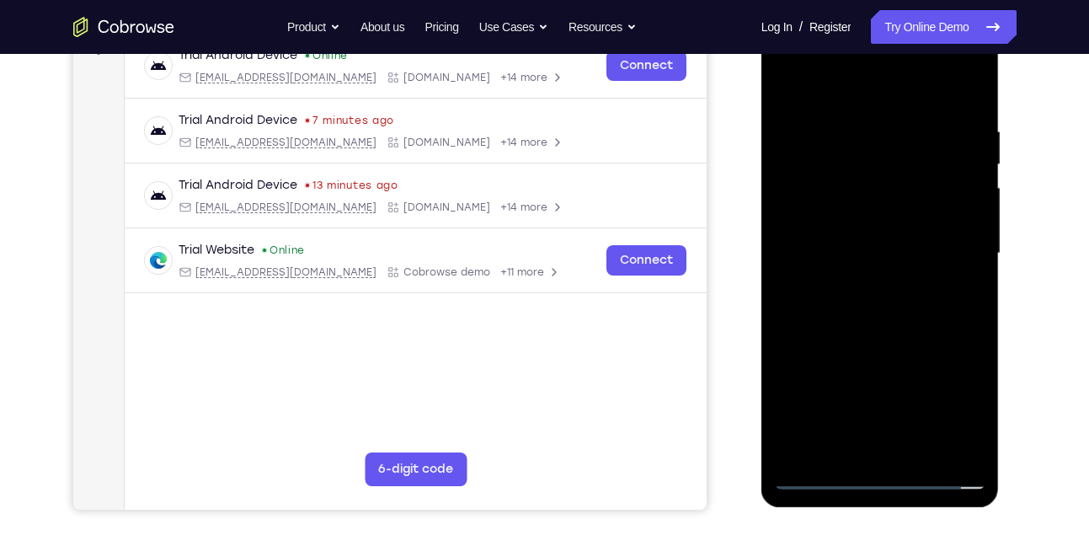
drag, startPoint x: 892, startPoint y: 319, endPoint x: 879, endPoint y: 274, distance: 47.2
click at [879, 274] on div at bounding box center [880, 254] width 212 height 472
drag, startPoint x: 890, startPoint y: 237, endPoint x: 888, endPoint y: 353, distance: 115.4
click at [888, 353] on div at bounding box center [880, 254] width 212 height 472
click at [845, 129] on div at bounding box center [880, 254] width 212 height 472
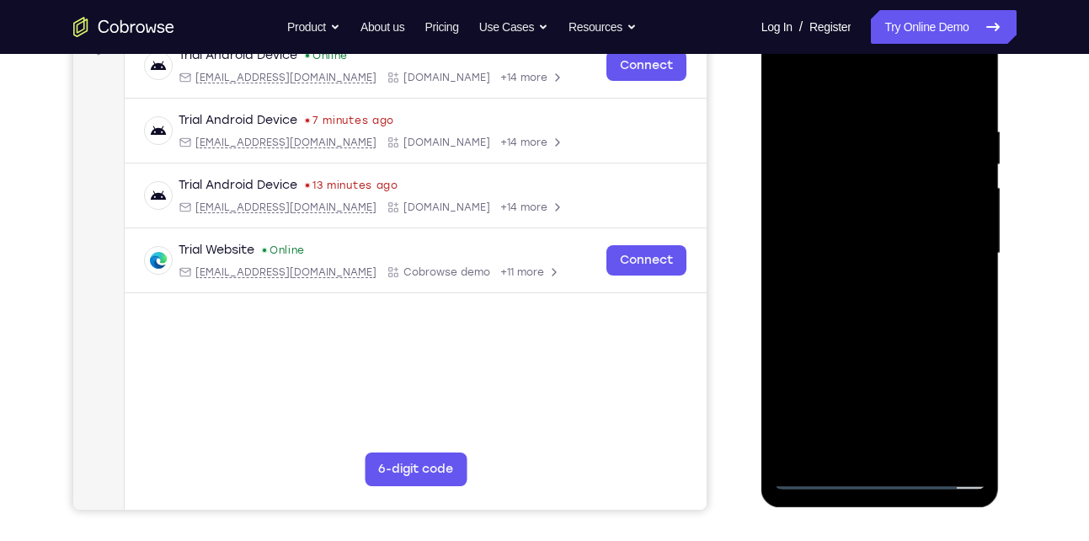
click at [962, 168] on div at bounding box center [880, 254] width 212 height 472
click at [965, 92] on div at bounding box center [880, 254] width 212 height 472
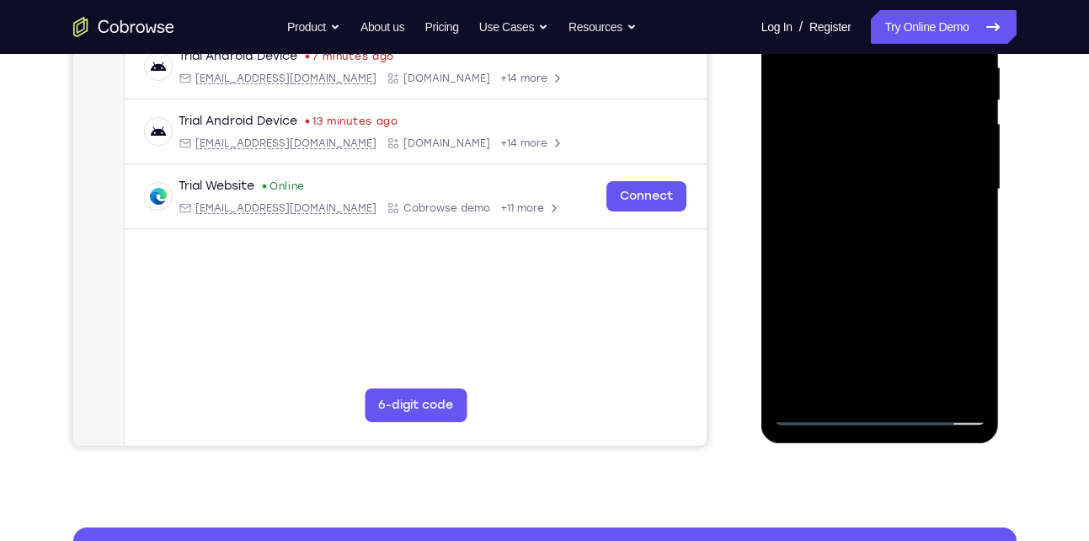
scroll to position [344, 0]
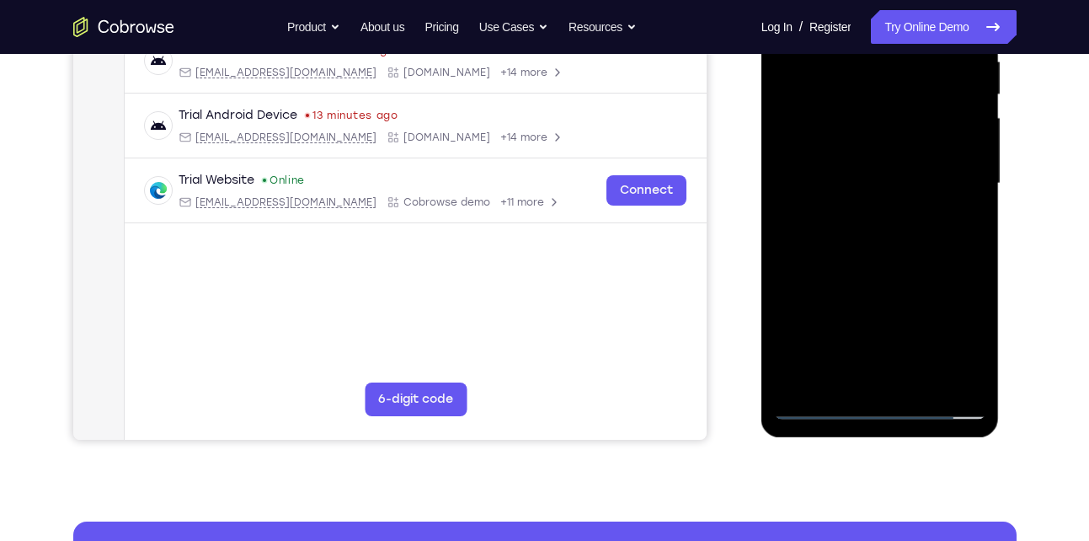
click at [841, 376] on div at bounding box center [880, 184] width 212 height 472
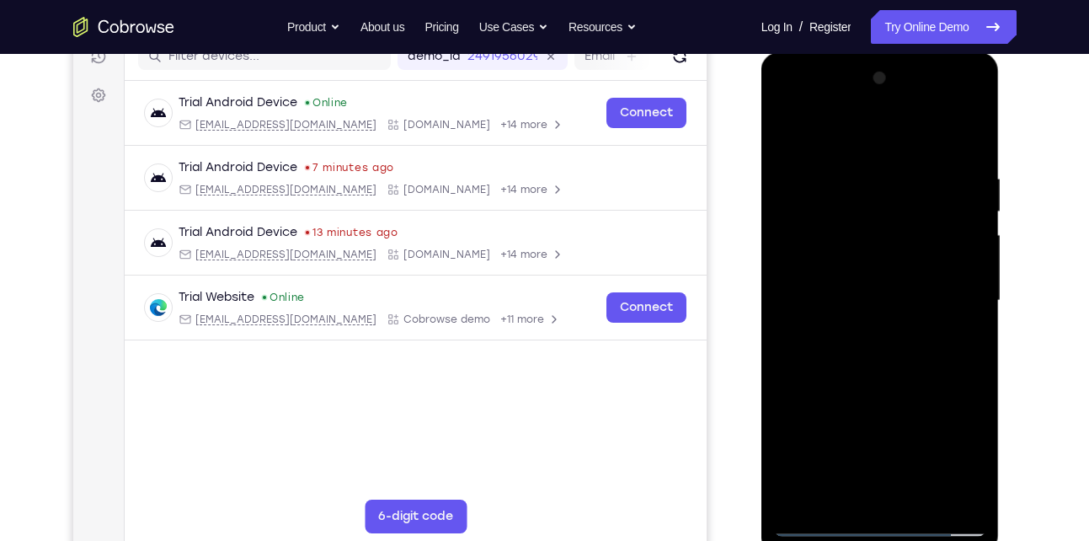
click at [856, 127] on div at bounding box center [880, 301] width 212 height 472
click at [796, 160] on div at bounding box center [880, 301] width 212 height 472
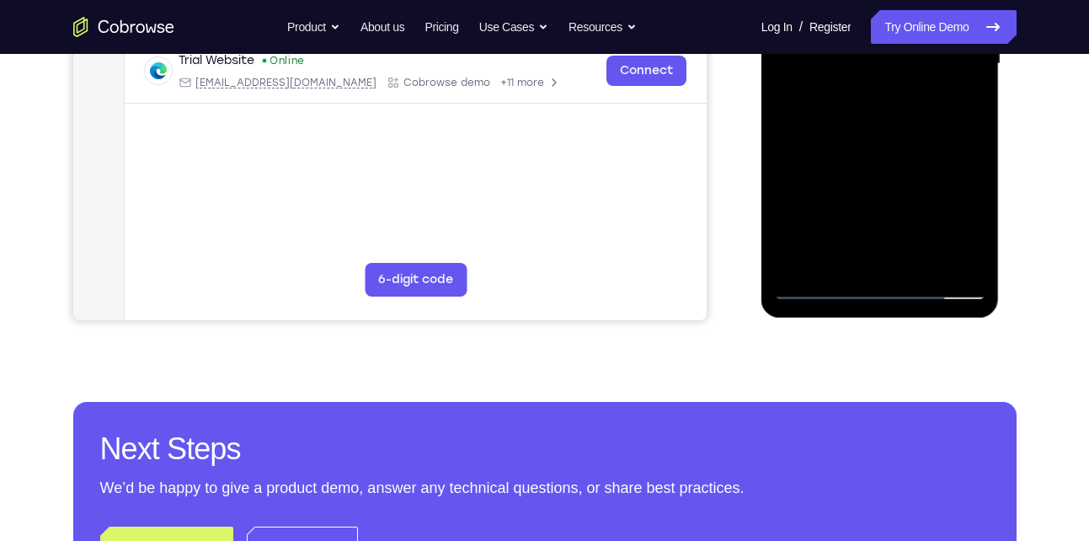
scroll to position [462, 0]
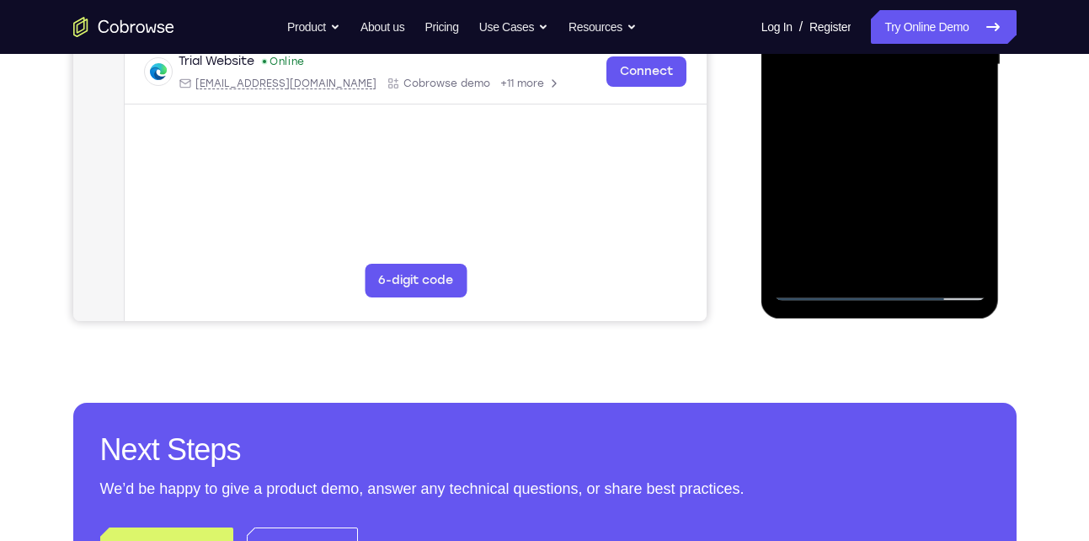
click at [848, 249] on div at bounding box center [880, 65] width 212 height 472
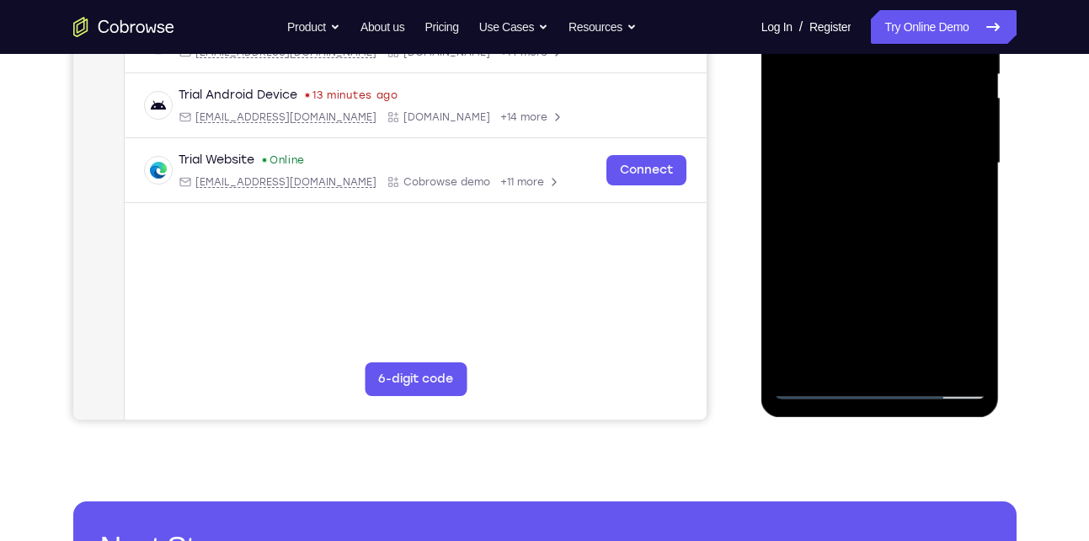
scroll to position [365, 0]
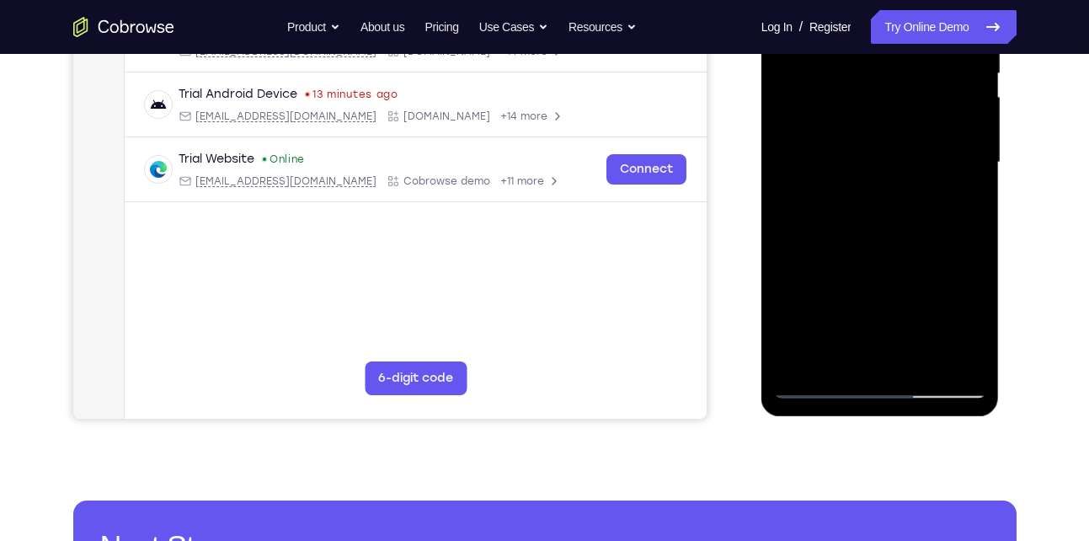
click at [971, 332] on div at bounding box center [880, 163] width 212 height 472
click at [834, 354] on div at bounding box center [880, 163] width 212 height 472
drag, startPoint x: 912, startPoint y: 320, endPoint x: 894, endPoint y: 264, distance: 59.1
click at [894, 264] on div at bounding box center [880, 163] width 212 height 472
click at [921, 325] on div at bounding box center [880, 163] width 212 height 472
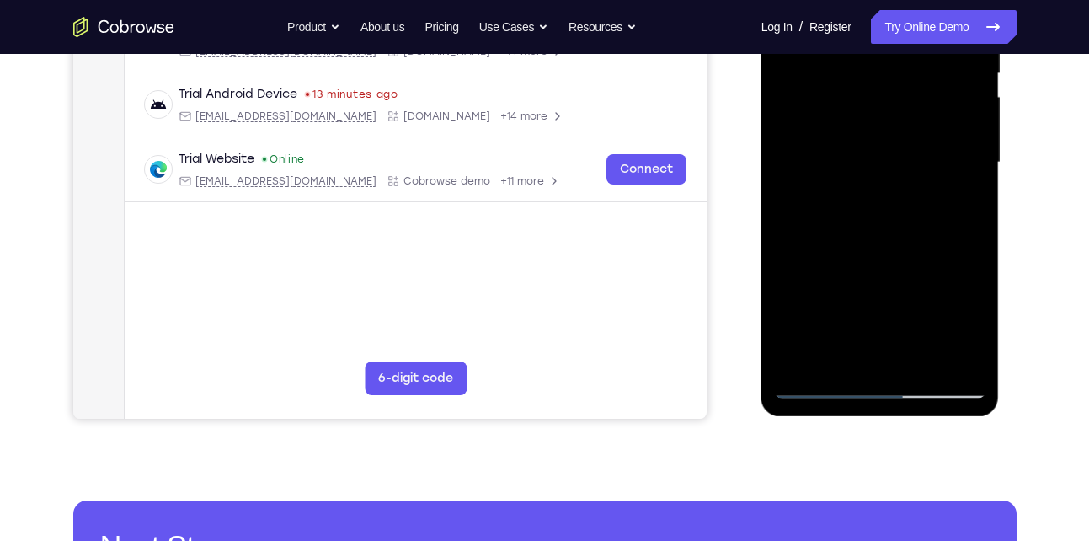
drag, startPoint x: 911, startPoint y: 271, endPoint x: 922, endPoint y: 405, distance: 134.3
click at [922, 405] on div at bounding box center [880, 165] width 238 height 502
click at [924, 291] on div at bounding box center [880, 163] width 212 height 472
click at [820, 382] on div at bounding box center [880, 163] width 212 height 472
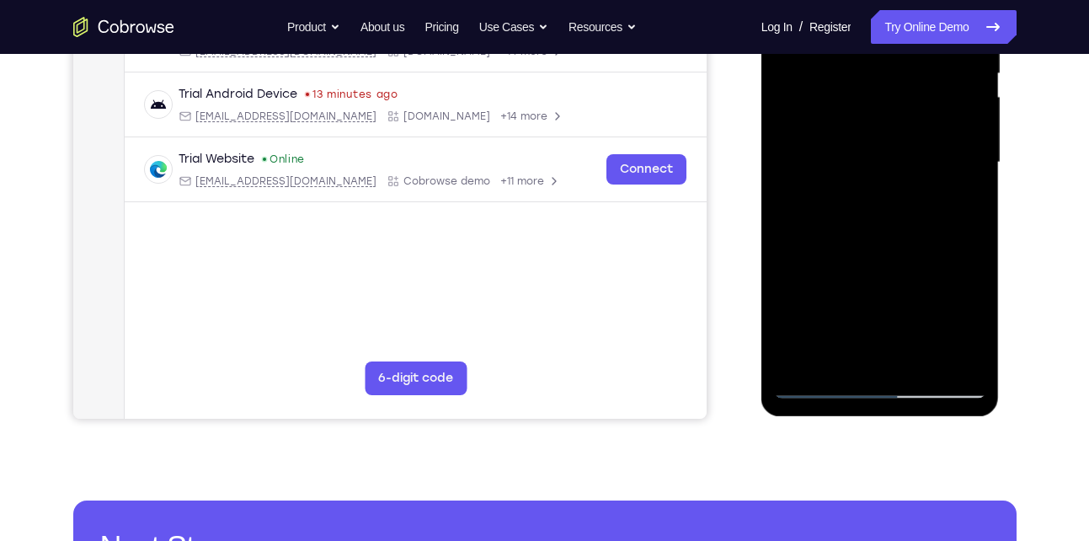
click at [829, 348] on div at bounding box center [880, 163] width 212 height 472
click at [822, 382] on div at bounding box center [880, 163] width 212 height 472
click at [818, 382] on div at bounding box center [880, 163] width 212 height 472
click at [832, 341] on div at bounding box center [880, 163] width 212 height 472
click at [818, 387] on div at bounding box center [880, 163] width 212 height 472
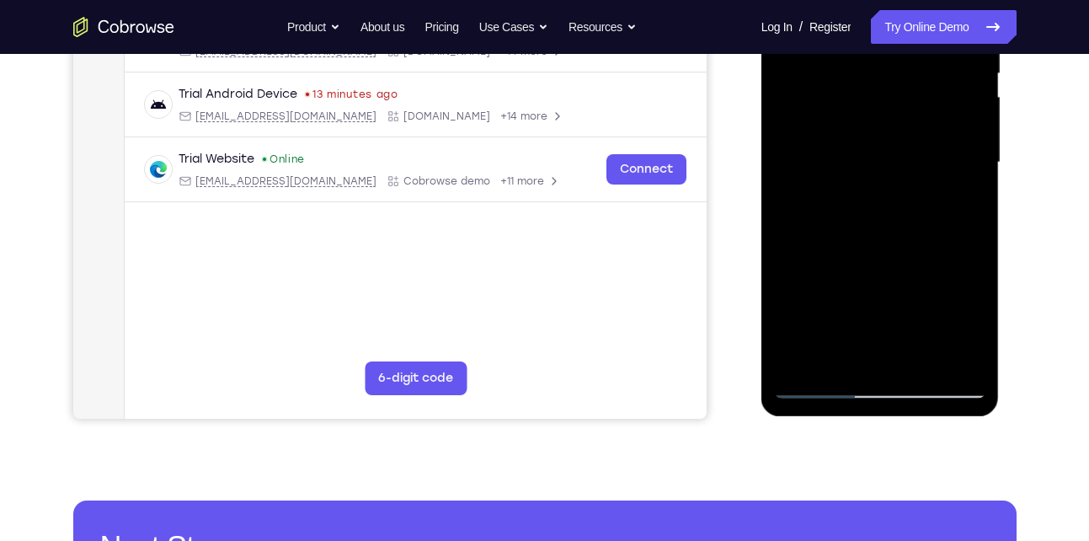
click at [818, 384] on div at bounding box center [880, 163] width 212 height 472
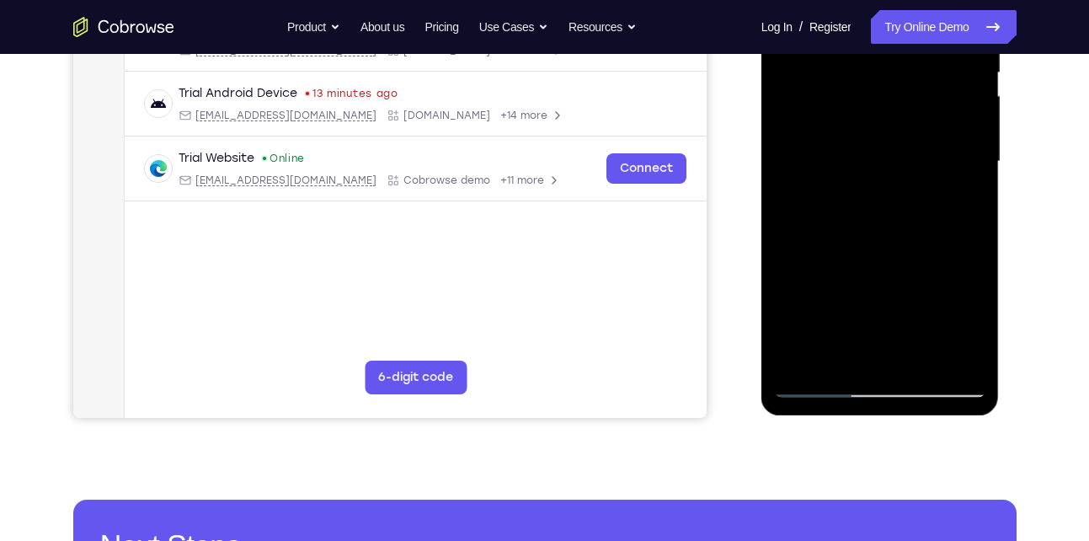
scroll to position [366, 0]
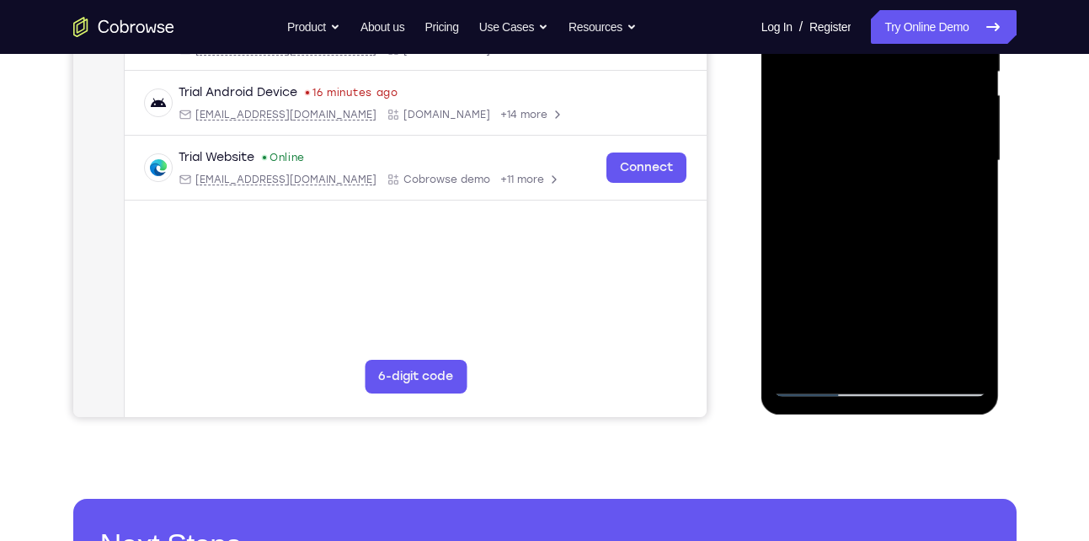
click at [907, 337] on div at bounding box center [880, 161] width 212 height 472
click at [884, 354] on div at bounding box center [880, 161] width 212 height 472
click at [814, 383] on div at bounding box center [880, 161] width 212 height 472
click at [829, 346] on div at bounding box center [880, 161] width 212 height 472
click at [818, 386] on div at bounding box center [880, 161] width 212 height 472
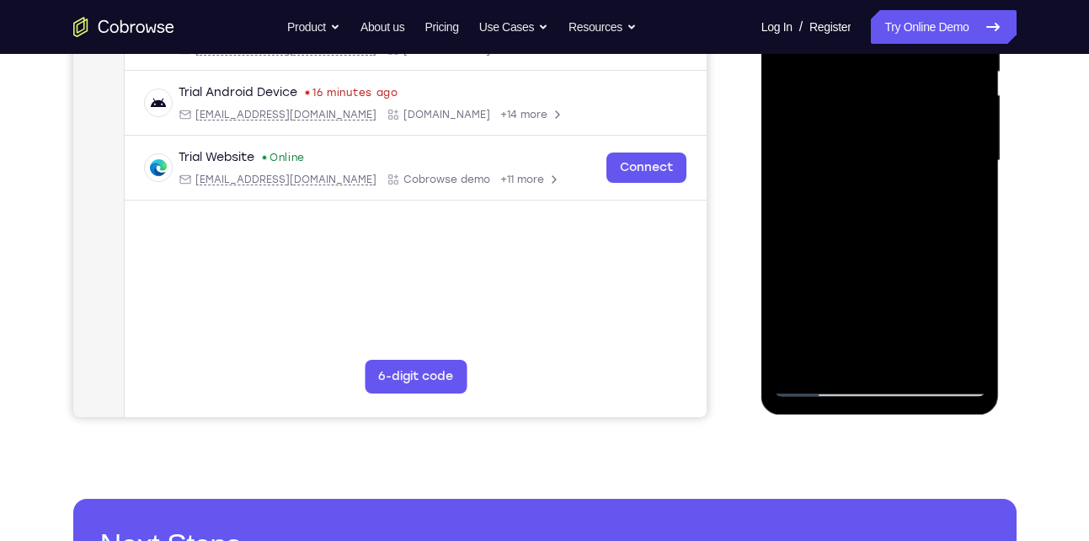
click at [861, 355] on div at bounding box center [880, 161] width 212 height 472
click at [813, 384] on div at bounding box center [880, 161] width 212 height 472
click at [818, 383] on div at bounding box center [880, 161] width 212 height 472
click at [960, 343] on div at bounding box center [880, 161] width 212 height 472
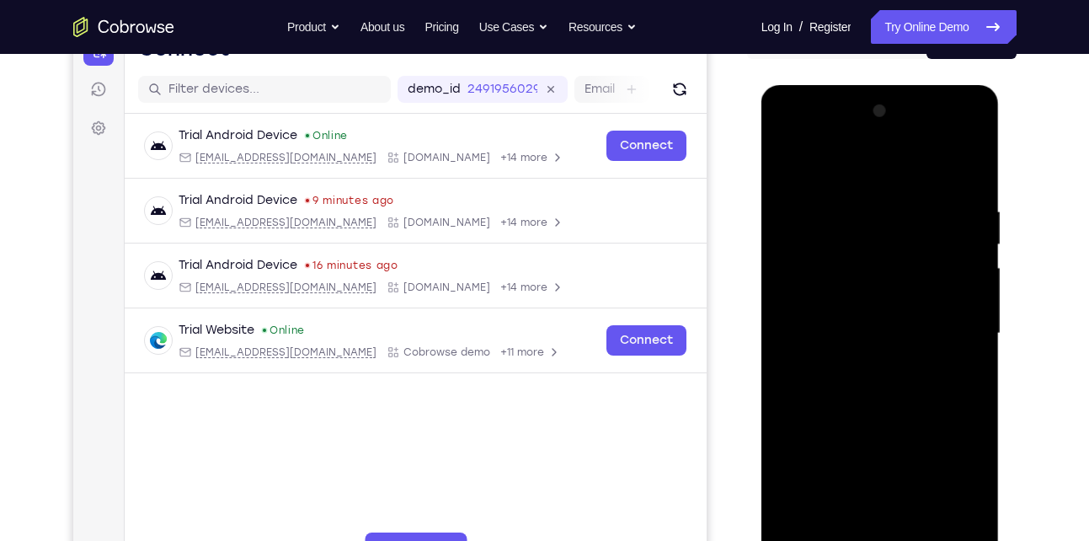
scroll to position [361, 0]
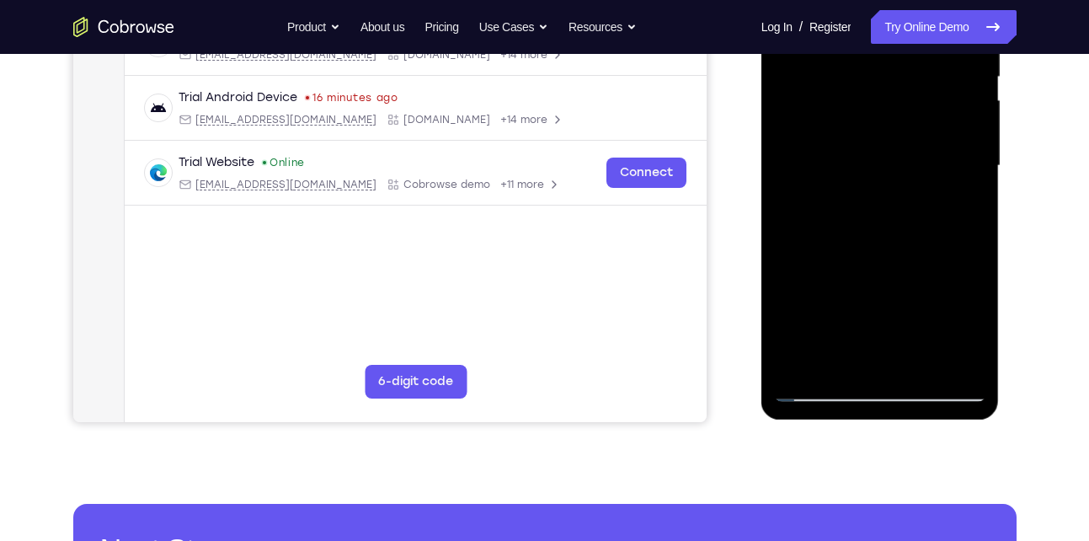
click at [797, 357] on div at bounding box center [880, 166] width 212 height 472
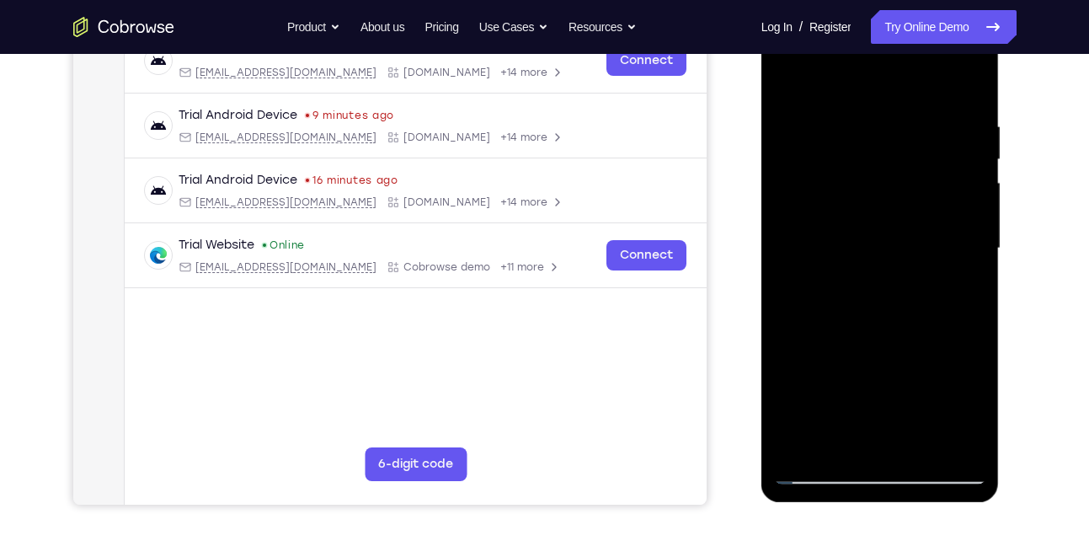
drag, startPoint x: 870, startPoint y: 173, endPoint x: 856, endPoint y: 374, distance: 201.8
click at [856, 374] on div at bounding box center [880, 249] width 212 height 472
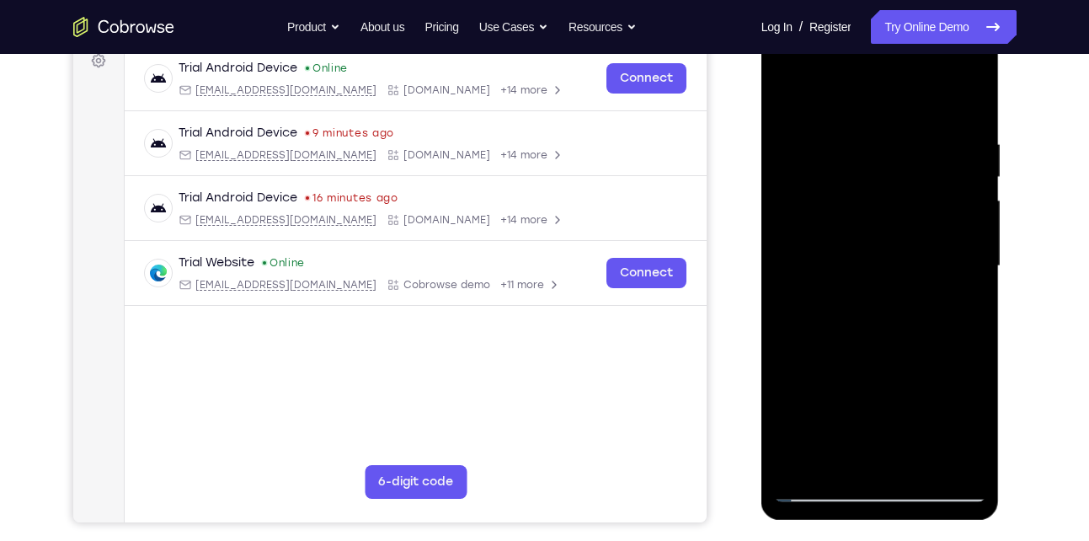
scroll to position [259, 0]
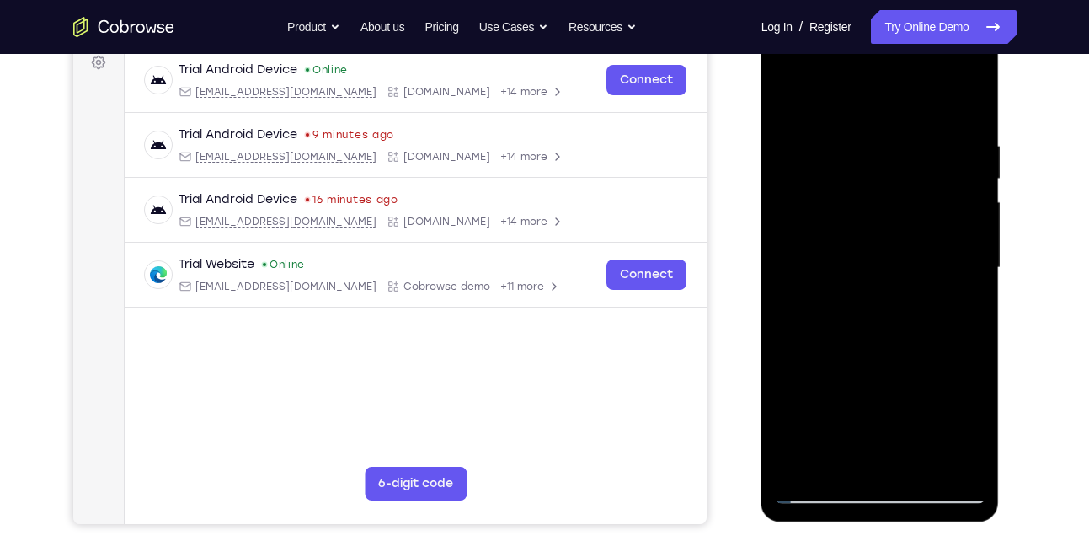
click at [857, 152] on div at bounding box center [880, 268] width 212 height 472
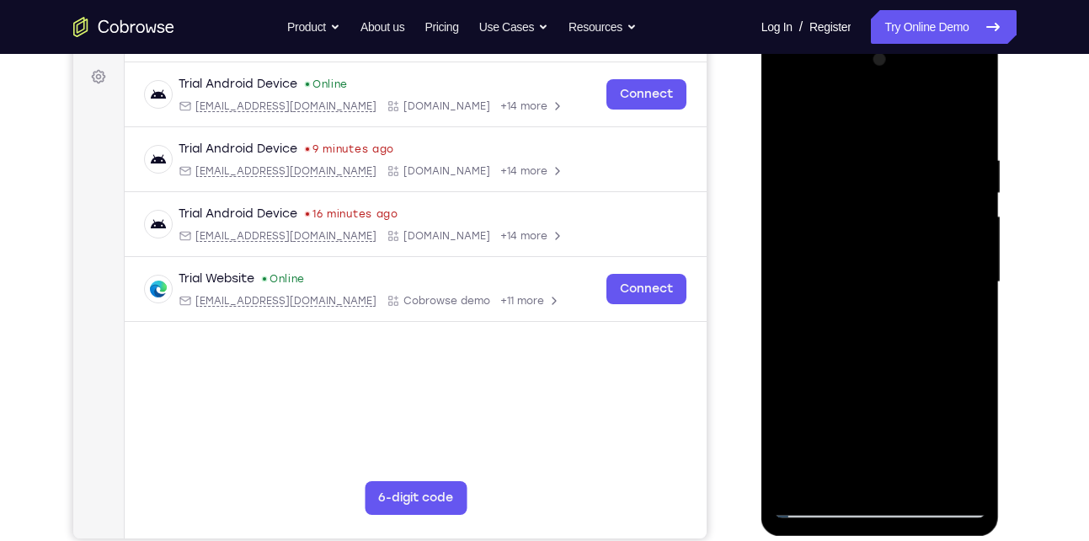
click at [949, 206] on div at bounding box center [880, 282] width 212 height 472
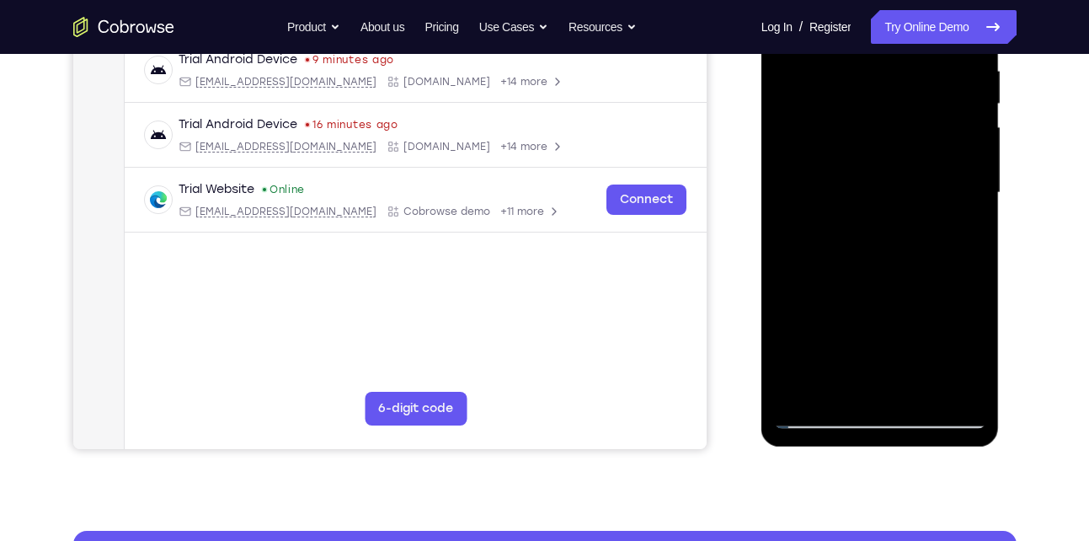
scroll to position [335, 0]
click at [962, 221] on div at bounding box center [880, 192] width 212 height 472
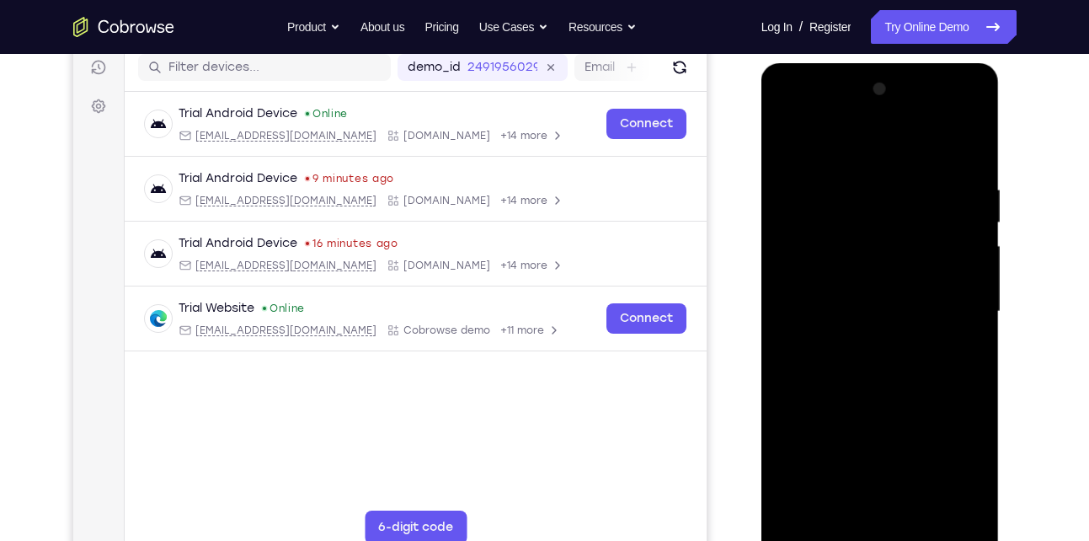
scroll to position [211, 0]
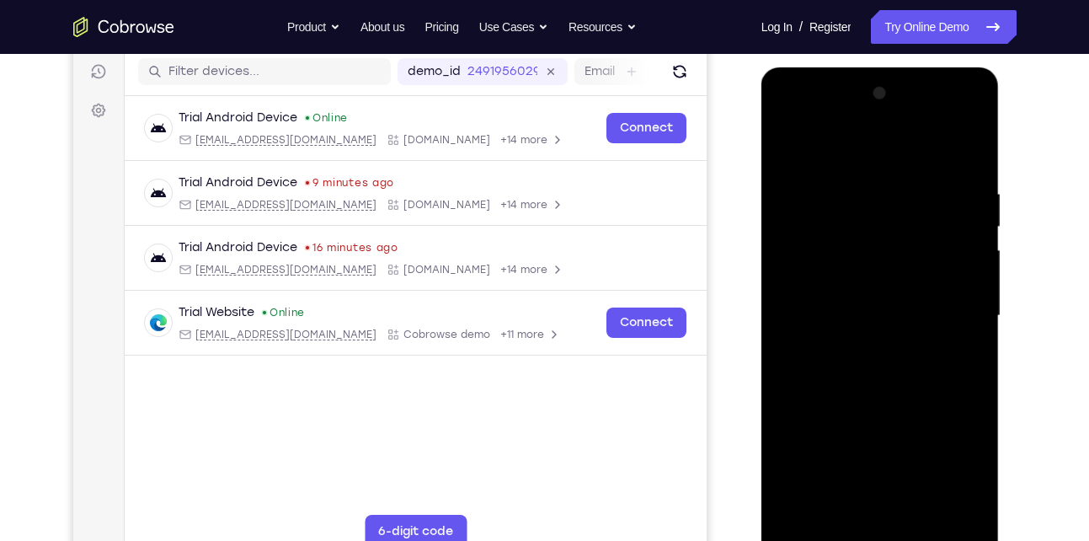
click at [962, 221] on div at bounding box center [880, 316] width 212 height 472
click at [967, 160] on div at bounding box center [880, 316] width 212 height 472
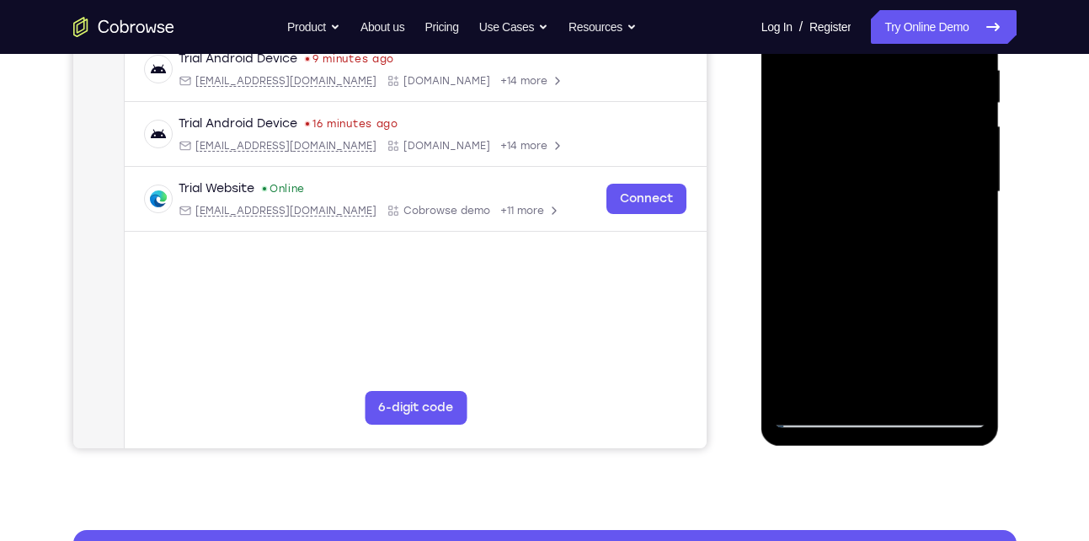
scroll to position [336, 0]
click at [962, 316] on div at bounding box center [880, 191] width 212 height 472
click at [968, 314] on div at bounding box center [880, 191] width 212 height 472
click at [968, 390] on div at bounding box center [880, 191] width 212 height 472
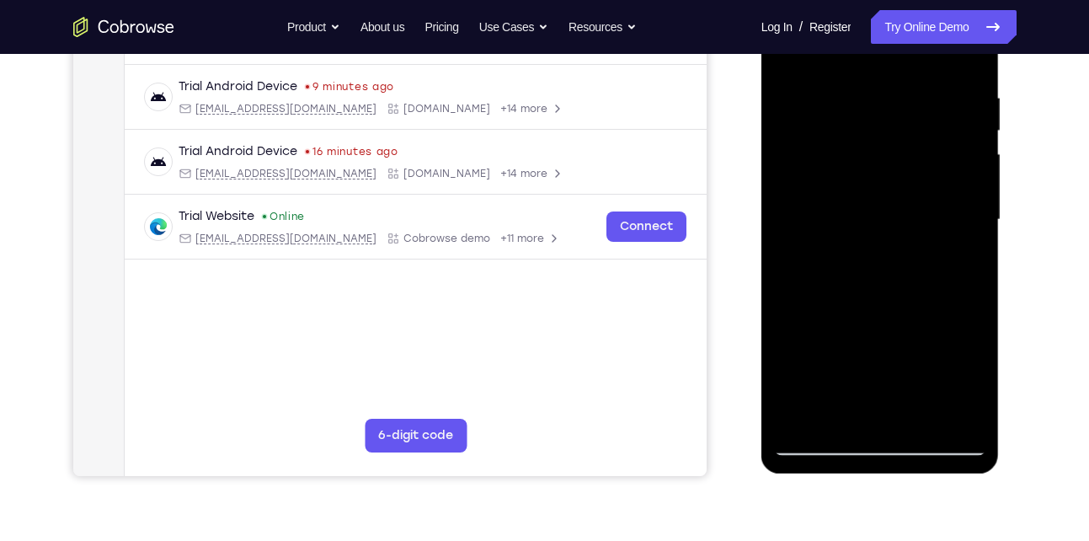
scroll to position [397, 0]
